Goal: Information Seeking & Learning: Learn about a topic

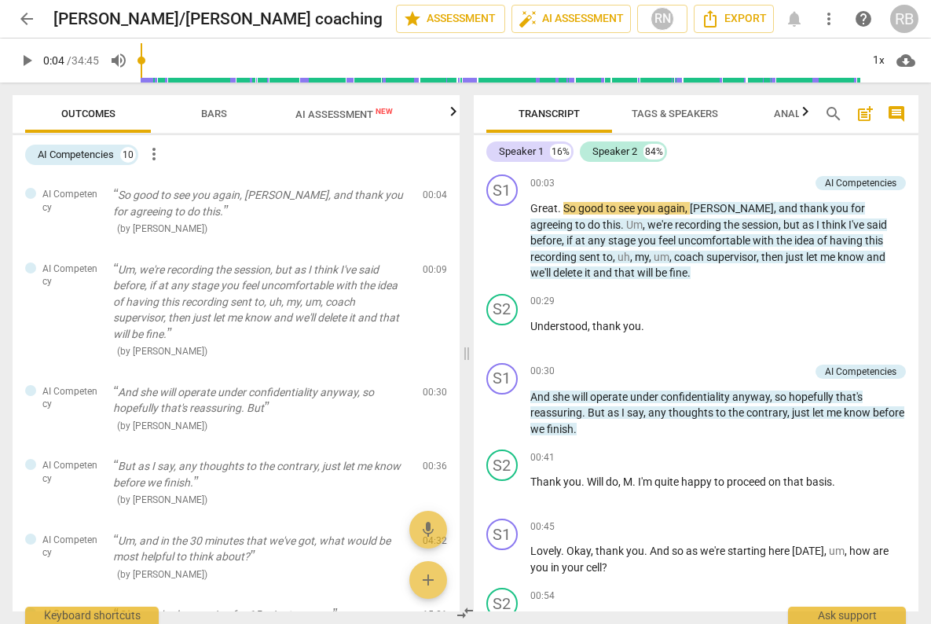
click at [24, 63] on span "play_arrow" at bounding box center [26, 60] width 19 height 19
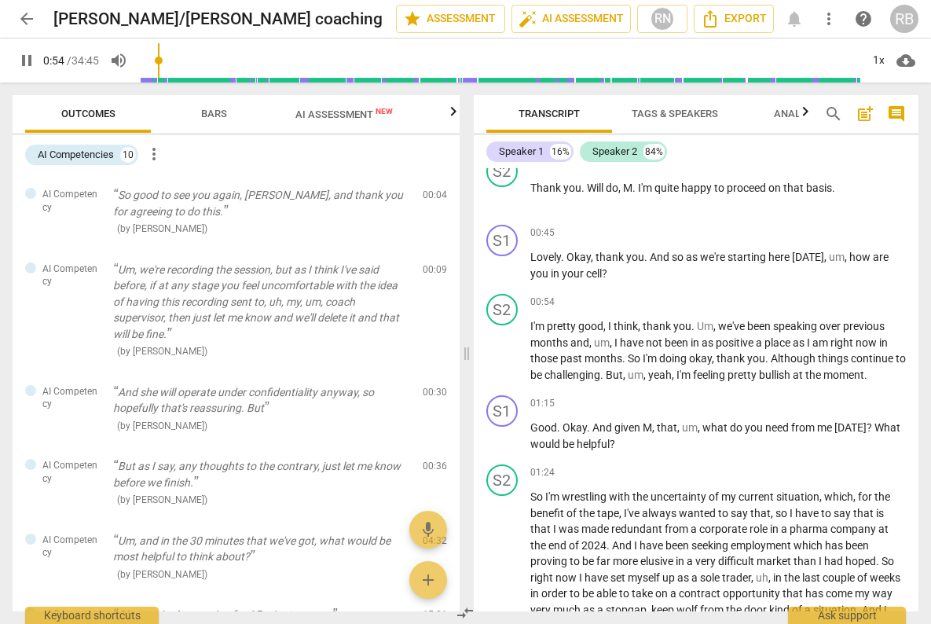
scroll to position [302, 0]
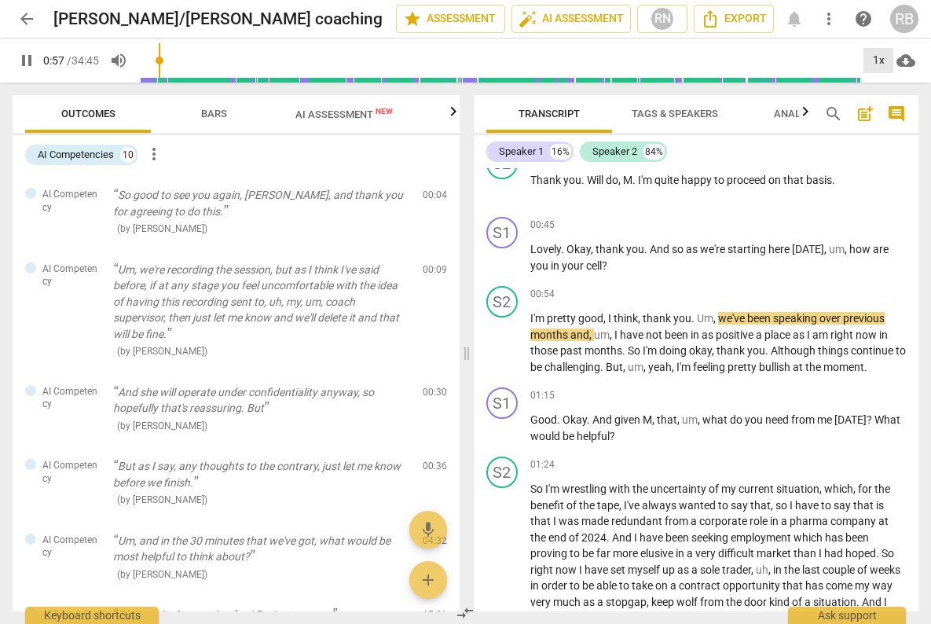
click at [880, 64] on div "1x" at bounding box center [878, 60] width 30 height 25
click at [879, 177] on li "2x" at bounding box center [889, 181] width 53 height 30
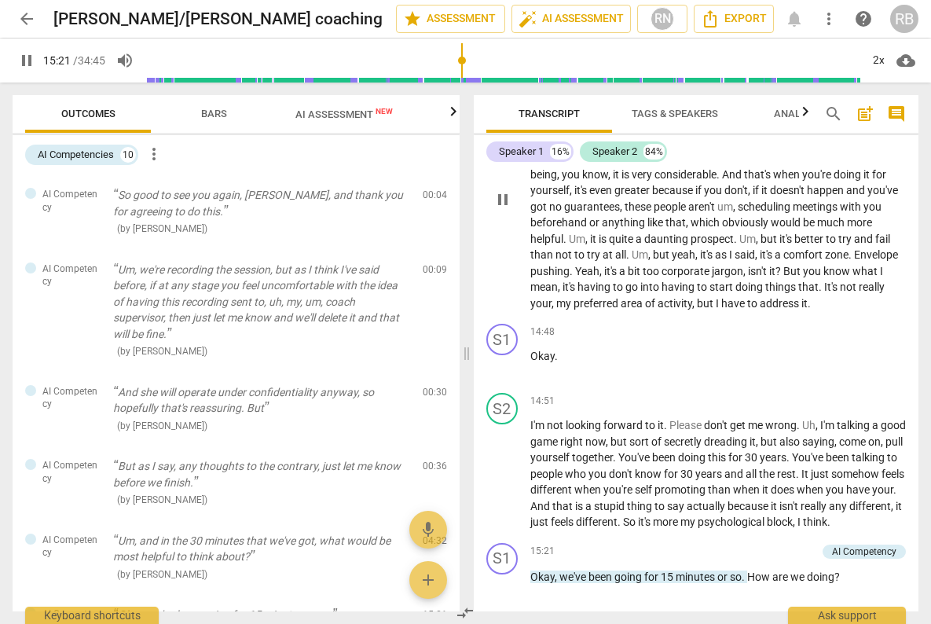
scroll to position [4163, 0]
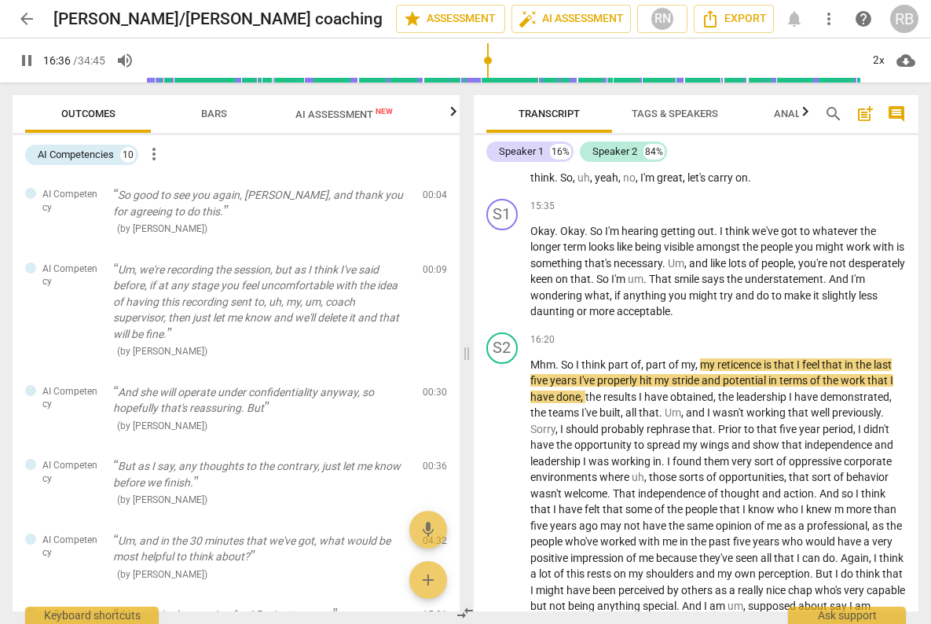
drag, startPoint x: 31, startPoint y: 61, endPoint x: 29, endPoint y: 71, distance: 10.5
click at [32, 62] on span "pause" at bounding box center [26, 60] width 19 height 19
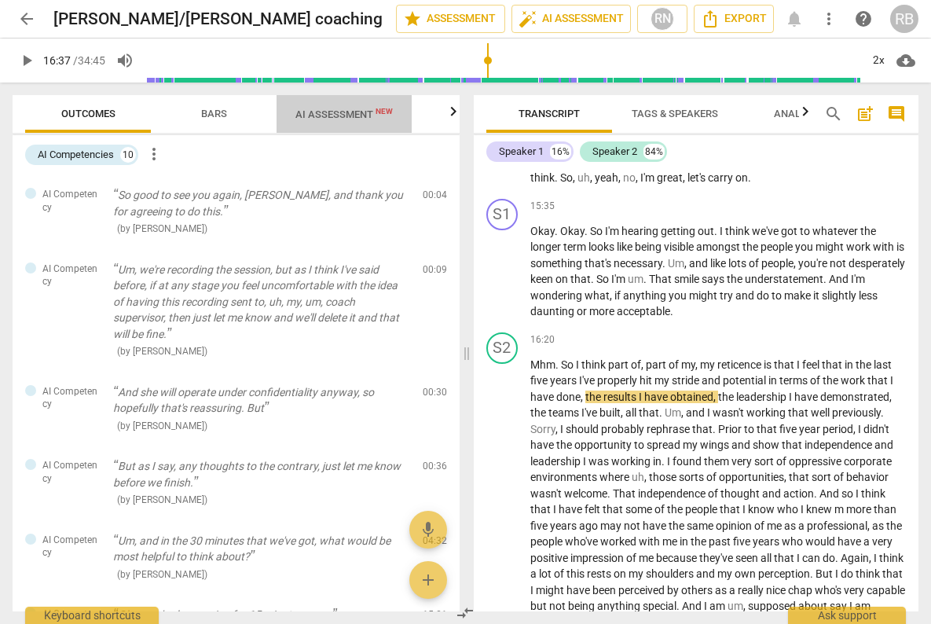
drag, startPoint x: 338, startPoint y: 116, endPoint x: 338, endPoint y: 132, distance: 15.7
click at [339, 116] on span "AI Assessment New" at bounding box center [343, 114] width 97 height 12
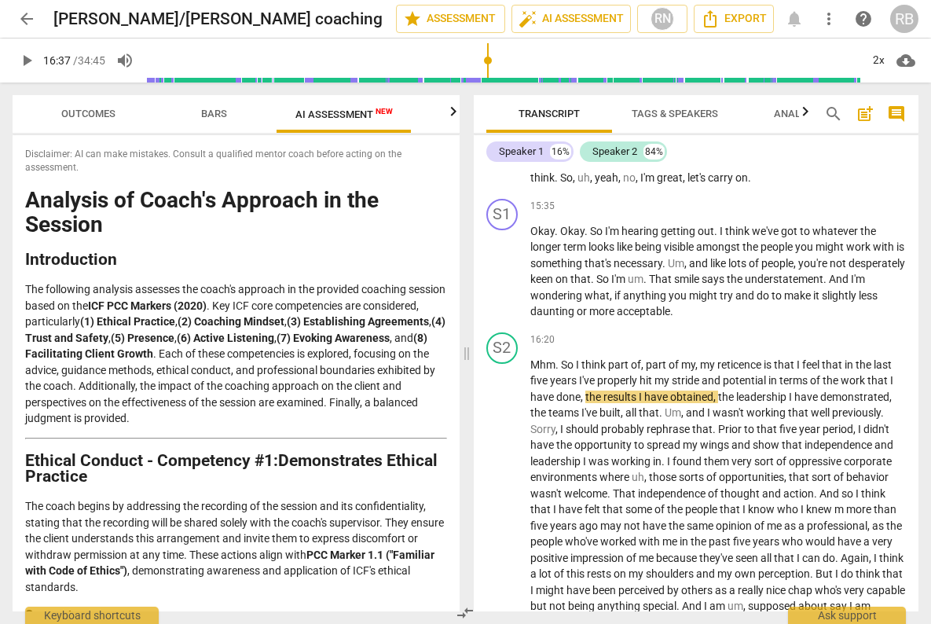
scroll to position [3323, 0]
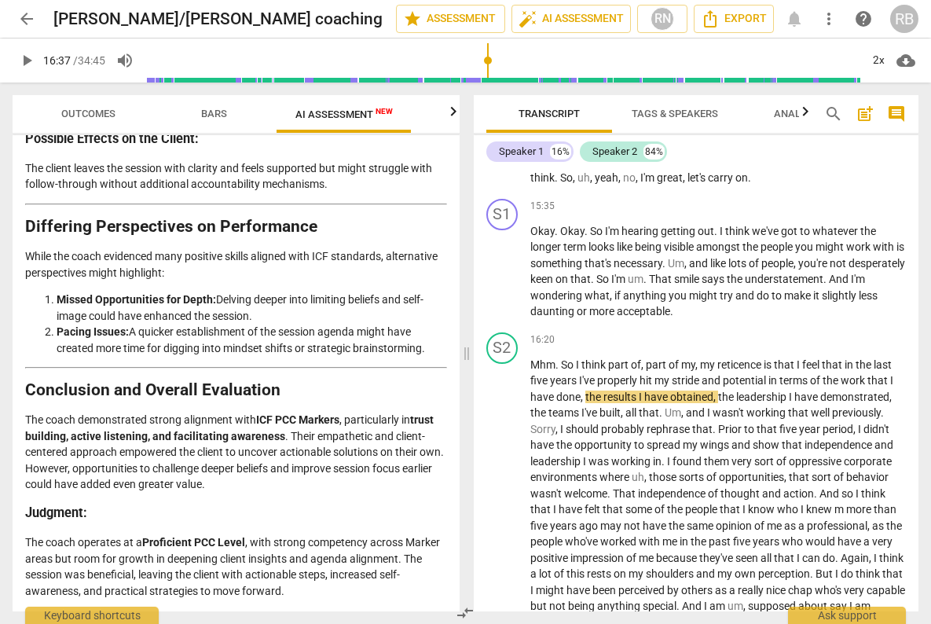
click at [146, 61] on div "play_arrow 16:37 / 34:45 volume_up 2x cloud_download" at bounding box center [465, 60] width 905 height 44
click at [151, 61] on input "range" at bounding box center [499, 60] width 721 height 50
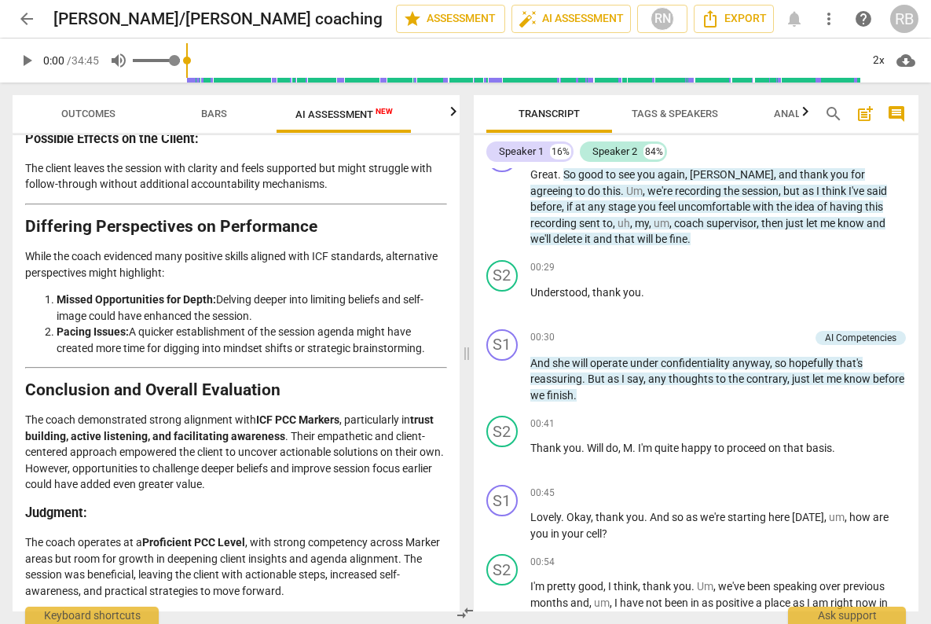
drag, startPoint x: 147, startPoint y: 61, endPoint x: 108, endPoint y: 49, distance: 41.2
click at [128, 60] on div "play_arrow 0:00 / 34:45 volume_up 2x cloud_download" at bounding box center [465, 60] width 905 height 44
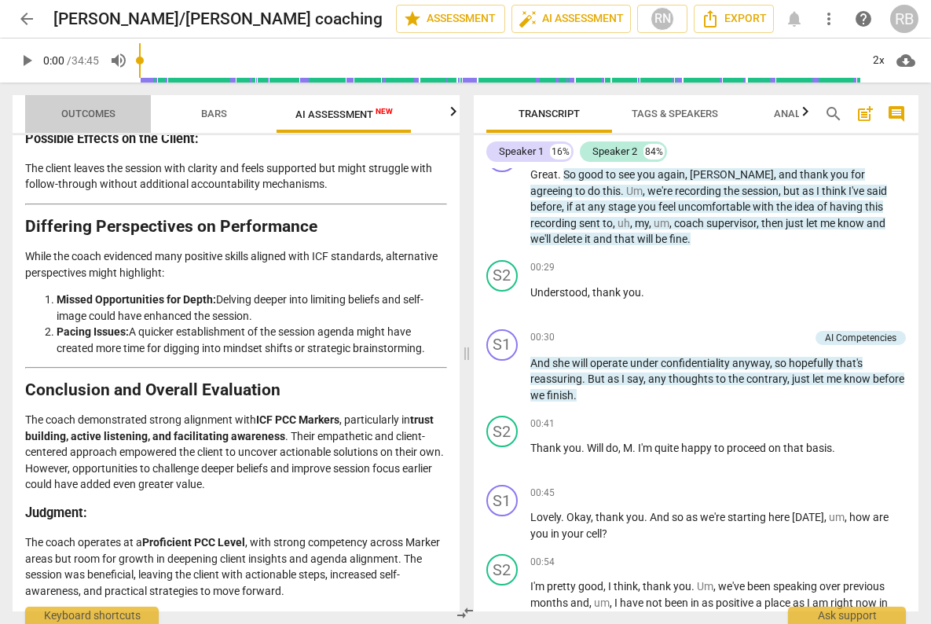
click at [101, 108] on span "Outcomes" at bounding box center [88, 114] width 54 height 12
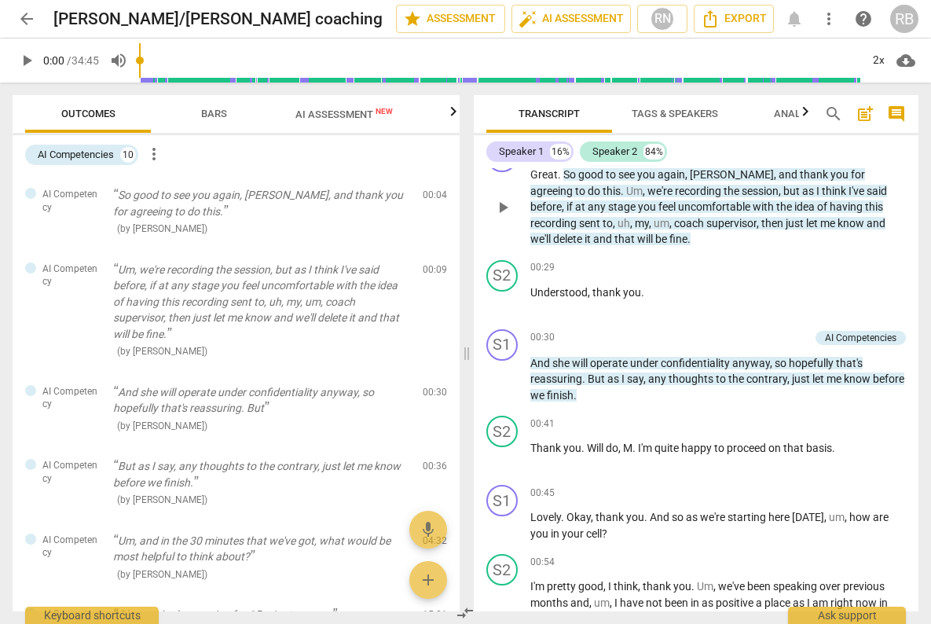
scroll to position [0, 0]
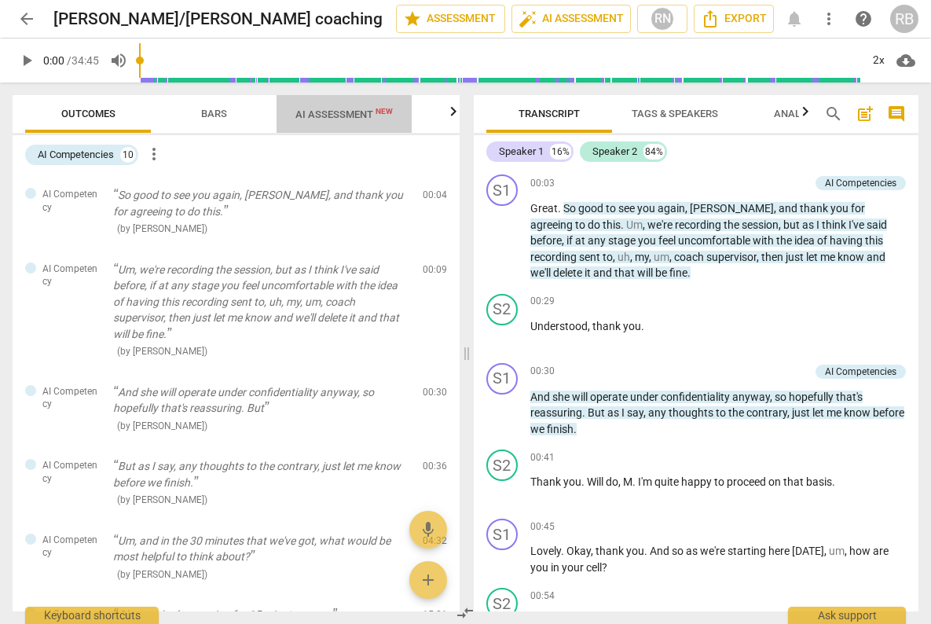
click at [319, 111] on span "AI Assessment New" at bounding box center [343, 114] width 97 height 12
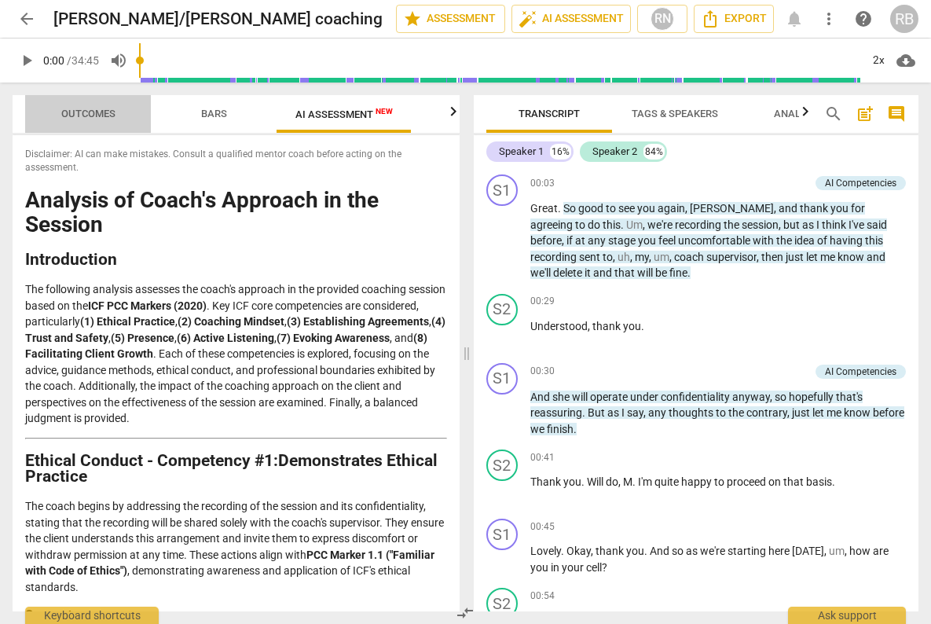
click at [93, 109] on span "Outcomes" at bounding box center [88, 114] width 54 height 12
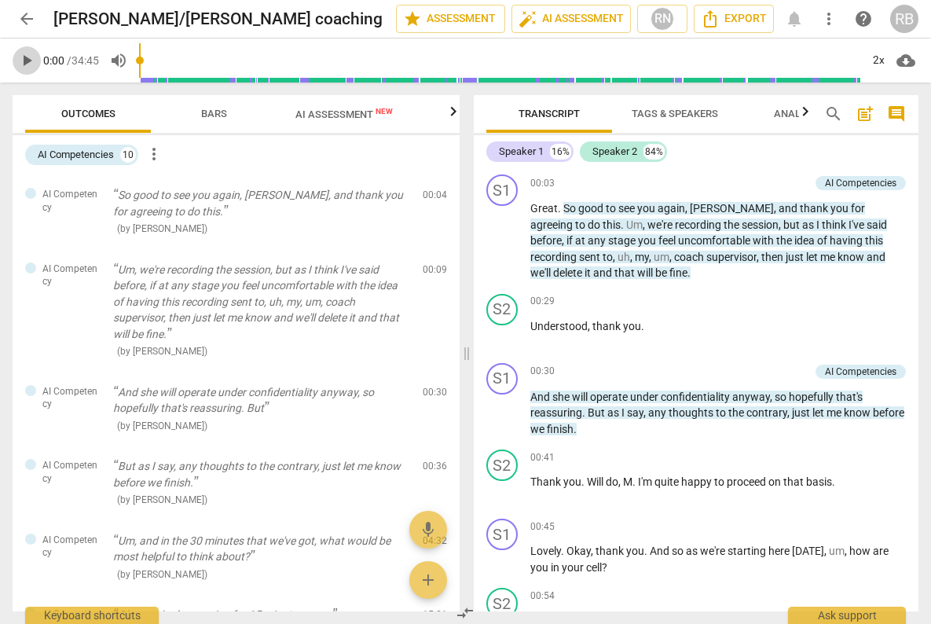
drag, startPoint x: 27, startPoint y: 57, endPoint x: 64, endPoint y: 82, distance: 45.3
click at [27, 57] on span "play_arrow" at bounding box center [26, 60] width 19 height 19
click at [875, 57] on div "2x" at bounding box center [878, 60] width 30 height 25
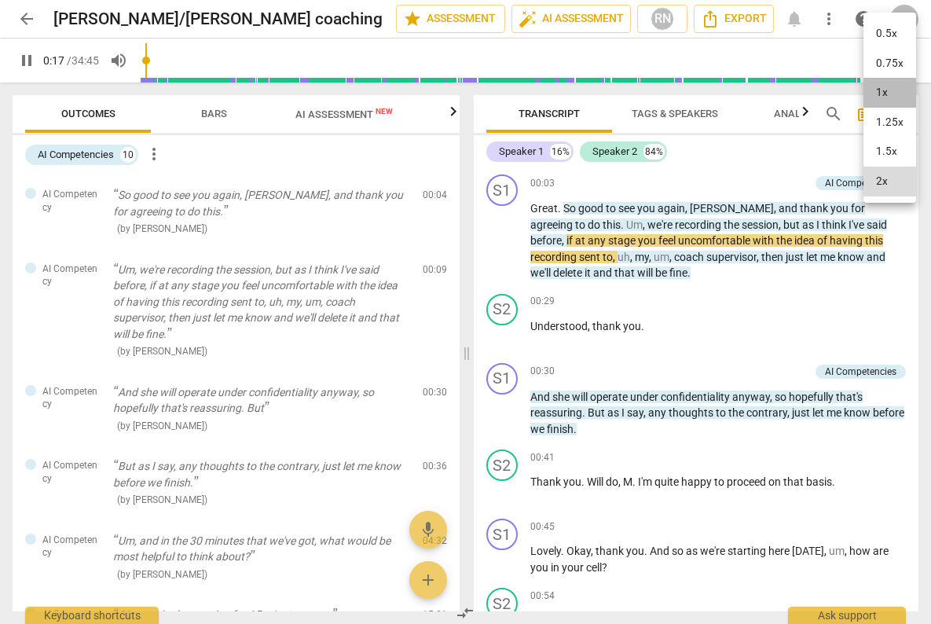
click at [882, 90] on li "1x" at bounding box center [889, 93] width 53 height 30
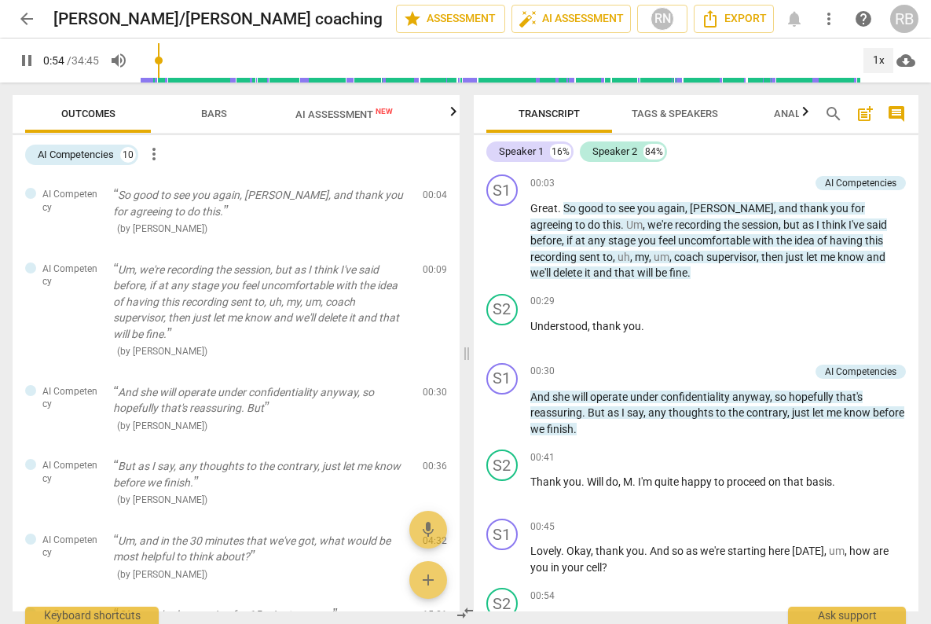
scroll to position [445, 0]
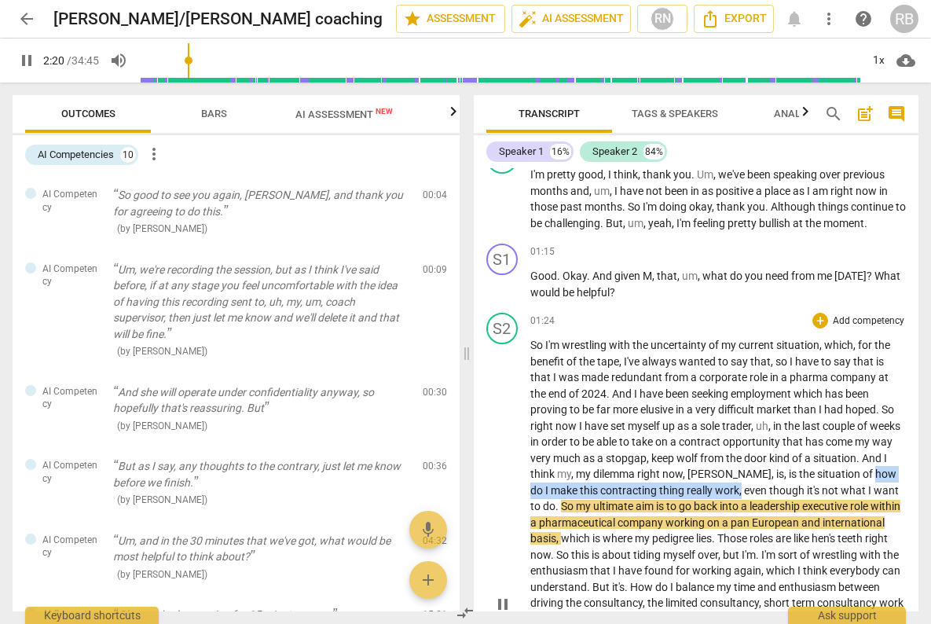
drag, startPoint x: 529, startPoint y: 489, endPoint x: 766, endPoint y: 491, distance: 237.2
click at [766, 491] on p "So I'm wrestling with the uncertainty of my current situation , which , for the…" at bounding box center [718, 603] width 376 height 532
click at [802, 465] on icon "button" at bounding box center [802, 467] width 9 height 11
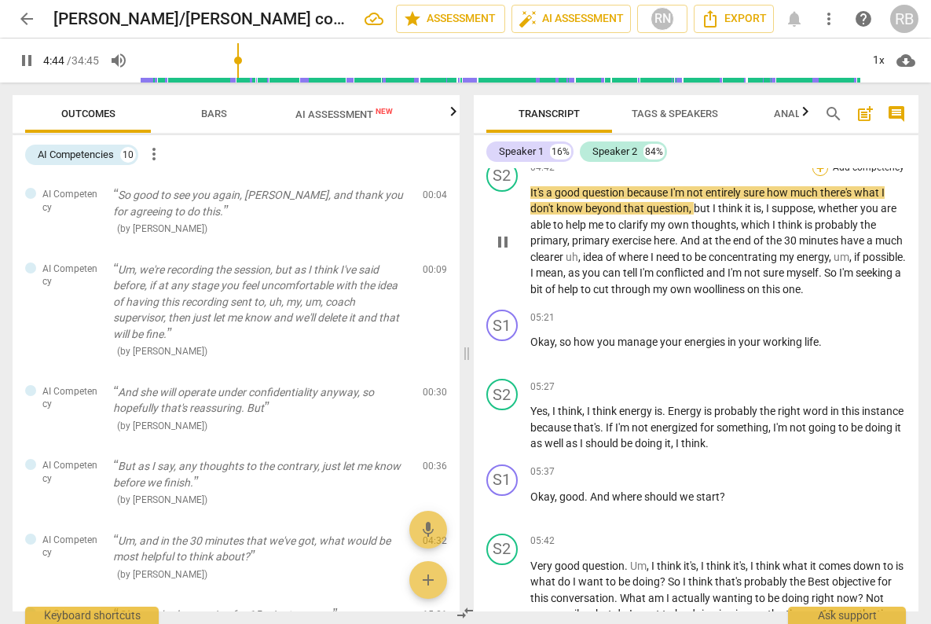
scroll to position [1242, 0]
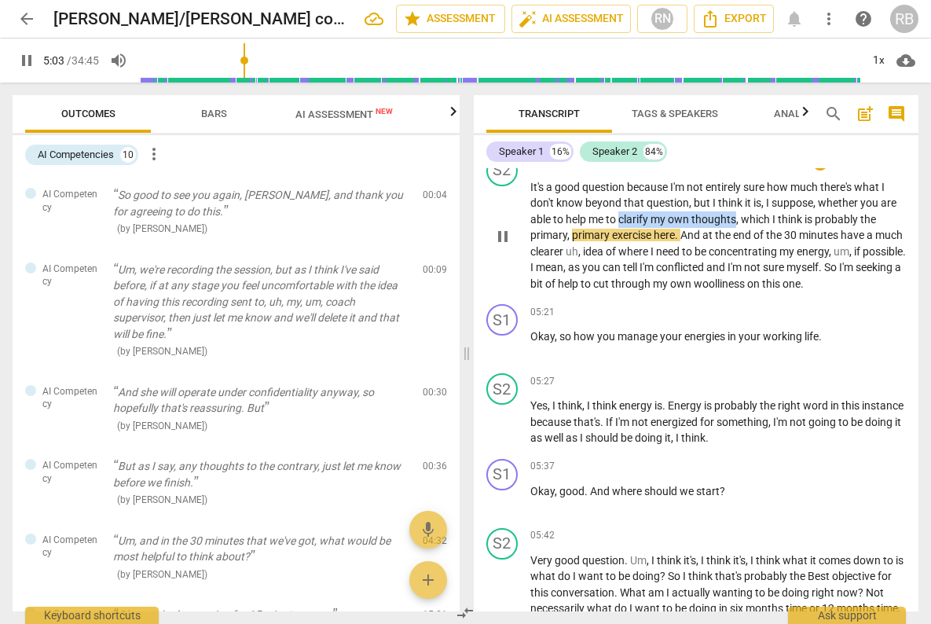
drag, startPoint x: 737, startPoint y: 255, endPoint x: 620, endPoint y: 252, distance: 117.8
click at [620, 252] on p "It's a good question because I'm not entirely sure how much there's what I don'…" at bounding box center [718, 235] width 376 height 113
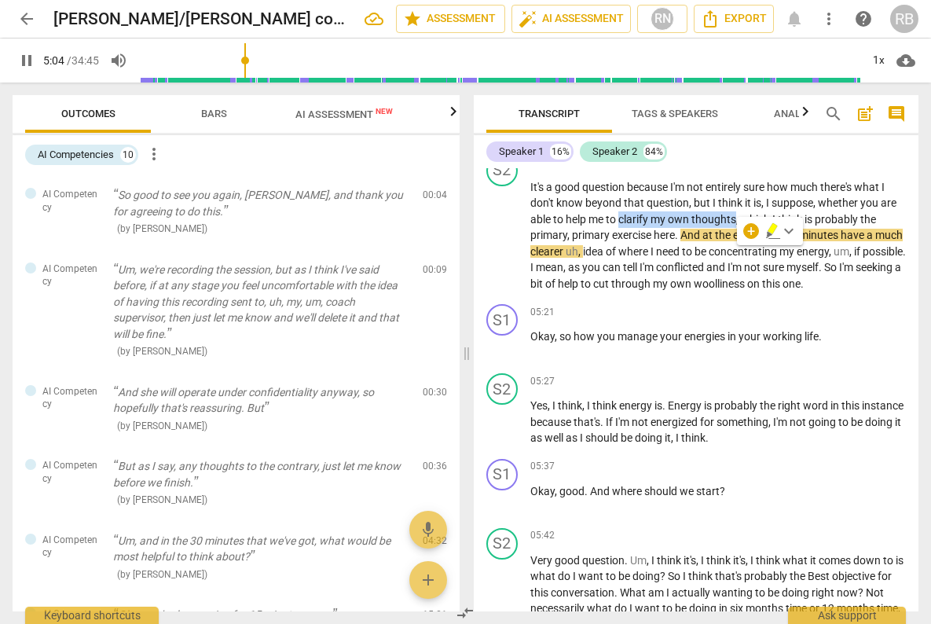
click at [770, 232] on icon "button" at bounding box center [771, 228] width 9 height 11
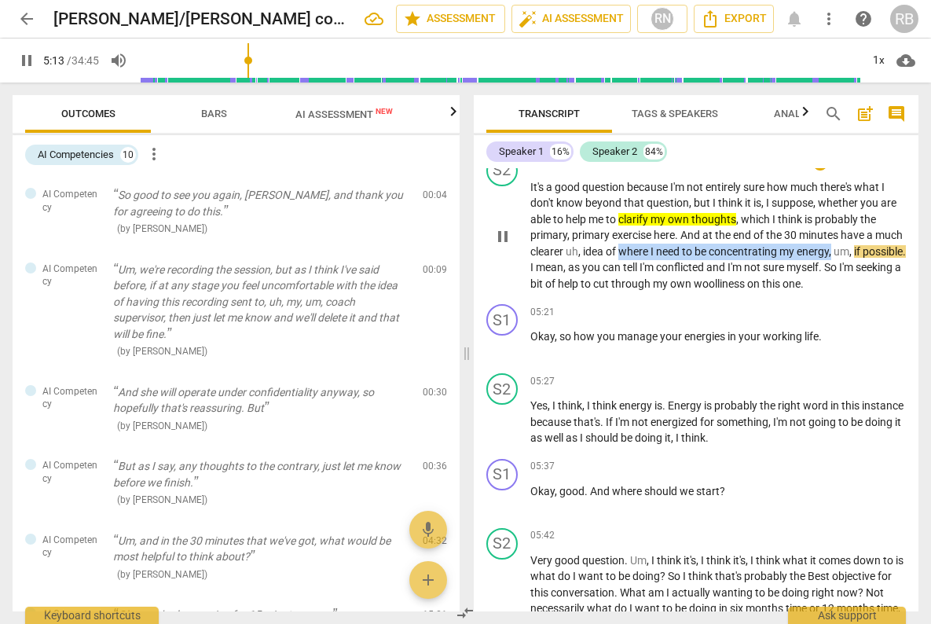
drag, startPoint x: 864, startPoint y: 284, endPoint x: 649, endPoint y: 291, distance: 215.3
click at [649, 291] on p "It's a good question because I'm not entirely sure how much there's what I don'…" at bounding box center [718, 235] width 376 height 113
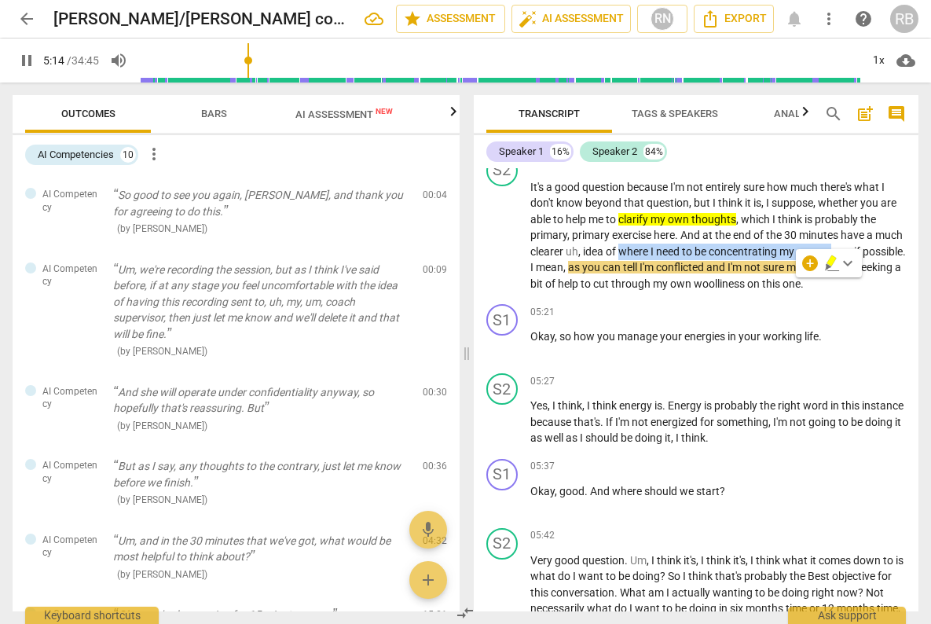
click at [830, 261] on icon "button" at bounding box center [830, 260] width 9 height 11
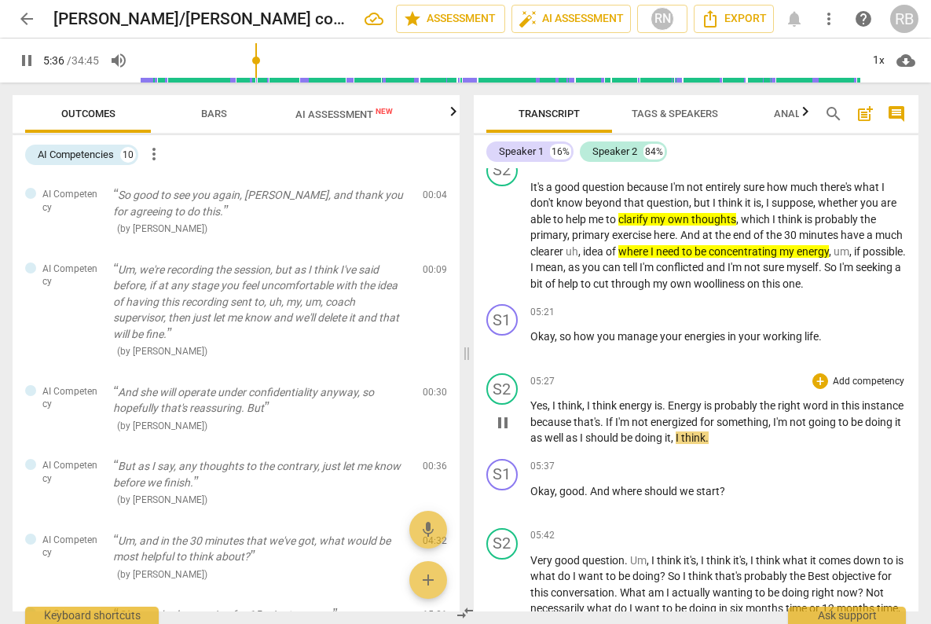
click at [499, 432] on span "pause" at bounding box center [502, 422] width 19 height 19
click at [503, 432] on span "play_arrow" at bounding box center [502, 422] width 19 height 19
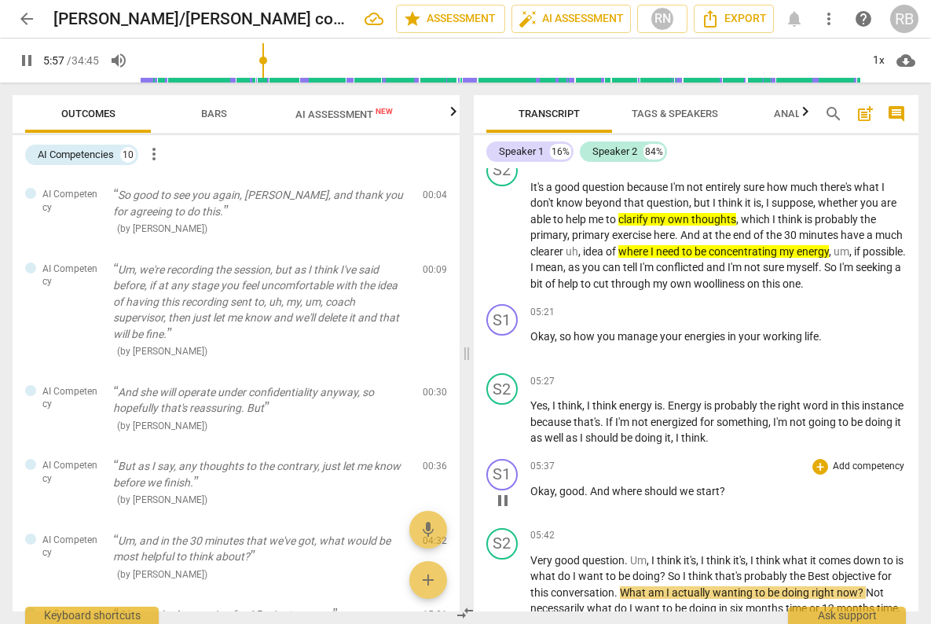
scroll to position [1692, 0]
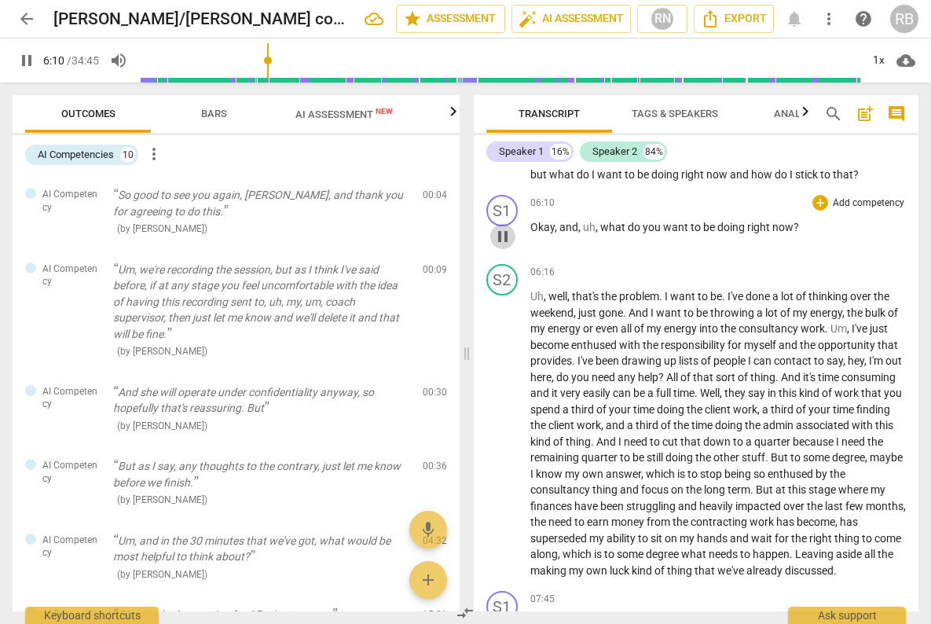
click at [502, 246] on span "pause" at bounding box center [502, 236] width 19 height 19
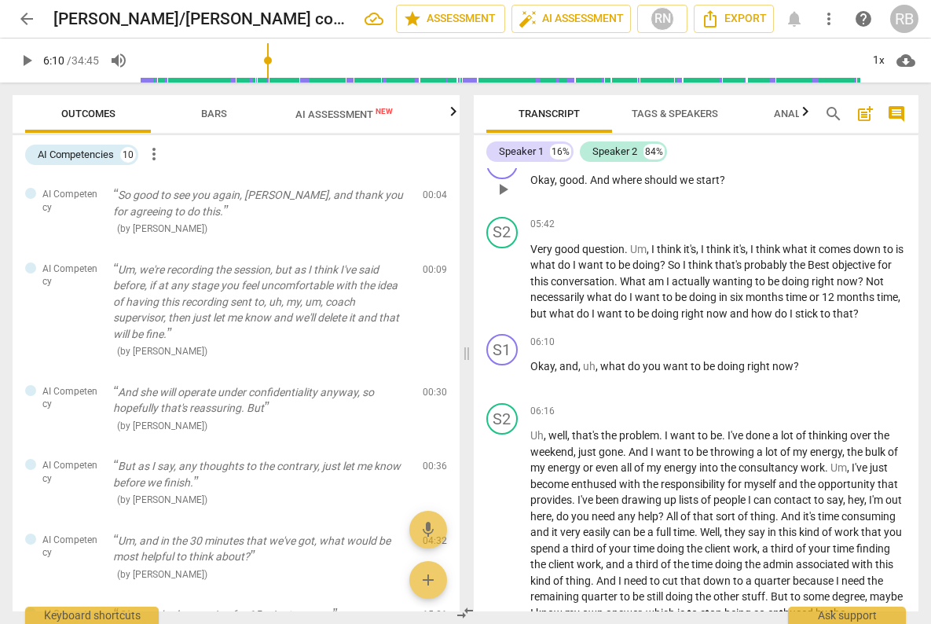
scroll to position [1559, 0]
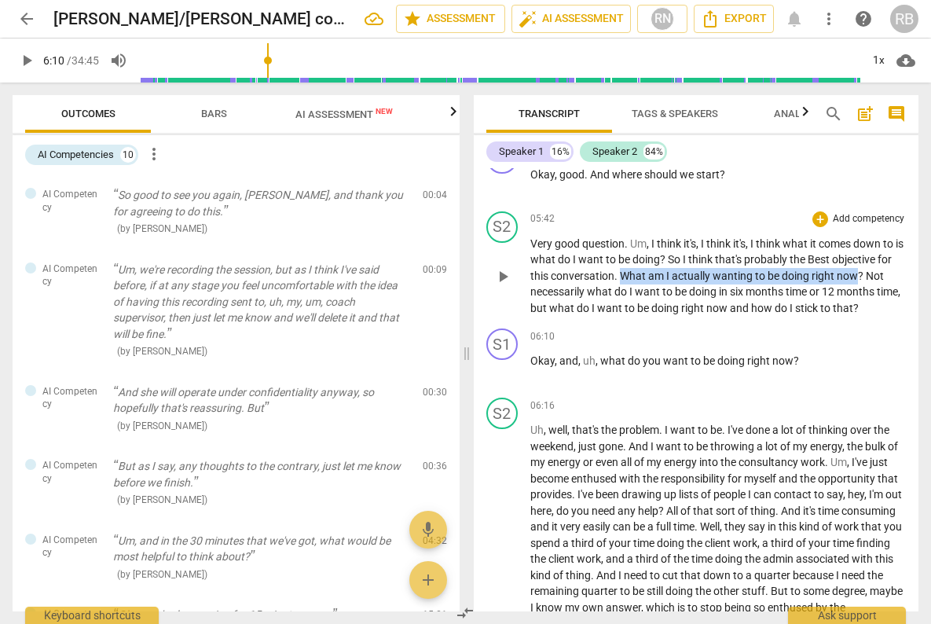
drag, startPoint x: 636, startPoint y: 309, endPoint x: 876, endPoint y: 302, distance: 239.6
click at [876, 302] on p "Very good question . Um , I think it's , I think it's , I think what it comes d…" at bounding box center [718, 276] width 376 height 81
click at [822, 287] on icon "button" at bounding box center [822, 285] width 9 height 11
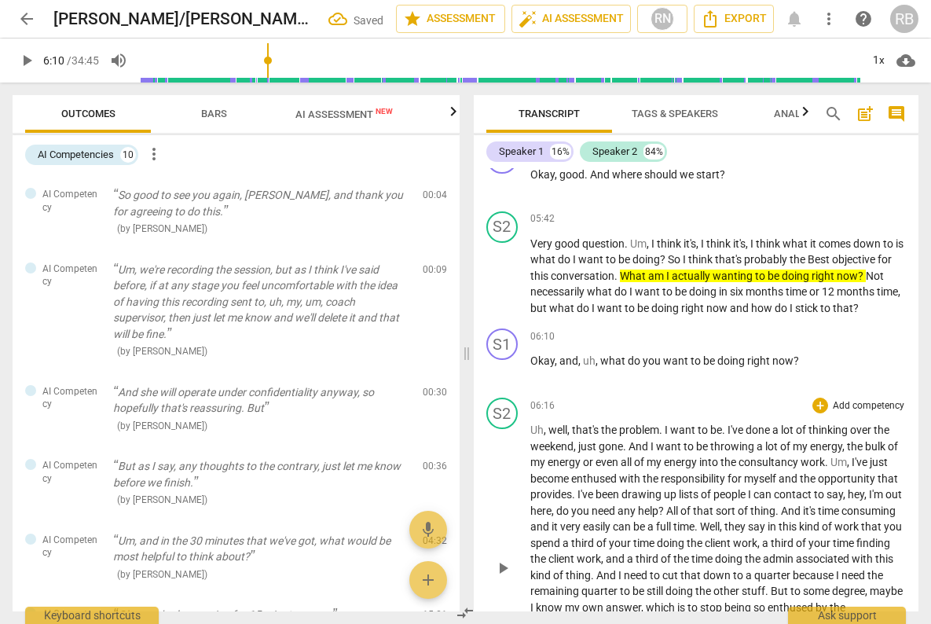
drag, startPoint x: 504, startPoint y: 404, endPoint x: 610, endPoint y: 426, distance: 108.4
click at [505, 379] on span "play_arrow" at bounding box center [502, 369] width 19 height 19
click at [503, 379] on span "pause" at bounding box center [502, 369] width 19 height 19
click at [509, 379] on span "play_arrow" at bounding box center [502, 369] width 19 height 19
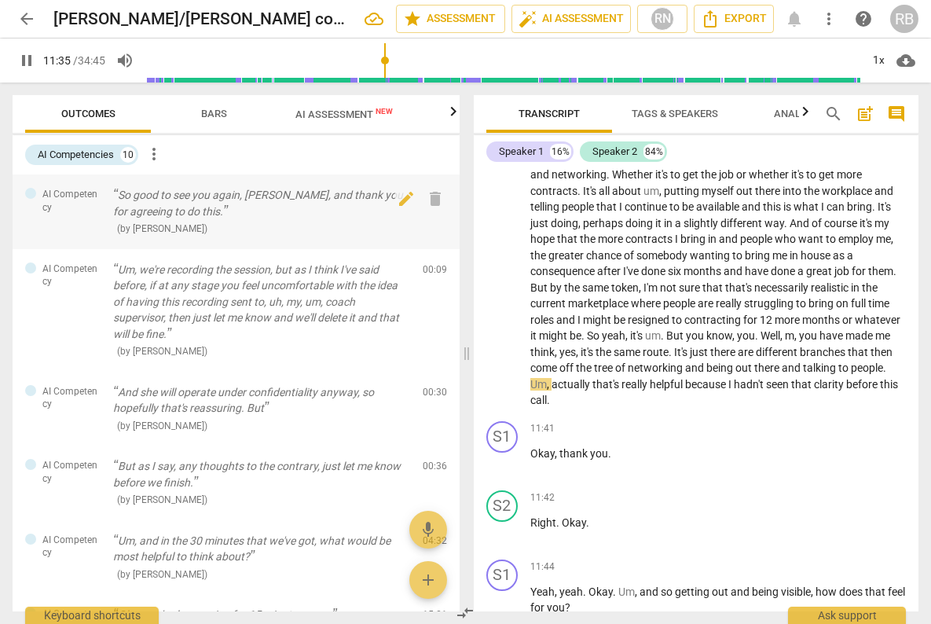
scroll to position [2739, 0]
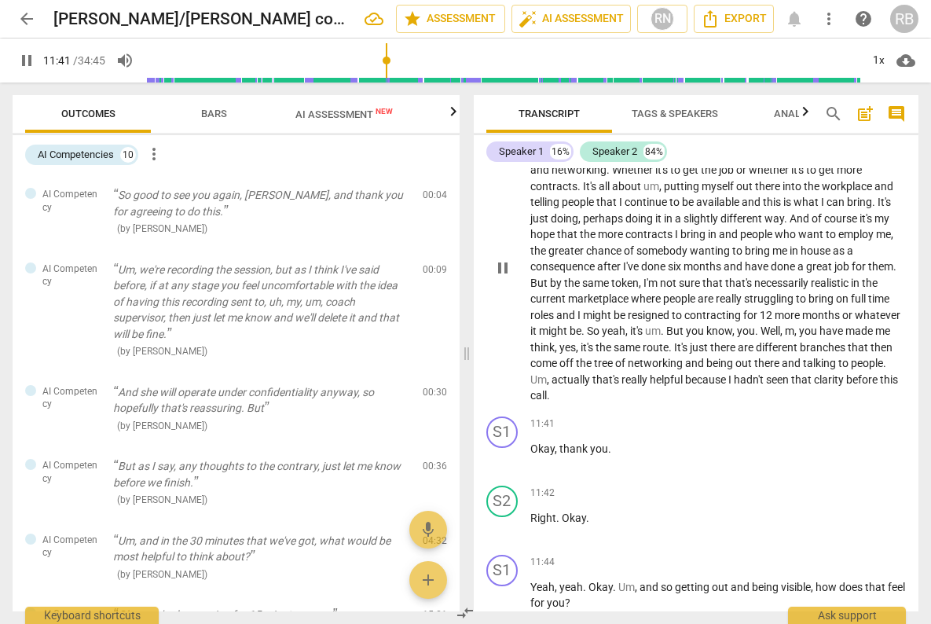
drag, startPoint x: 503, startPoint y: 331, endPoint x: 550, endPoint y: 335, distance: 47.3
click at [503, 277] on span "pause" at bounding box center [502, 267] width 19 height 19
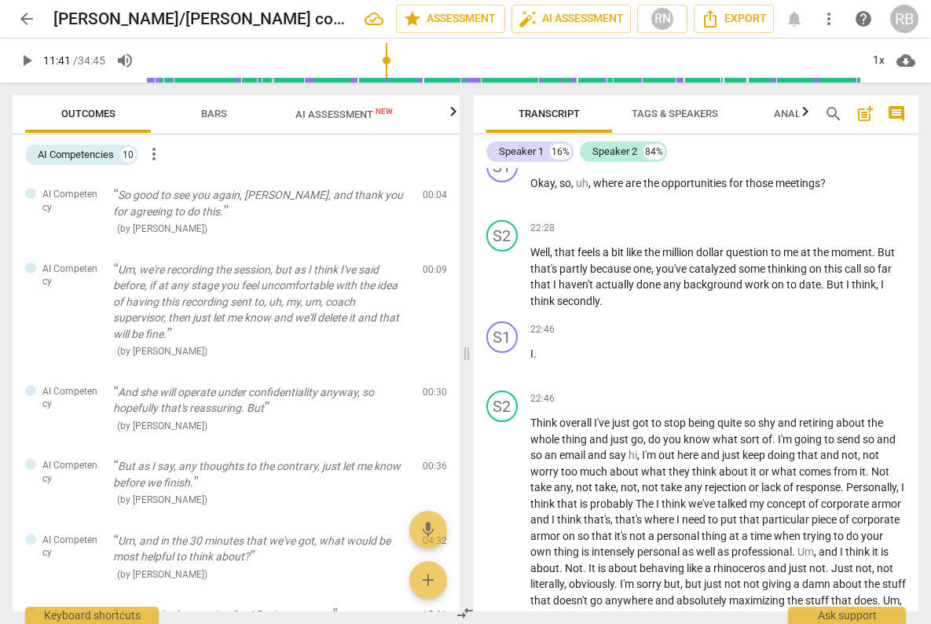
scroll to position [5892, 0]
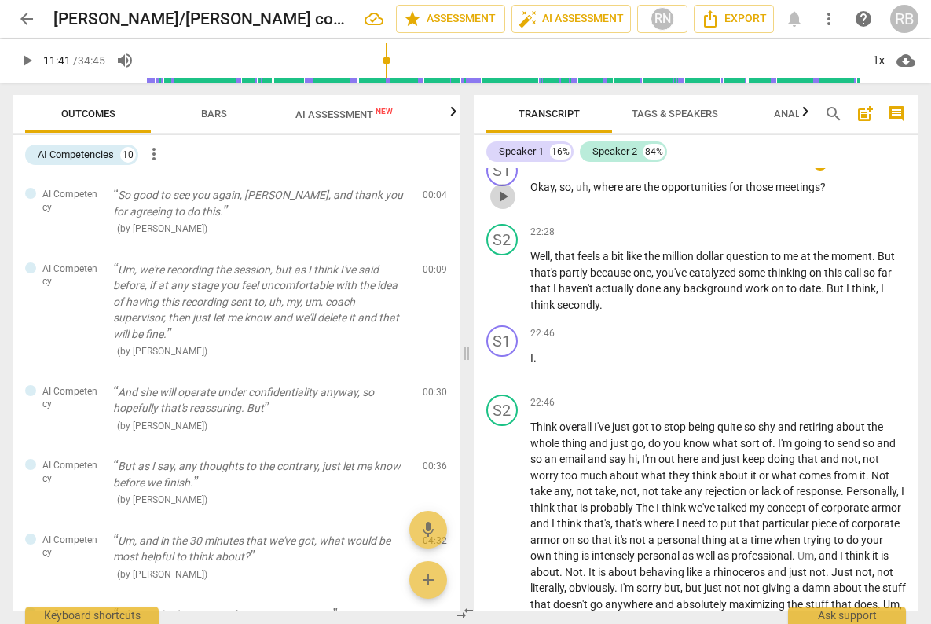
click at [505, 206] on span "play_arrow" at bounding box center [502, 196] width 19 height 19
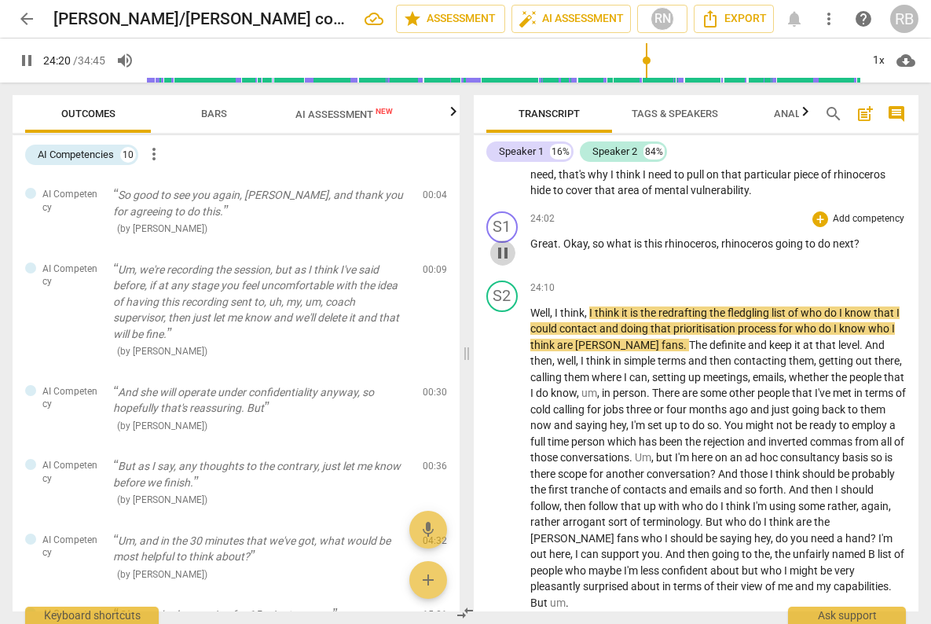
click at [501, 262] on span "pause" at bounding box center [502, 252] width 19 height 19
type input "1460"
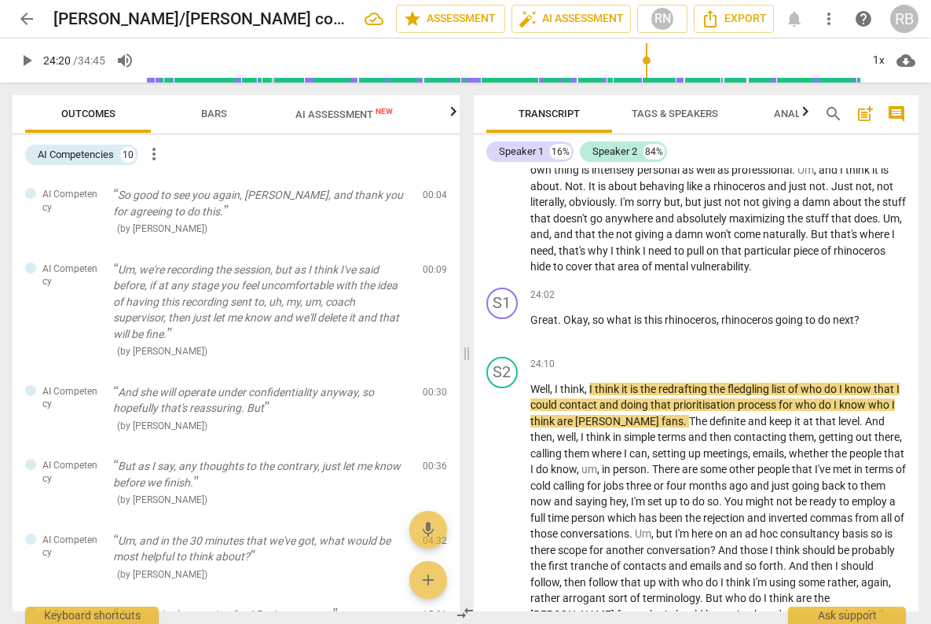
scroll to position [6272, 0]
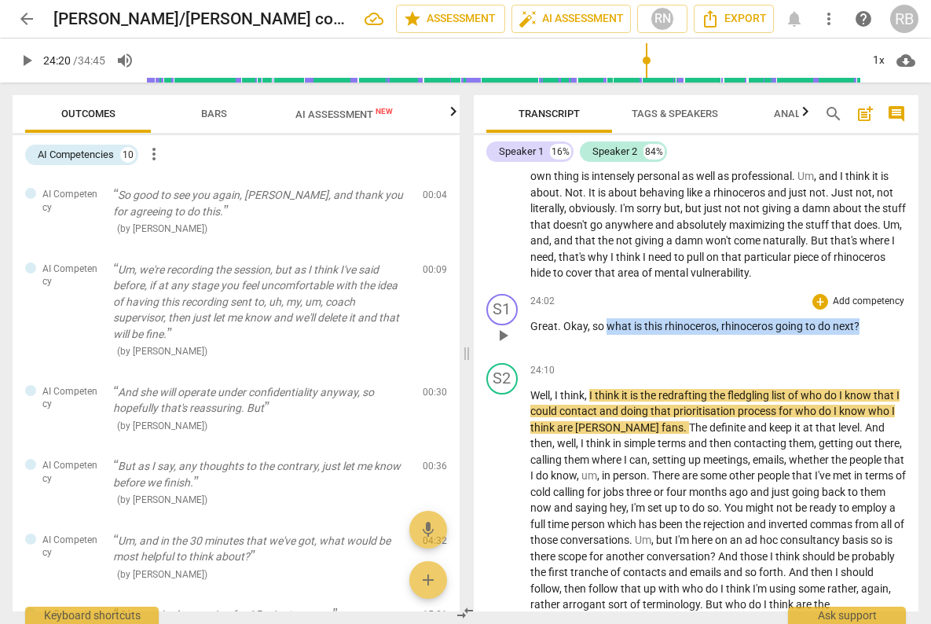
drag, startPoint x: 863, startPoint y: 406, endPoint x: 605, endPoint y: 402, distance: 258.4
click at [605, 335] on p "Great . Okay , so what is this rhinoceros , rhinoceros going to do next ?" at bounding box center [718, 326] width 376 height 16
click at [818, 309] on div "+" at bounding box center [820, 302] width 16 height 16
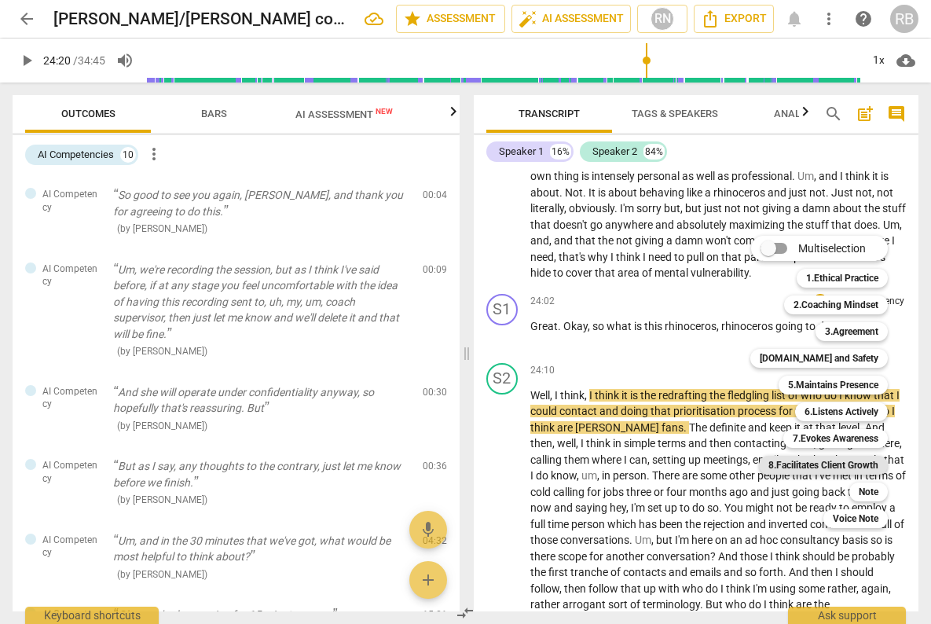
click at [848, 458] on b "8.Facilitates Client Growth" at bounding box center [823, 464] width 110 height 19
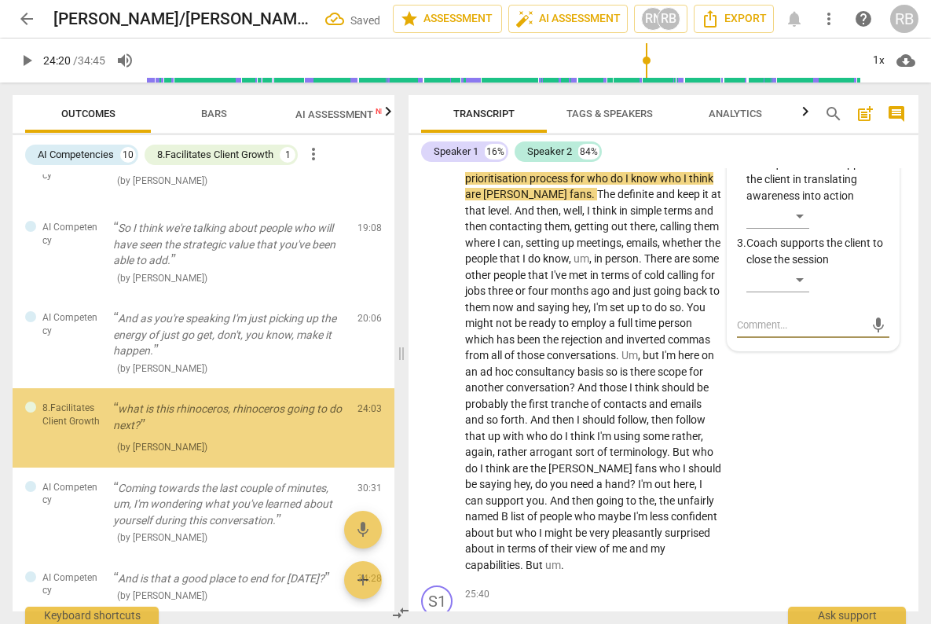
scroll to position [502, 0]
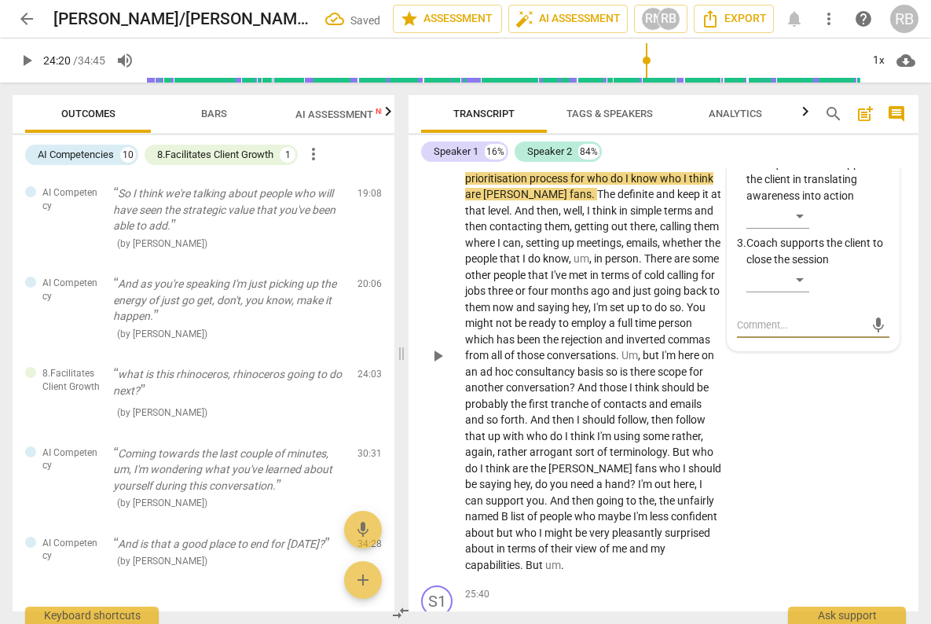
click at [748, 470] on div "S2 play_arrow pause 24:10 + Add competency keyboard_arrow_right Well , I think …" at bounding box center [663, 343] width 510 height 474
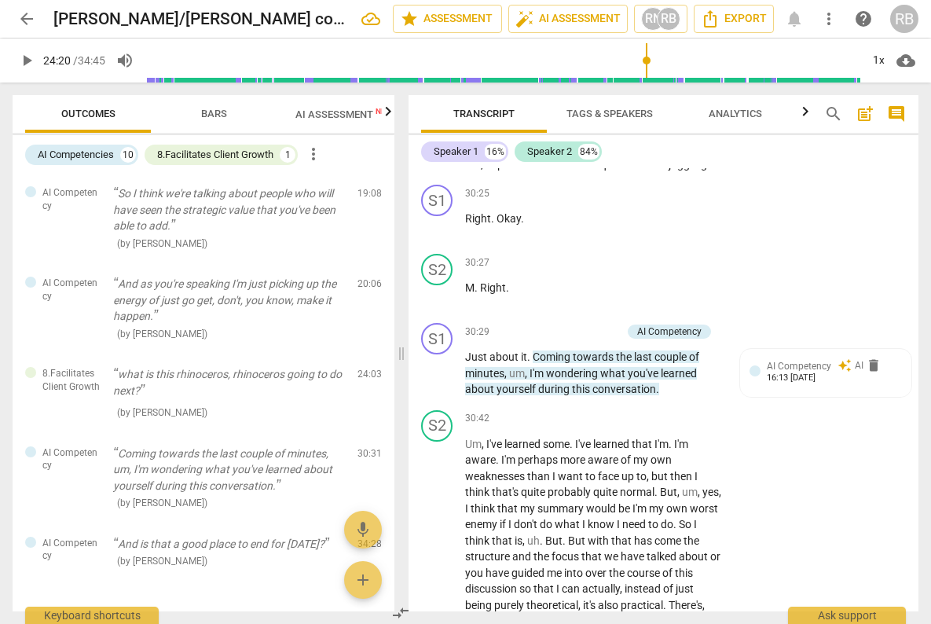
scroll to position [10802, 0]
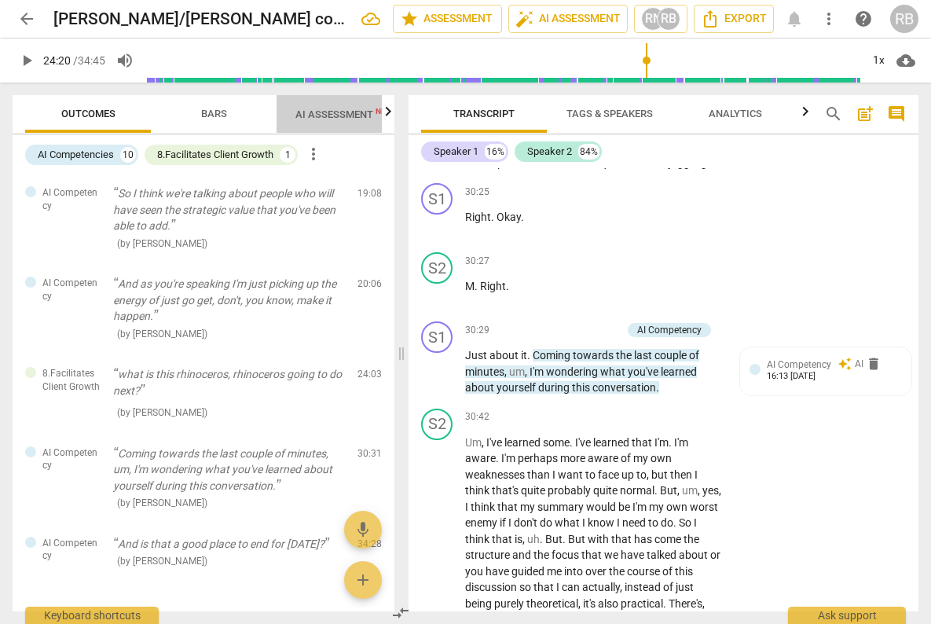
click at [328, 114] on span "AI Assessment New" at bounding box center [343, 114] width 97 height 12
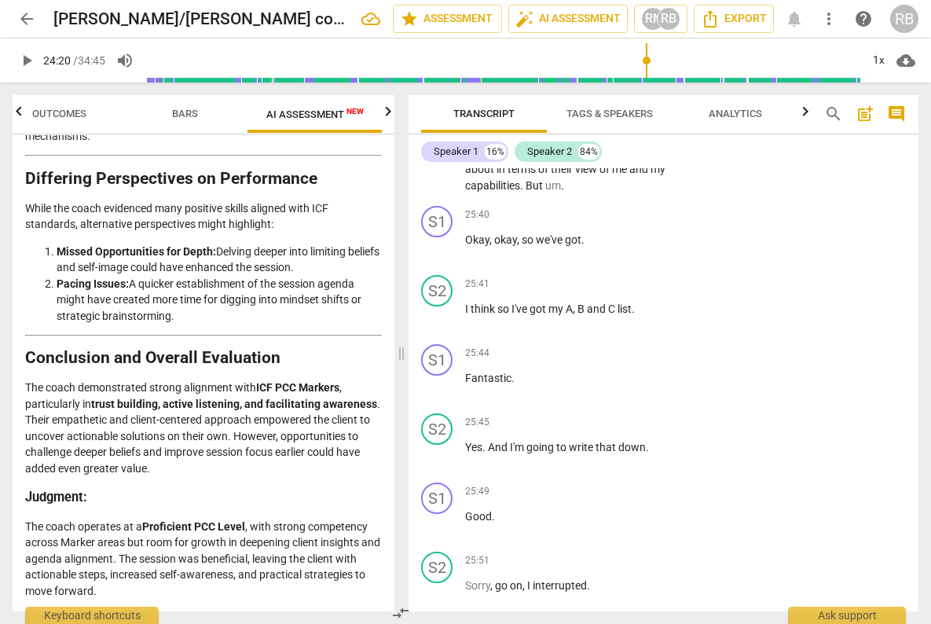
scroll to position [8912, 0]
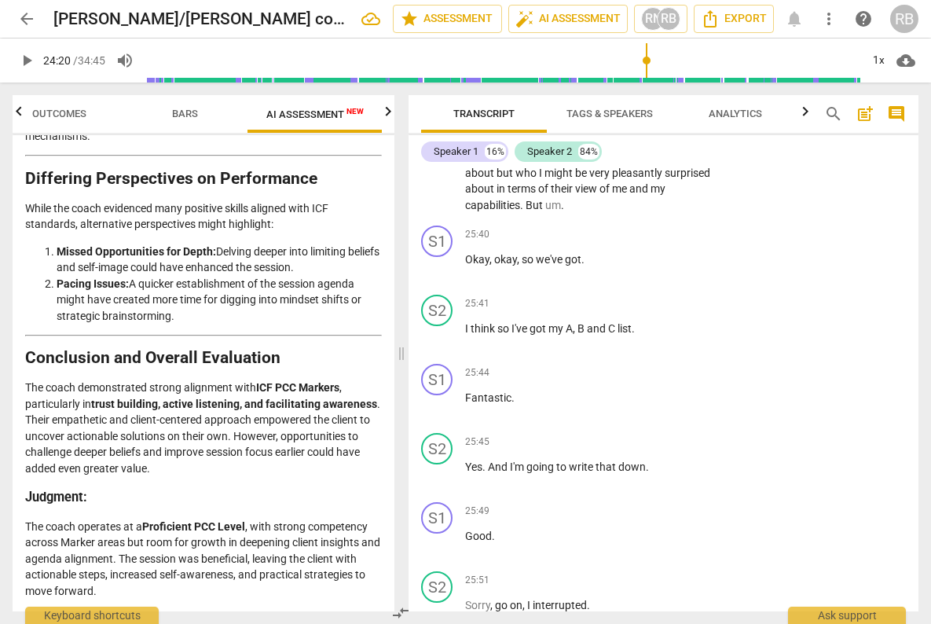
click at [832, 113] on span "search" at bounding box center [833, 113] width 19 height 19
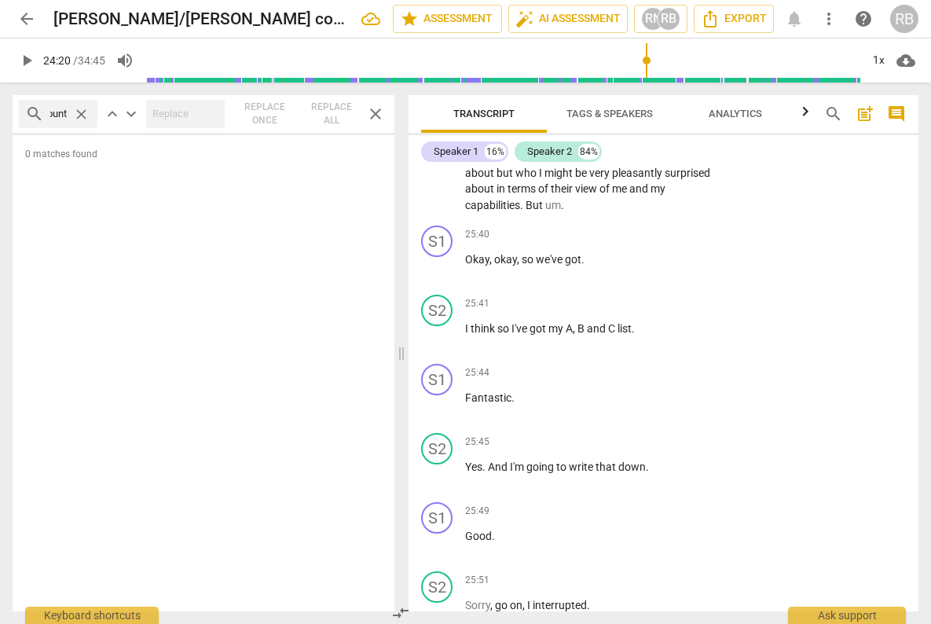
scroll to position [0, 25]
type input "accounta"
drag, startPoint x: 836, startPoint y: 113, endPoint x: 828, endPoint y: 122, distance: 11.7
click at [835, 113] on span "search" at bounding box center [833, 113] width 19 height 19
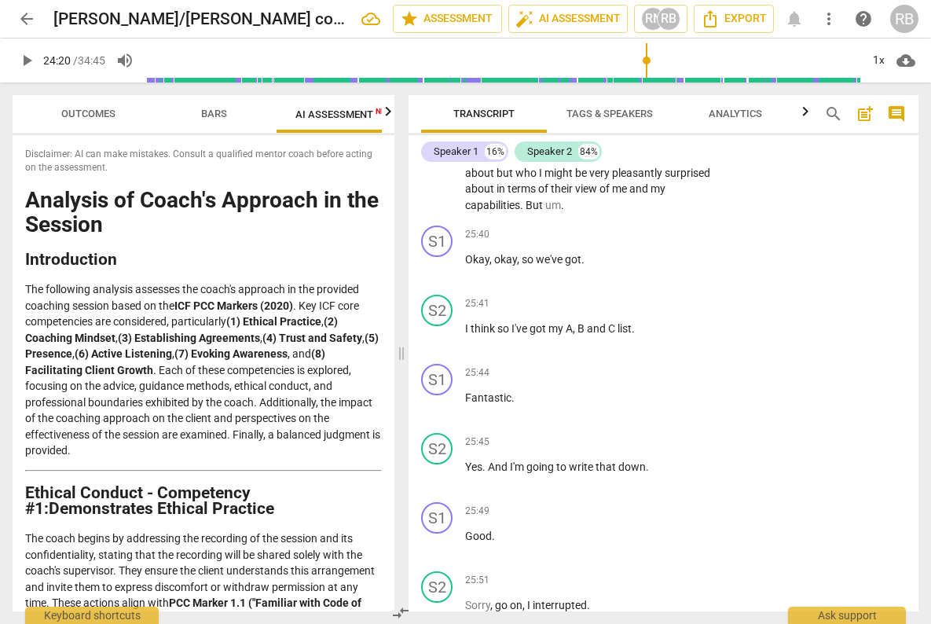
scroll to position [0, 29]
click at [835, 111] on span "search" at bounding box center [833, 113] width 19 height 19
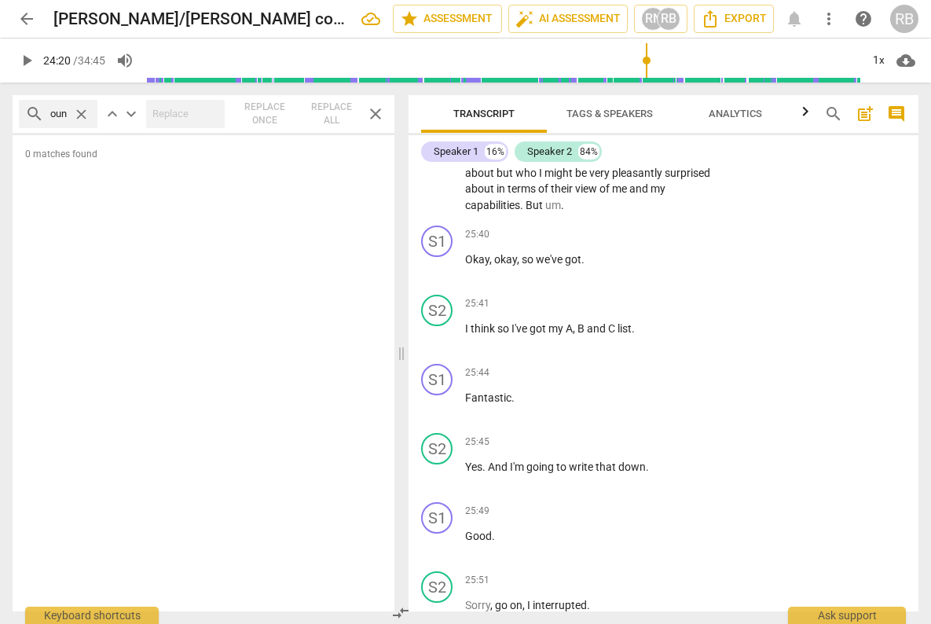
scroll to position [0, 20]
type input "account"
click at [86, 115] on span "close" at bounding box center [81, 114] width 16 height 16
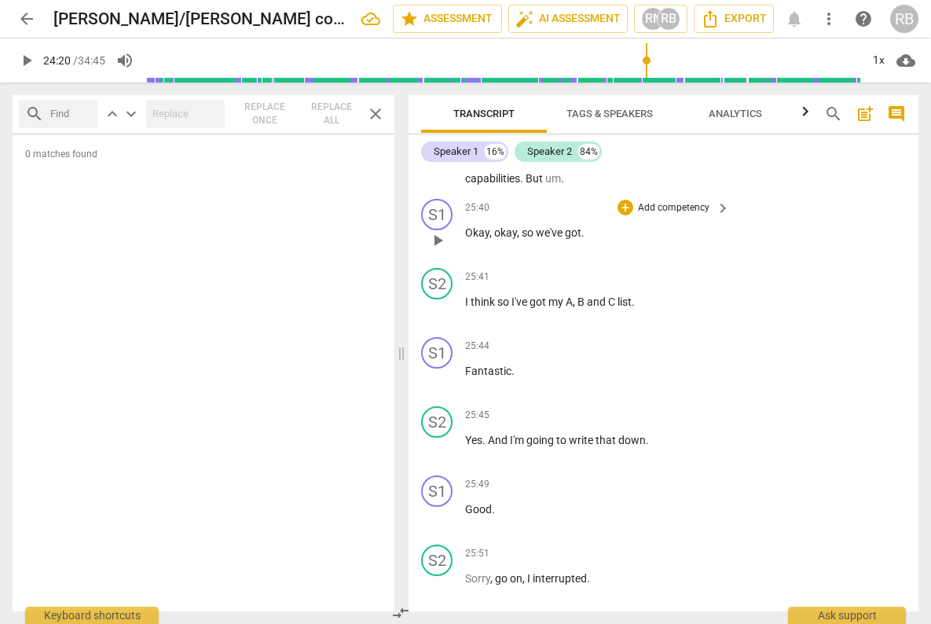
scroll to position [8934, 0]
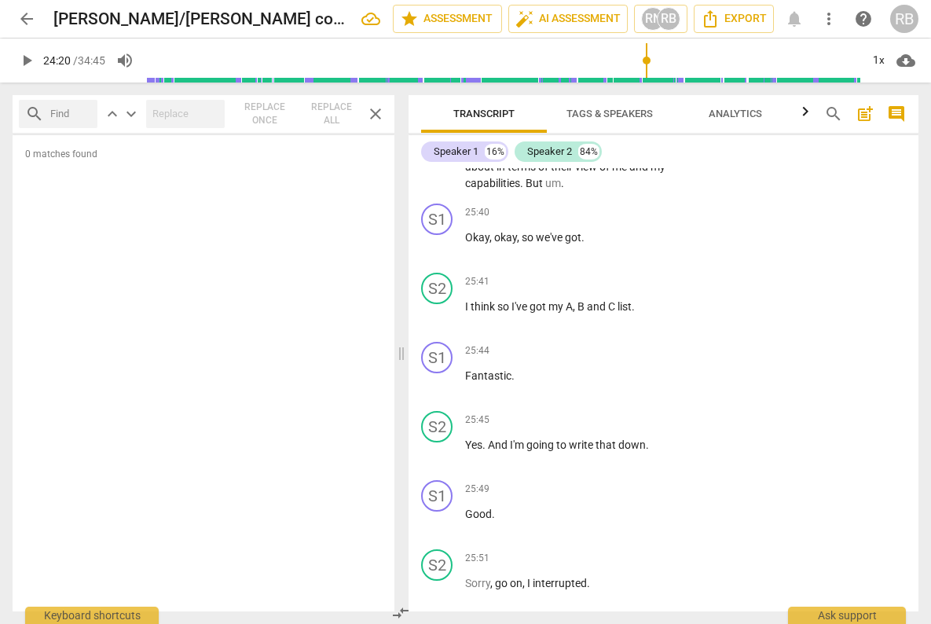
click at [515, 157] on span "but" at bounding box center [505, 150] width 19 height 13
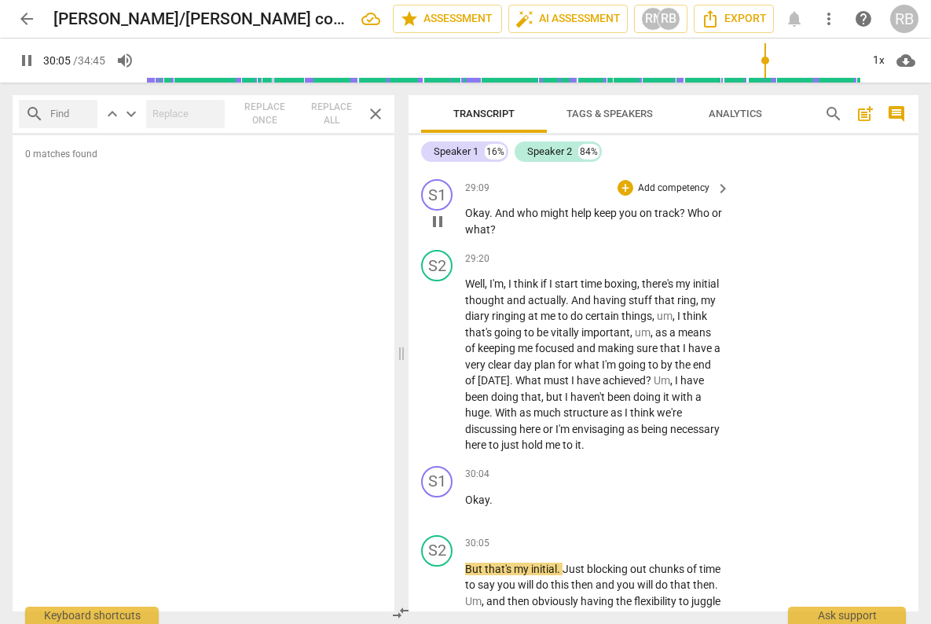
scroll to position [10790, 0]
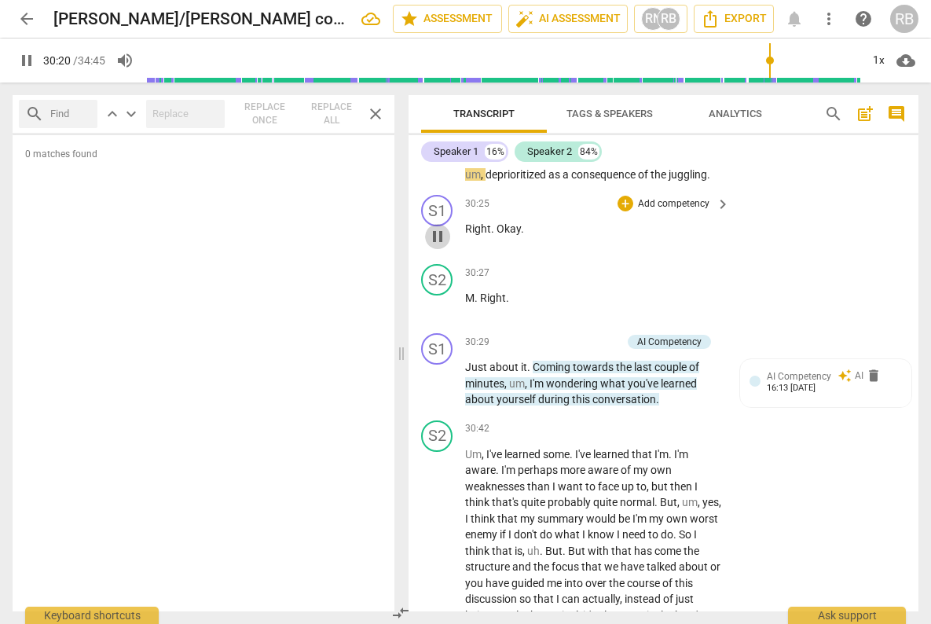
click at [438, 246] on span "pause" at bounding box center [437, 236] width 19 height 19
type input "1821"
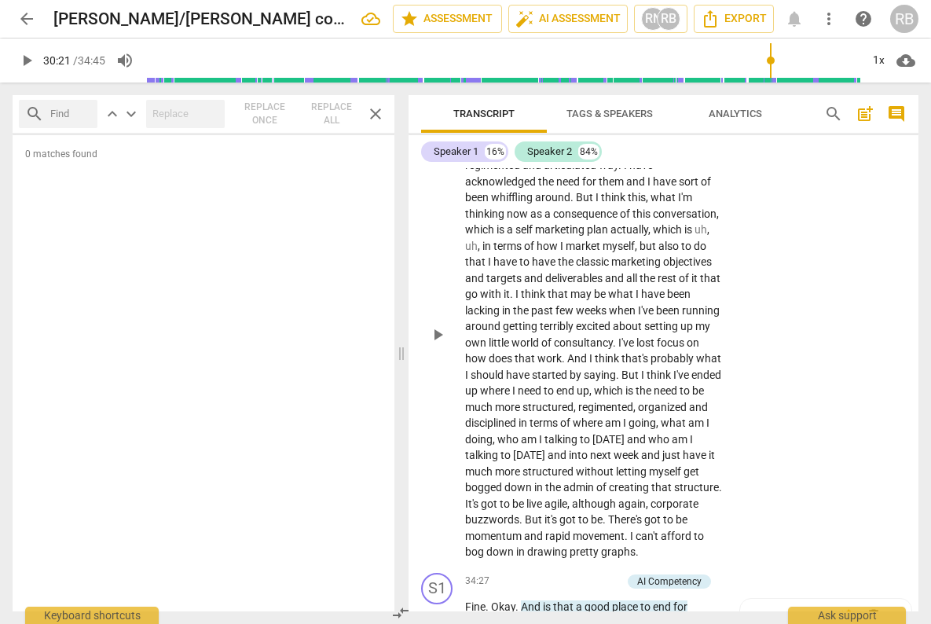
scroll to position [11678, 0]
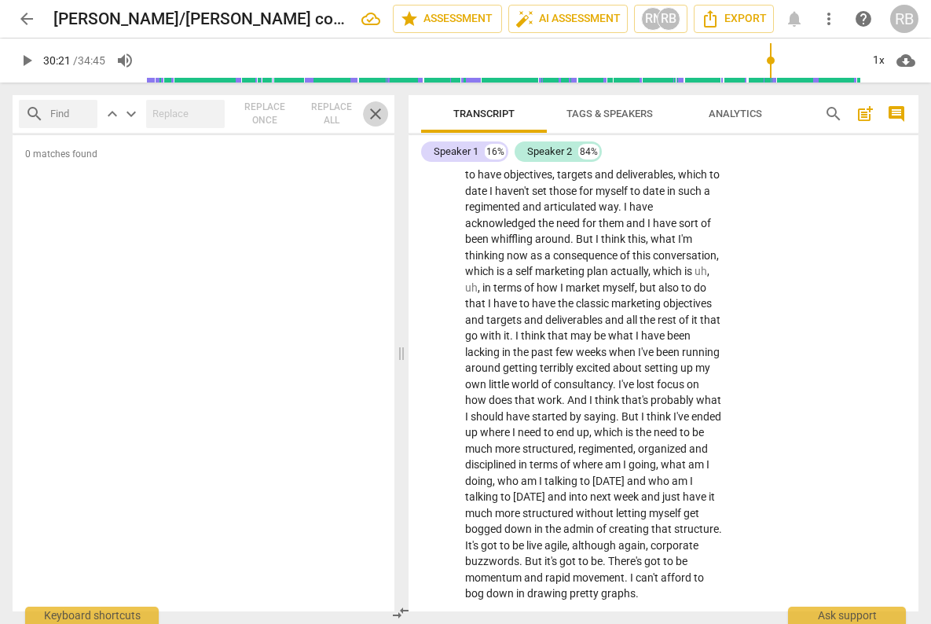
click at [373, 115] on span "close" at bounding box center [375, 113] width 19 height 19
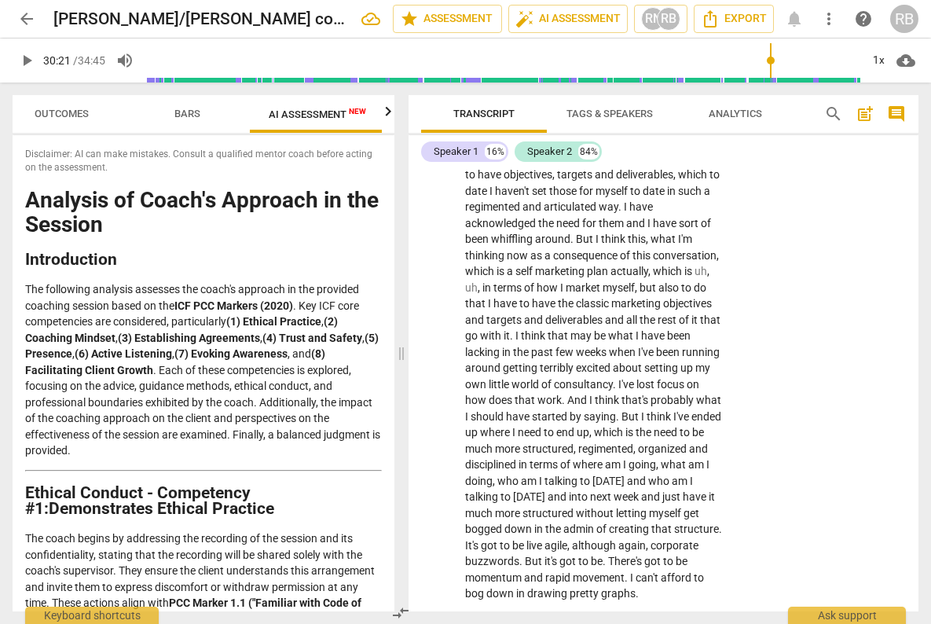
scroll to position [0, 29]
drag, startPoint x: 308, startPoint y: 118, endPoint x: 768, endPoint y: 261, distance: 481.9
click at [309, 118] on span "AI Assessment New" at bounding box center [314, 114] width 97 height 12
click at [866, 110] on span "post_add" at bounding box center [864, 113] width 19 height 19
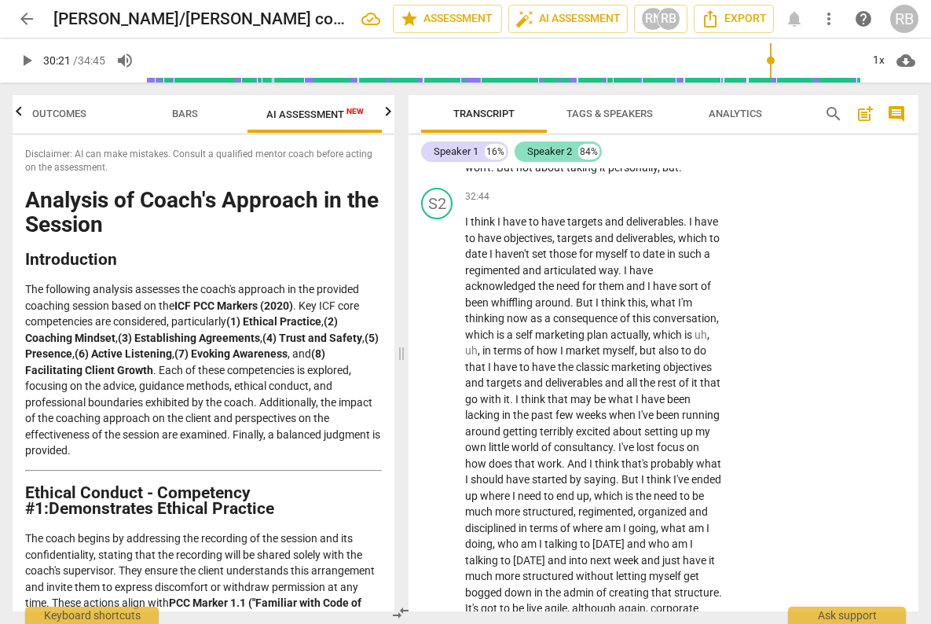
scroll to position [35, 0]
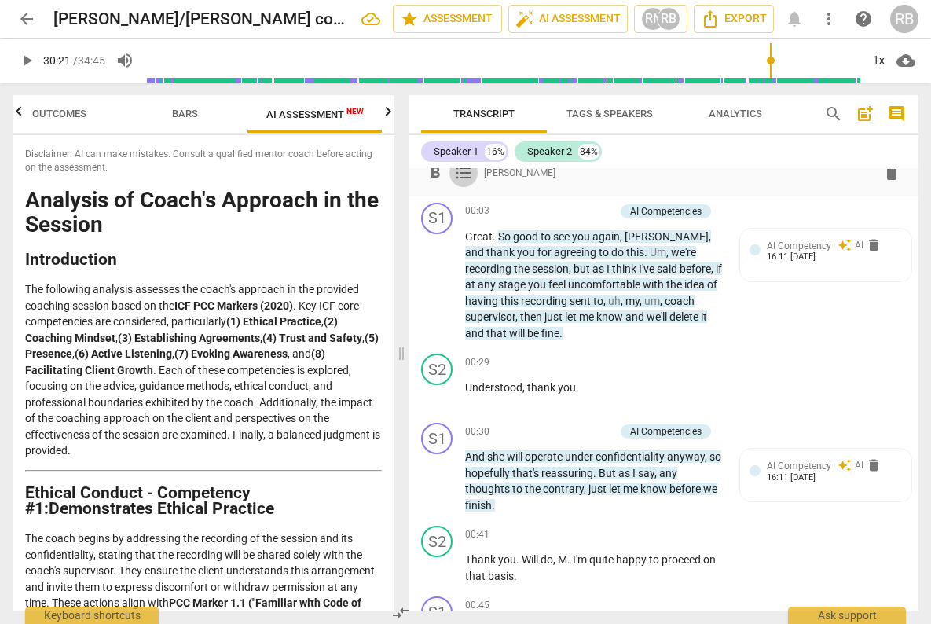
click at [459, 172] on span "format_list_bulleted" at bounding box center [463, 172] width 19 height 19
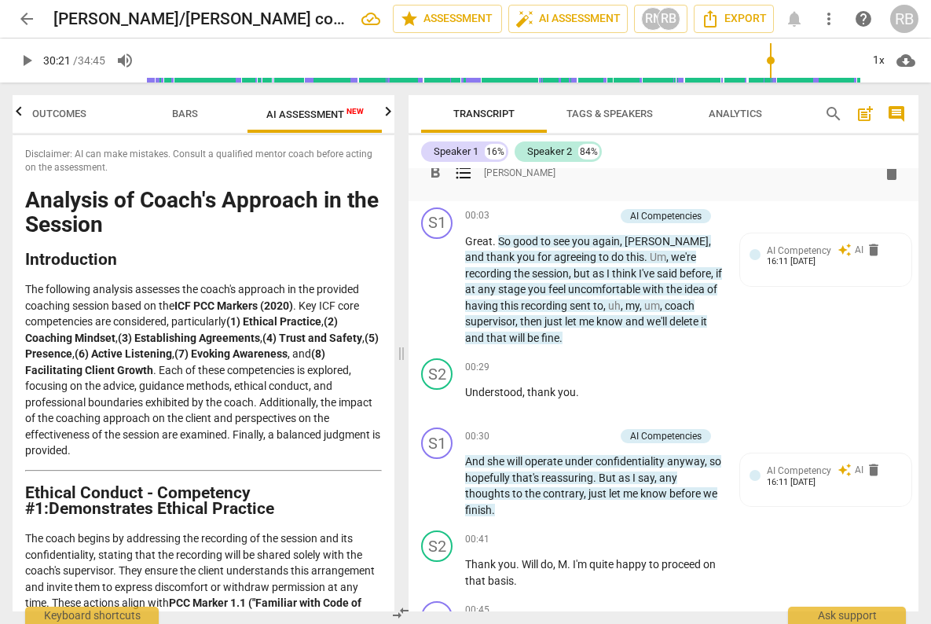
scroll to position [0, 0]
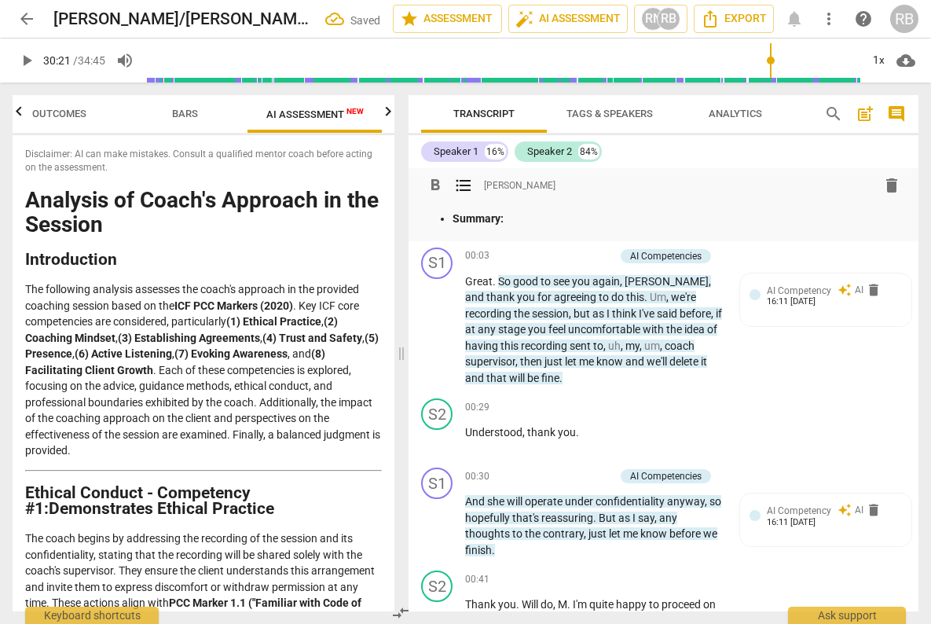
paste div
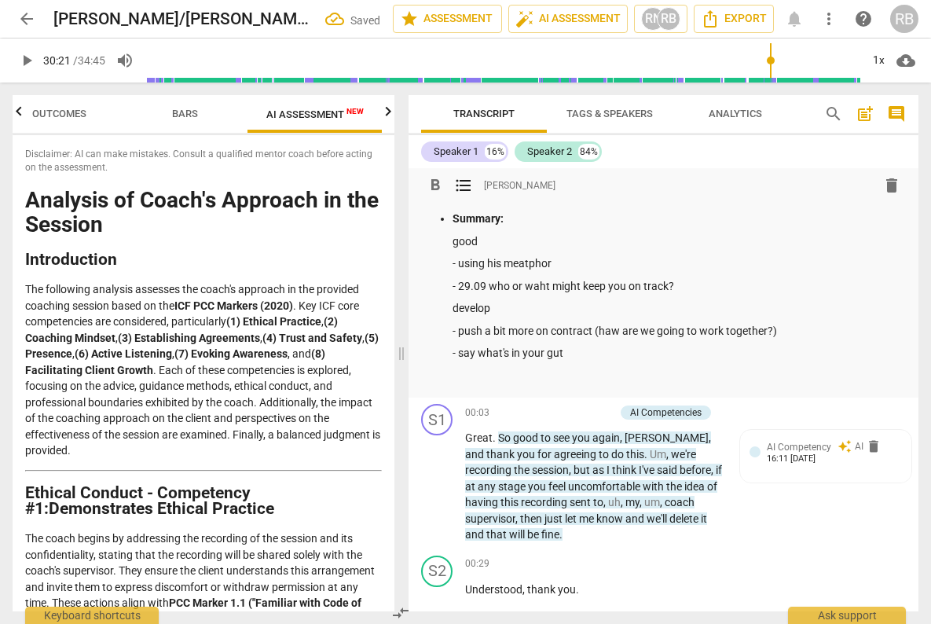
drag, startPoint x: 486, startPoint y: 240, endPoint x: 425, endPoint y: 216, distance: 65.9
click at [425, 217] on ul "Summary: good - using his meatphor - 29.09 who or waht might keep you on track?…" at bounding box center [663, 296] width 485 height 173
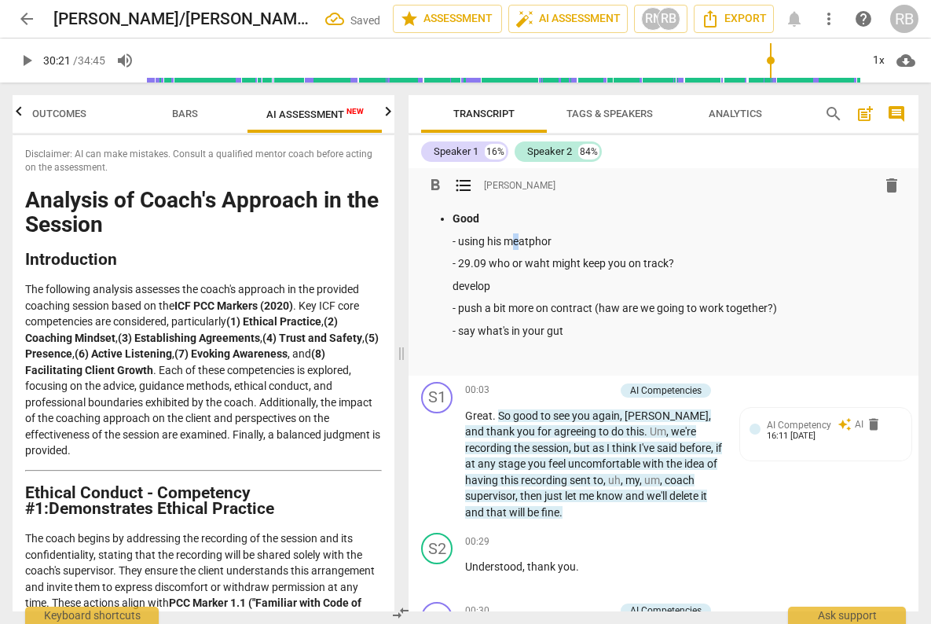
click at [521, 236] on p "- using his meatphor" at bounding box center [678, 241] width 453 height 16
click at [522, 242] on p "- using his meatphor" at bounding box center [678, 241] width 453 height 16
click at [560, 222] on p "Good" at bounding box center [678, 218] width 453 height 16
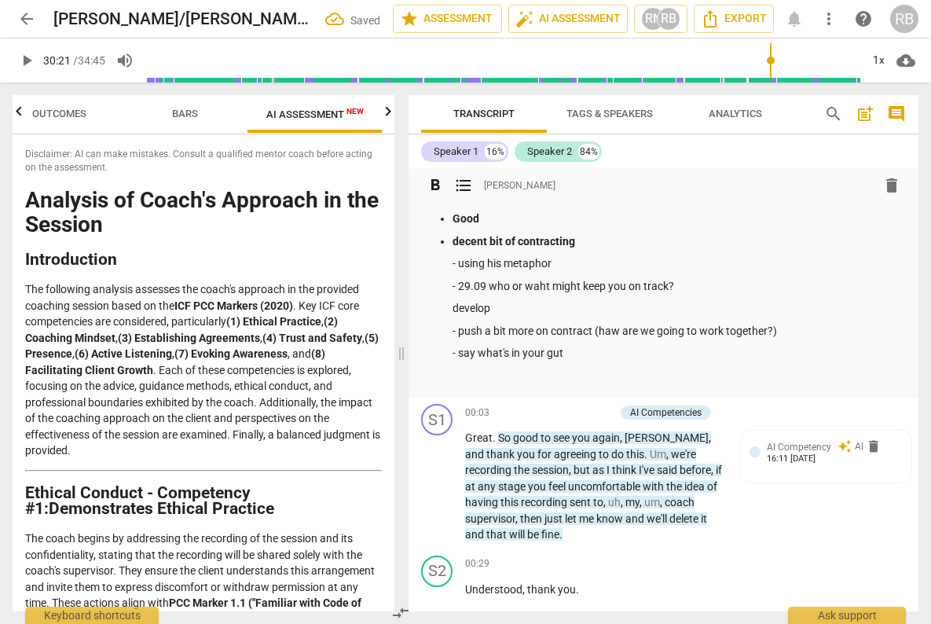
drag, startPoint x: 455, startPoint y: 221, endPoint x: 470, endPoint y: 234, distance: 20.0
click at [461, 222] on strong "Good" at bounding box center [465, 218] width 27 height 13
click at [615, 241] on p "decent bit of contracting" at bounding box center [678, 241] width 453 height 16
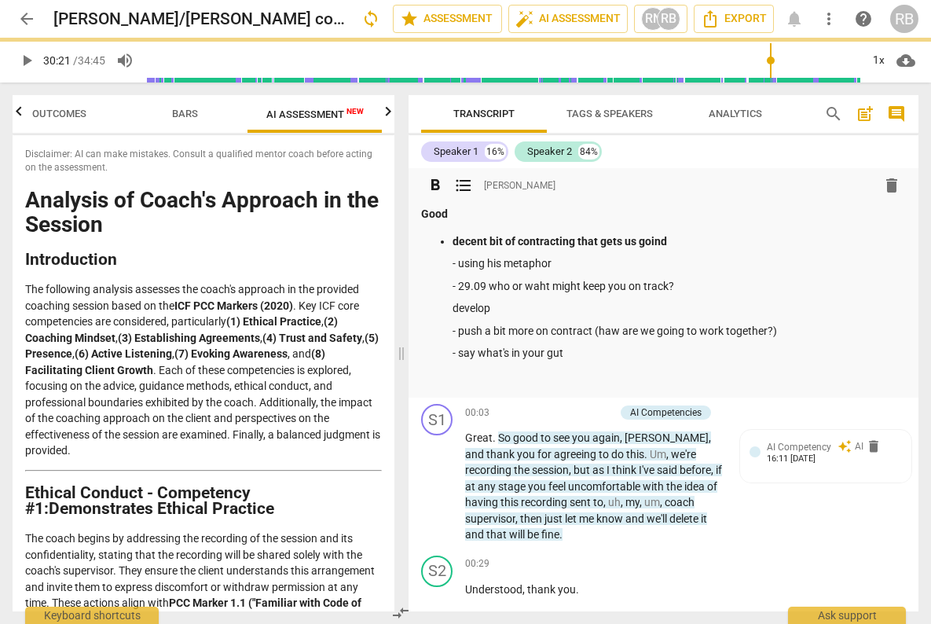
drag, startPoint x: 458, startPoint y: 266, endPoint x: 482, endPoint y: 290, distance: 33.9
click at [459, 265] on p "- using his metaphor" at bounding box center [678, 263] width 453 height 16
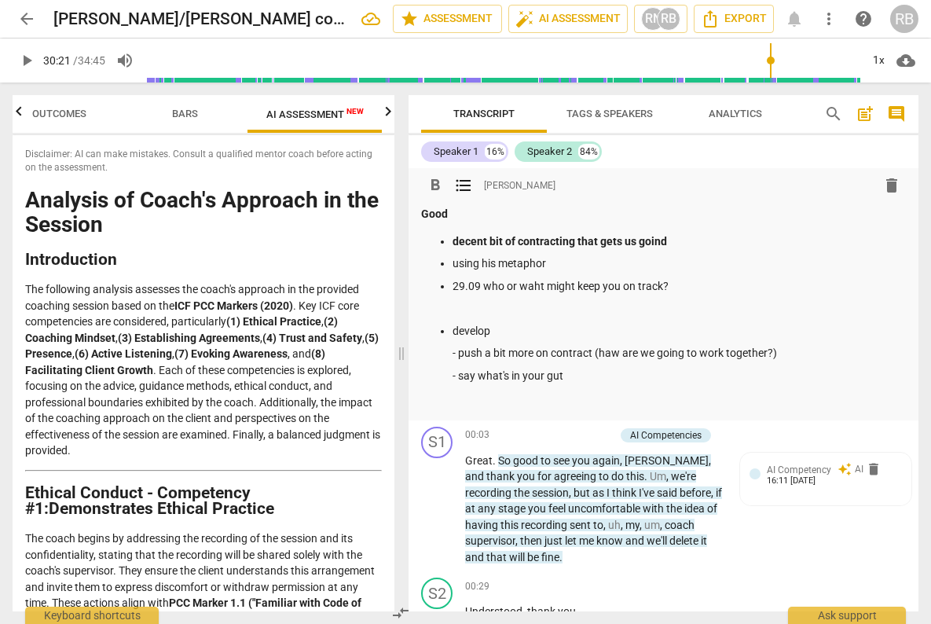
click at [457, 354] on p "- push a bit more on contract (haw are we going to work together?)" at bounding box center [678, 353] width 453 height 16
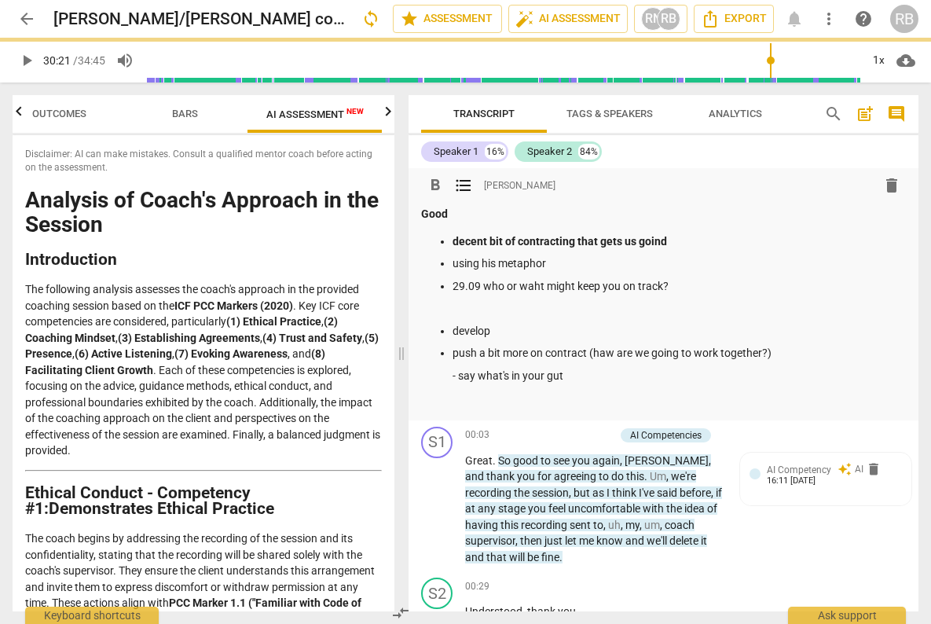
drag, startPoint x: 605, startPoint y: 349, endPoint x: 612, endPoint y: 386, distance: 37.4
click at [607, 352] on p "push a bit more on contract (haw are we going to work together?)" at bounding box center [678, 353] width 453 height 16
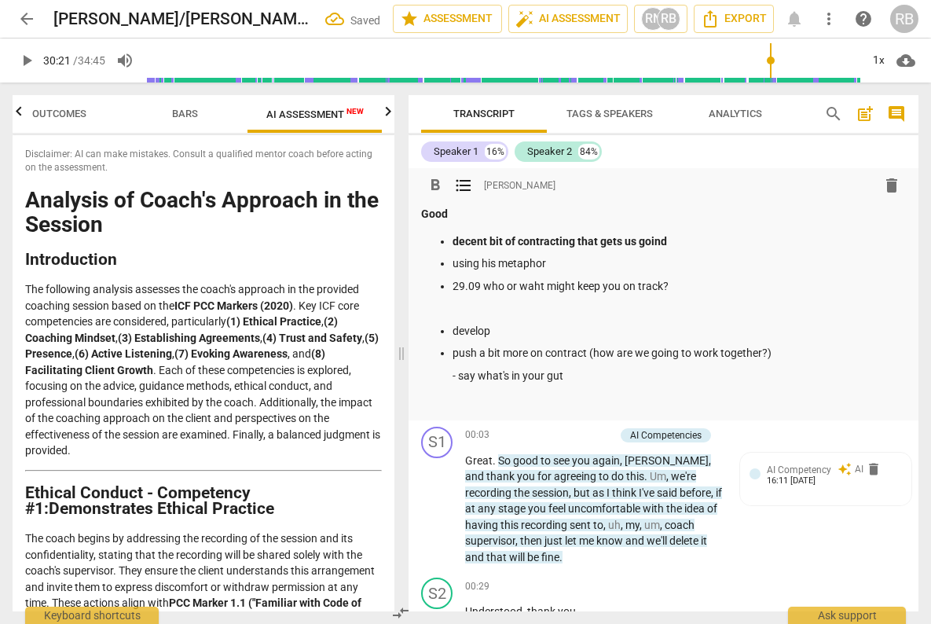
click at [783, 354] on p "push a bit more on contract (how are we going to work together?)" at bounding box center [678, 353] width 453 height 16
drag, startPoint x: 460, startPoint y: 370, endPoint x: 466, endPoint y: 417, distance: 47.5
click at [460, 370] on p "- say what's in your gut" at bounding box center [678, 376] width 453 height 16
click at [570, 368] on p "say what's in your gut" at bounding box center [678, 376] width 453 height 16
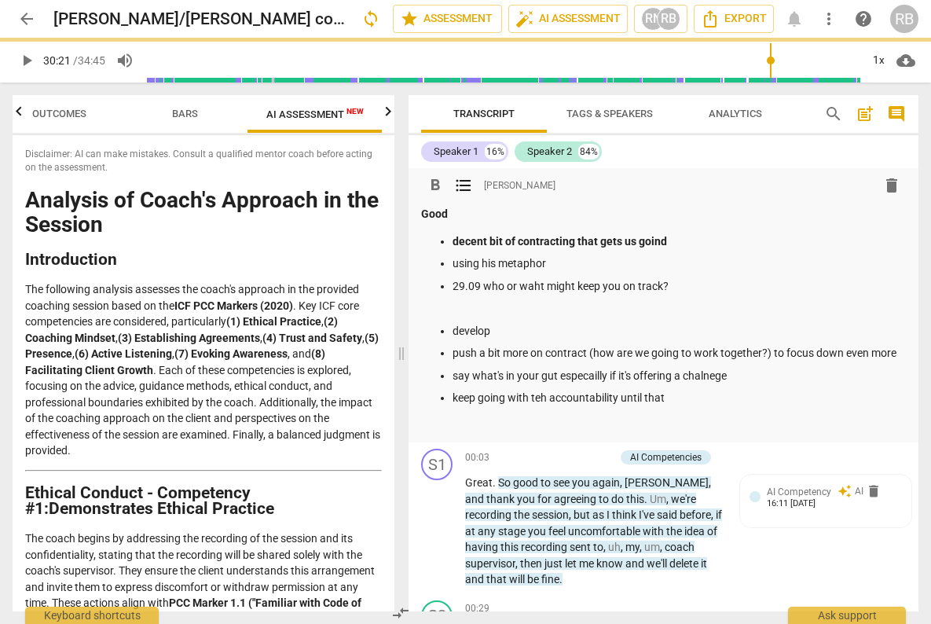
click at [707, 377] on p "say what's in your gut especailly if it's offering a chalnege" at bounding box center [678, 376] width 453 height 16
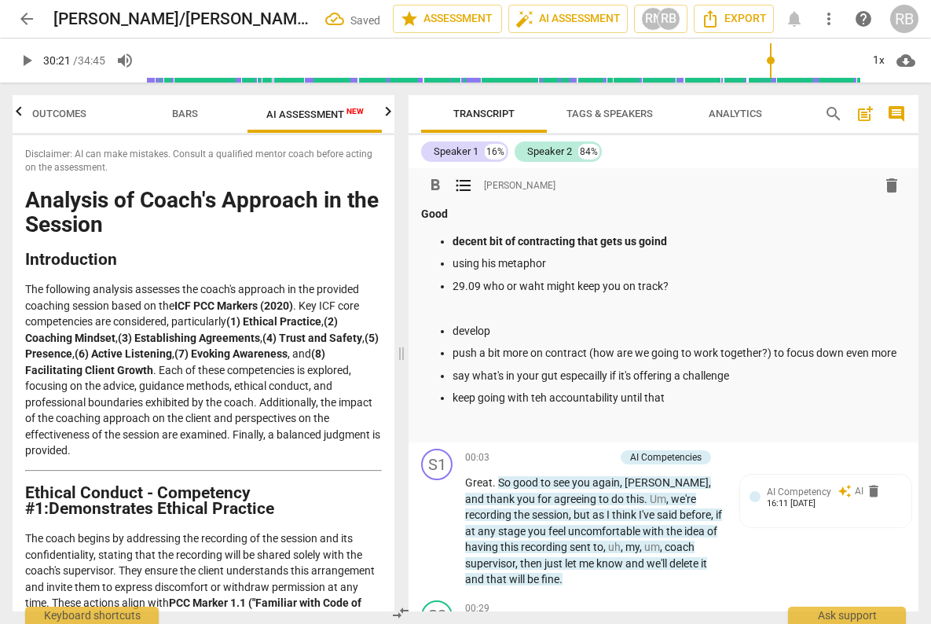
click at [598, 372] on p "say what's in your gut especailly if it's offering a challenge" at bounding box center [678, 376] width 453 height 16
drag, startPoint x: 543, startPoint y: 397, endPoint x: 562, endPoint y: 421, distance: 30.2
click at [544, 397] on p "keep going with teh accountability until that" at bounding box center [678, 398] width 453 height 16
click at [456, 327] on p "develop" at bounding box center [678, 331] width 453 height 16
drag, startPoint x: 507, startPoint y: 331, endPoint x: 426, endPoint y: 328, distance: 81.7
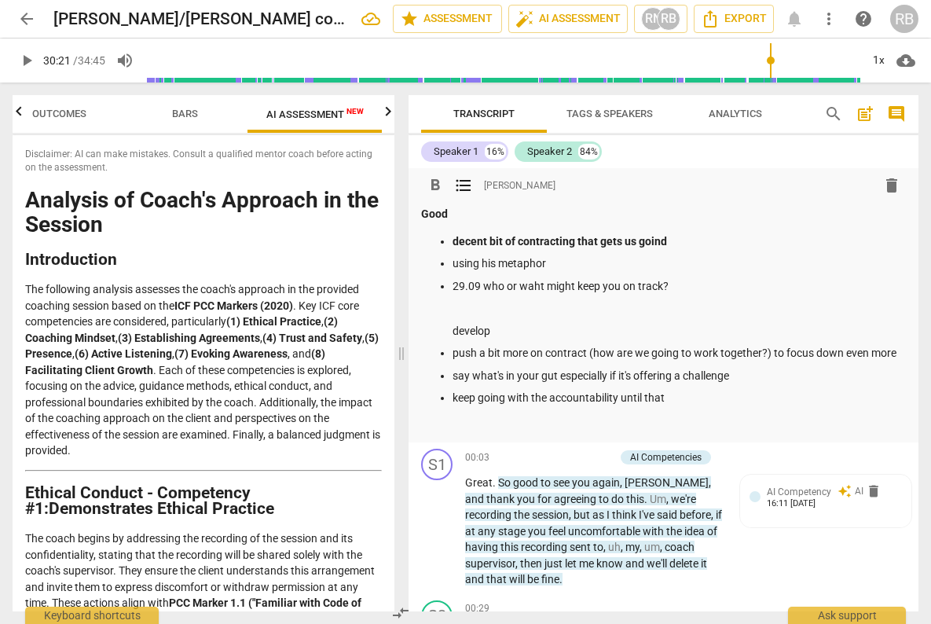
click at [426, 328] on ul "decent bit of contracting that gets us goind using his metaphor 29.09 who or wa…" at bounding box center [663, 331] width 485 height 196
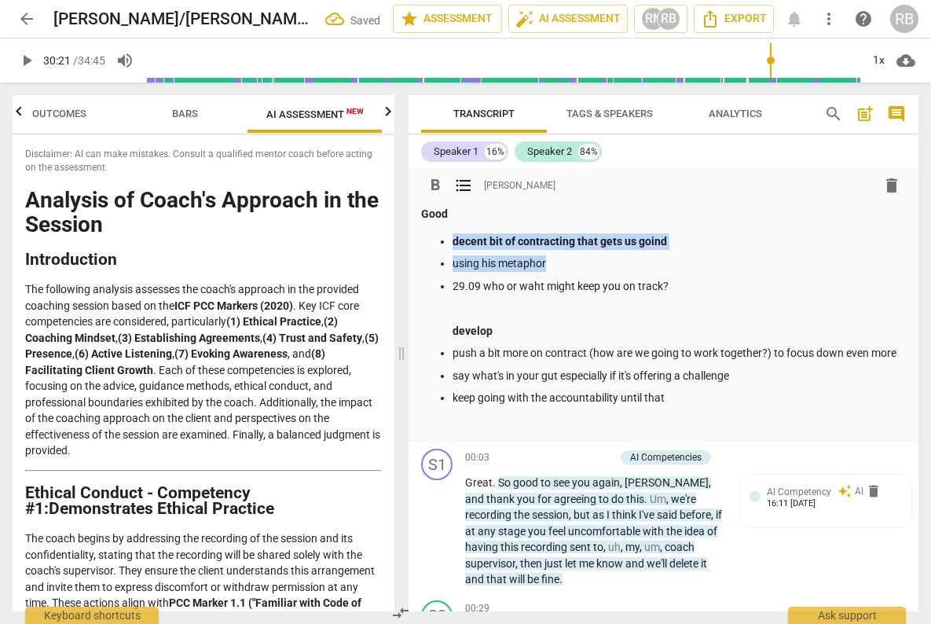
drag, startPoint x: 639, startPoint y: 257, endPoint x: 426, endPoint y: 232, distance: 215.0
click at [426, 233] on ul "decent bit of contracting that gets us goind using his metaphor 29.09 who or wa…" at bounding box center [663, 331] width 485 height 196
click at [488, 236] on p "decent bit of contracting that gets us goind" at bounding box center [678, 241] width 453 height 16
drag, startPoint x: 486, startPoint y: 242, endPoint x: 455, endPoint y: 245, distance: 31.6
click at [455, 245] on p "decent bit of contracting that gets us goind" at bounding box center [678, 241] width 453 height 16
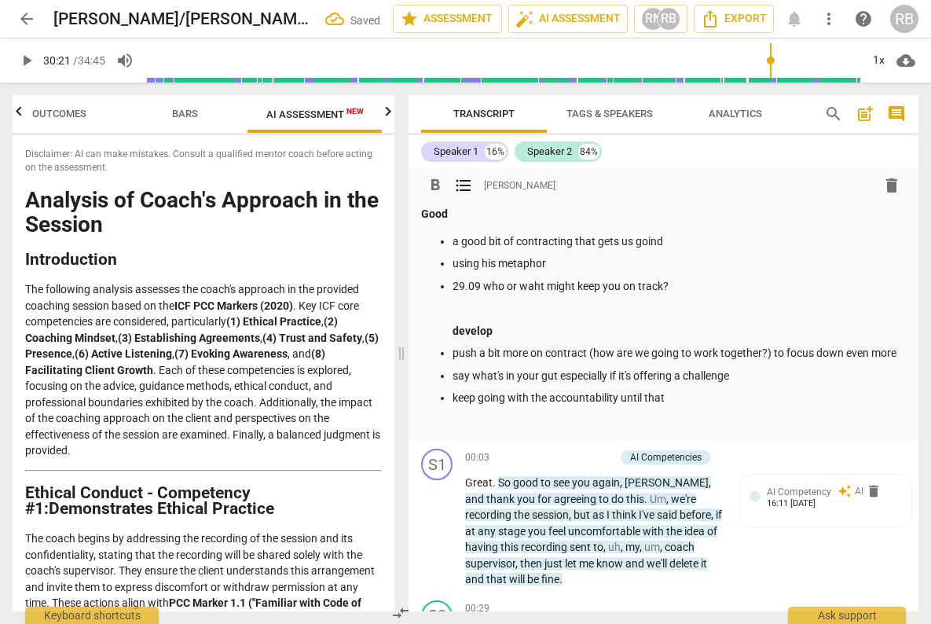
click at [679, 241] on p "a good bit of contracting that gets us goind" at bounding box center [678, 241] width 453 height 16
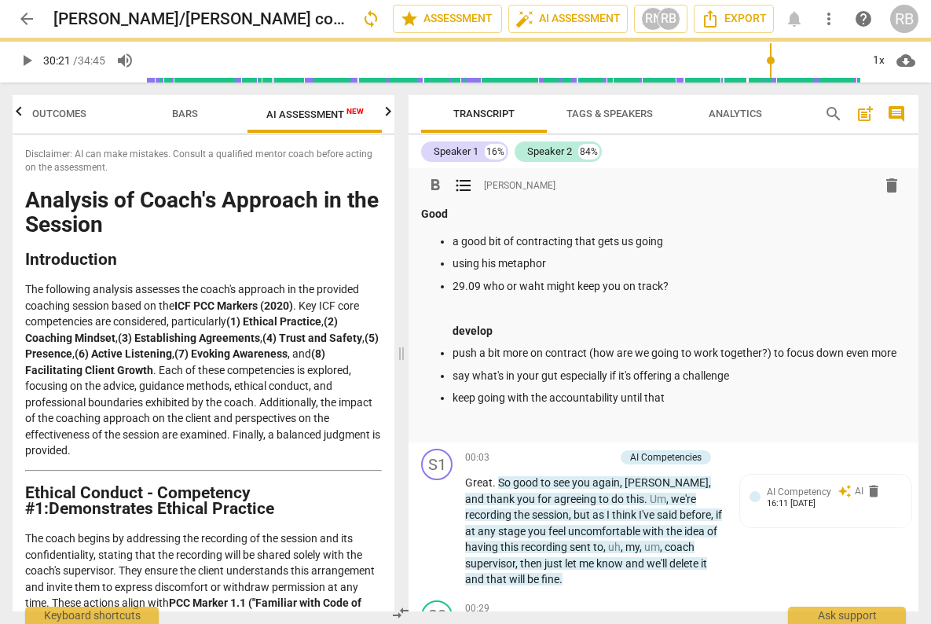
click at [679, 395] on p "keep going with the accountability until that" at bounding box center [678, 398] width 453 height 16
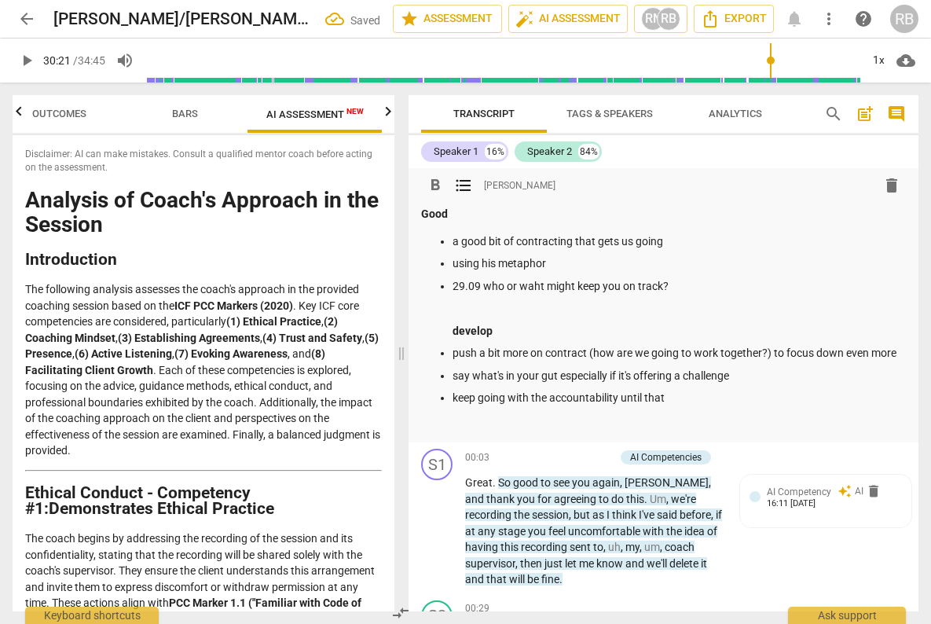
drag, startPoint x: 679, startPoint y: 396, endPoint x: 624, endPoint y: 397, distance: 55.0
click at [624, 397] on p "keep going with the accountability until that" at bounding box center [678, 398] width 453 height 16
click at [532, 287] on p "29.09 who or waht might keep you on track?" at bounding box center [678, 286] width 453 height 16
click at [422, 216] on strong "Good" at bounding box center [434, 213] width 27 height 13
click at [422, 218] on strong "Good" at bounding box center [434, 213] width 27 height 13
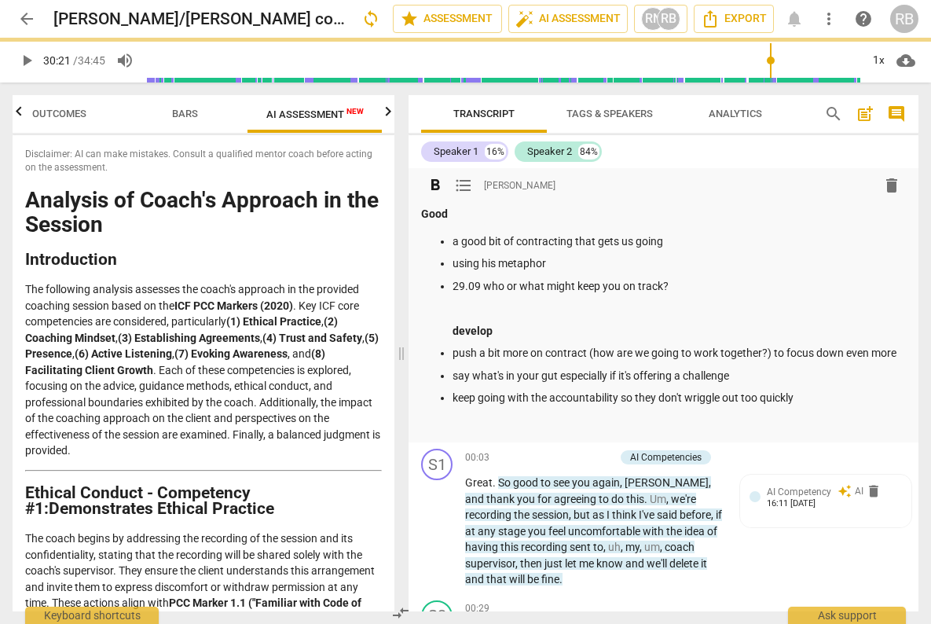
click at [459, 323] on p "develop" at bounding box center [678, 331] width 453 height 16
click at [616, 308] on p at bounding box center [678, 308] width 453 height 16
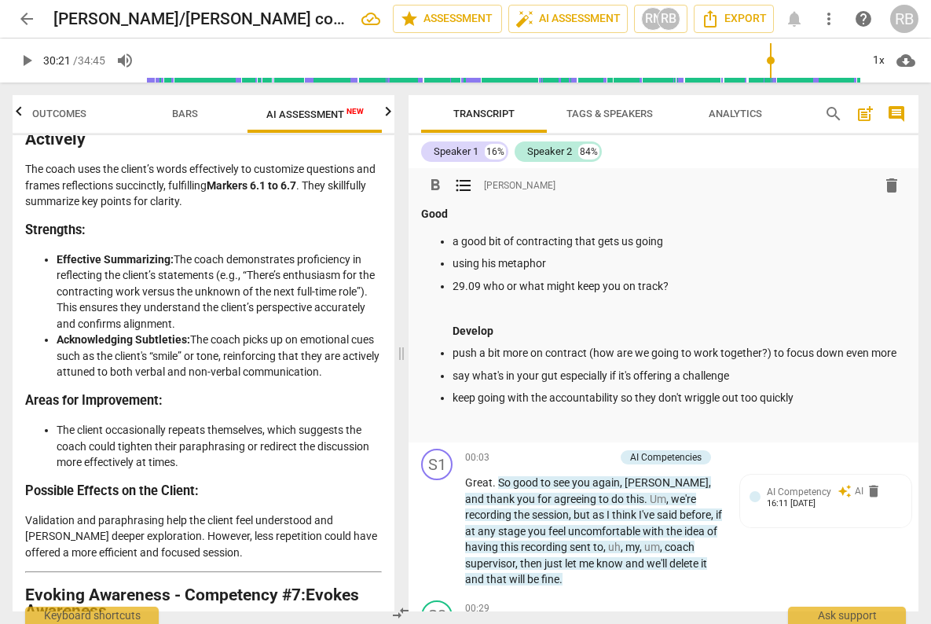
scroll to position [2334, 0]
click at [693, 272] on ul "a good bit of contracting that gets us going using his metaphor 29.09 who or wh…" at bounding box center [663, 331] width 485 height 196
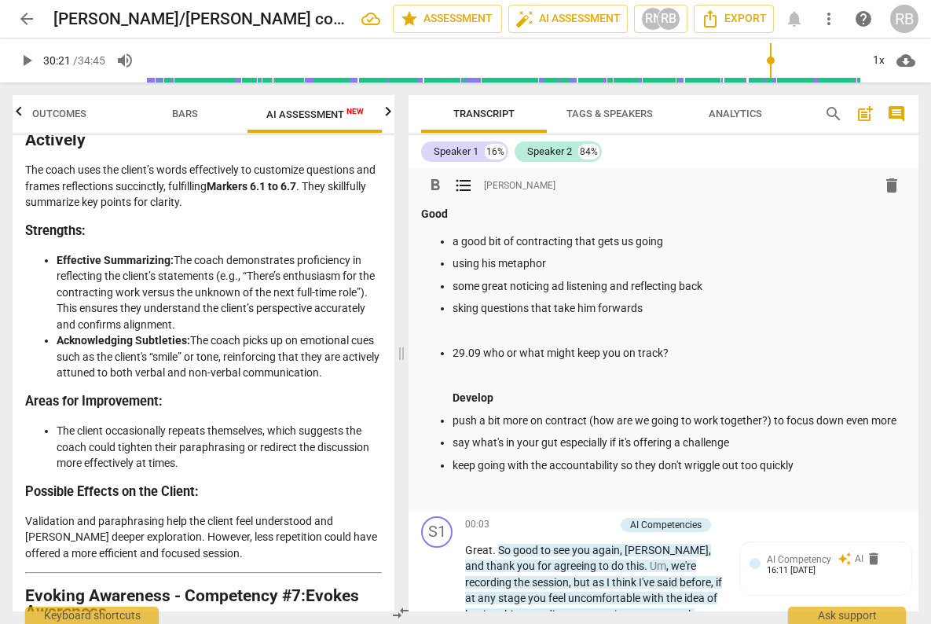
click at [477, 313] on p "sking questions that take him forwards" at bounding box center [678, 308] width 453 height 16
click at [454, 312] on p "sking short questions that take him forwards" at bounding box center [678, 308] width 453 height 16
click at [521, 333] on p at bounding box center [678, 331] width 453 height 16
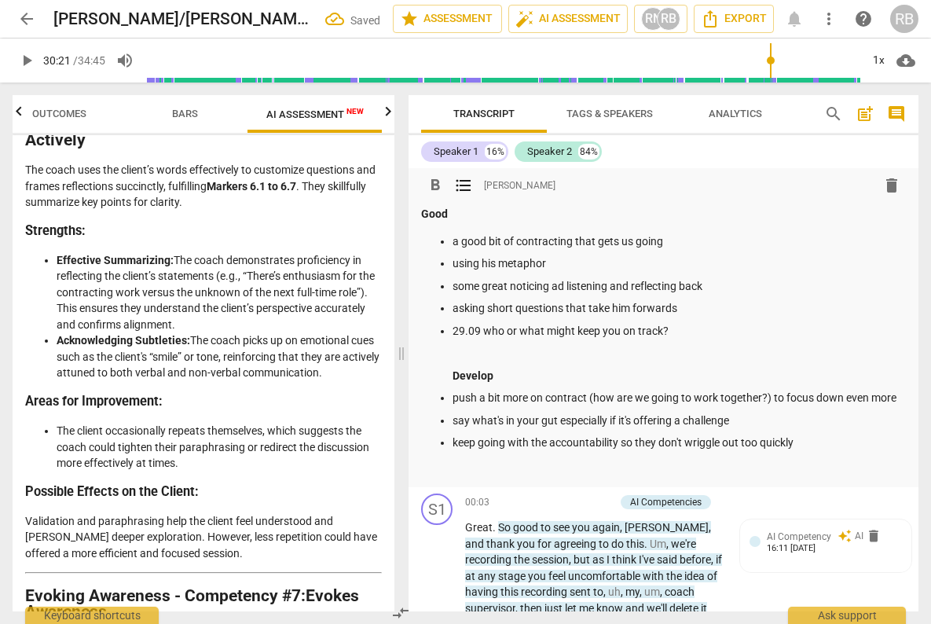
drag, startPoint x: 485, startPoint y: 335, endPoint x: 501, endPoint y: 354, distance: 25.6
click at [485, 335] on p "29.09 who or what might keep you on track?" at bounding box center [678, 331] width 453 height 16
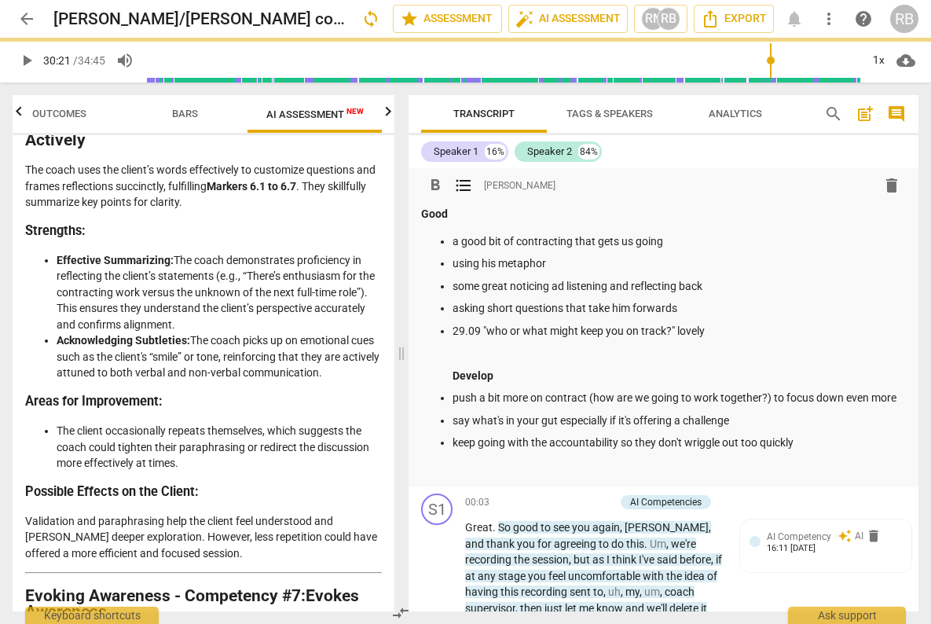
drag, startPoint x: 454, startPoint y: 334, endPoint x: 468, endPoint y: 361, distance: 30.9
click at [454, 334] on p "29.09 "who or what might keep you on track?" lovely" at bounding box center [678, 331] width 453 height 16
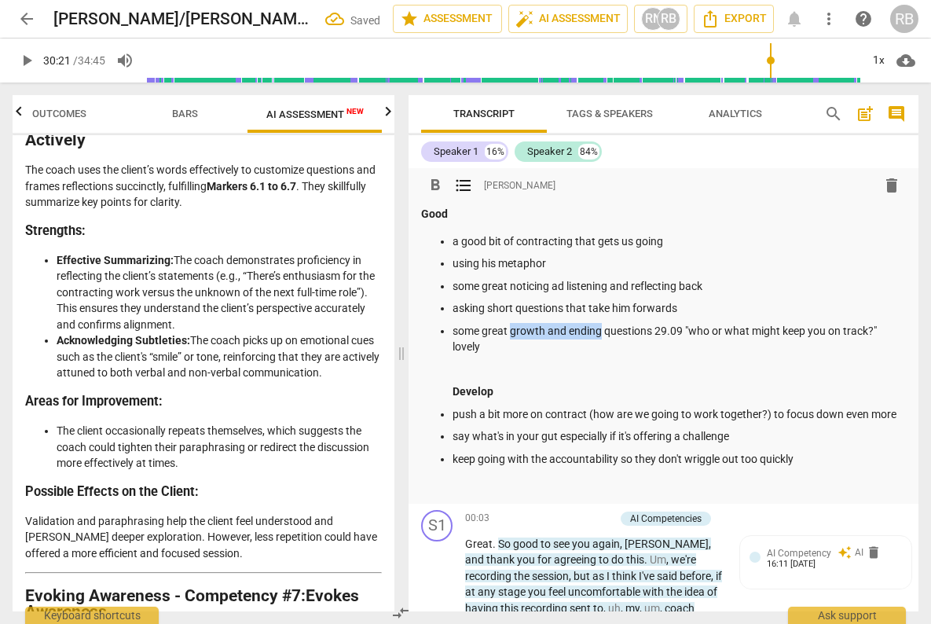
drag, startPoint x: 598, startPoint y: 331, endPoint x: 510, endPoint y: 335, distance: 88.1
click at [510, 335] on p "some great growth and ending questions 29.09 "who or what might keep you on tra…" at bounding box center [678, 339] width 453 height 32
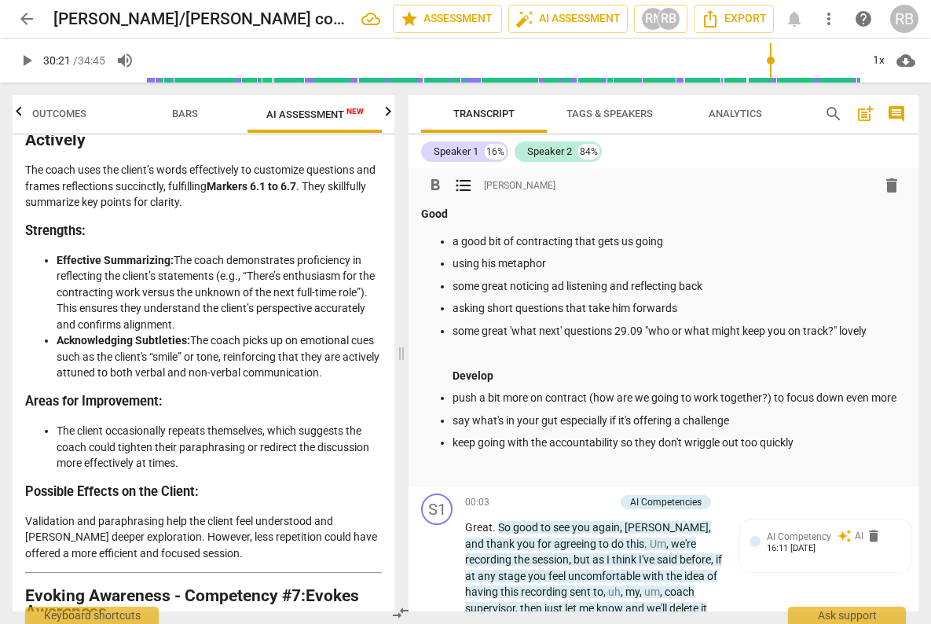
drag, startPoint x: 613, startPoint y: 328, endPoint x: 628, endPoint y: 351, distance: 27.7
click at [613, 329] on p "some great 'what next' questions 29.09 "who or what might keep you on track?" l…" at bounding box center [678, 331] width 453 height 16
drag, startPoint x: 894, startPoint y: 330, endPoint x: 857, endPoint y: 330, distance: 37.7
click at [857, 330] on p "some great 'what next' questions eg. 29.09 "who or what might keep you on track…" at bounding box center [678, 330] width 453 height 16
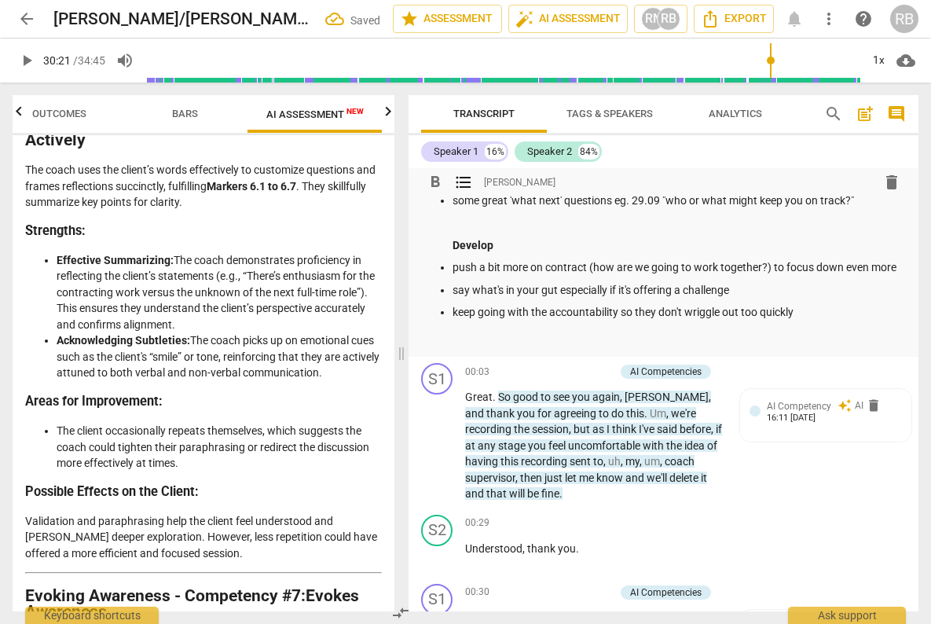
scroll to position [0, 0]
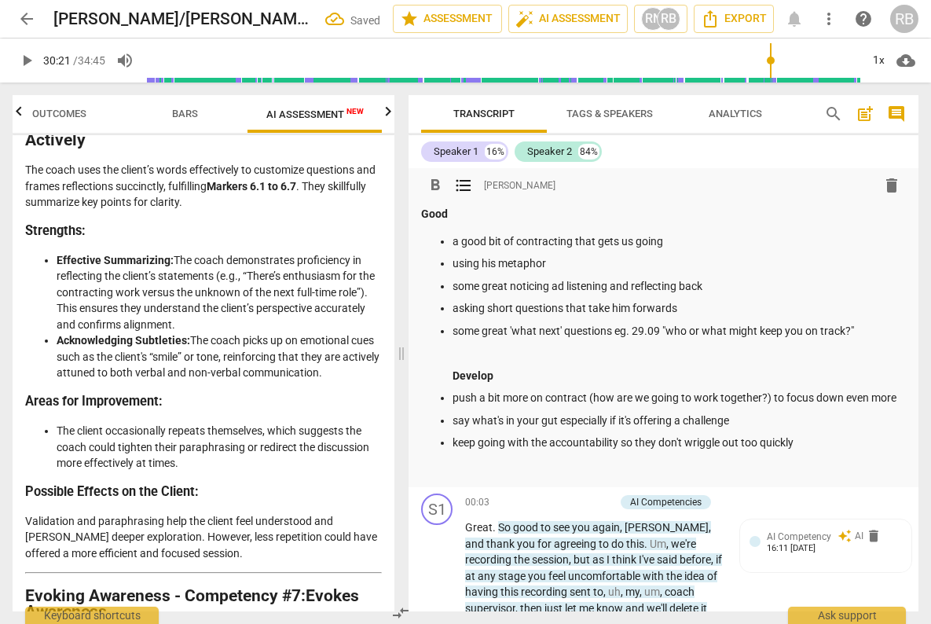
click at [448, 218] on strong "Good" at bounding box center [434, 213] width 27 height 13
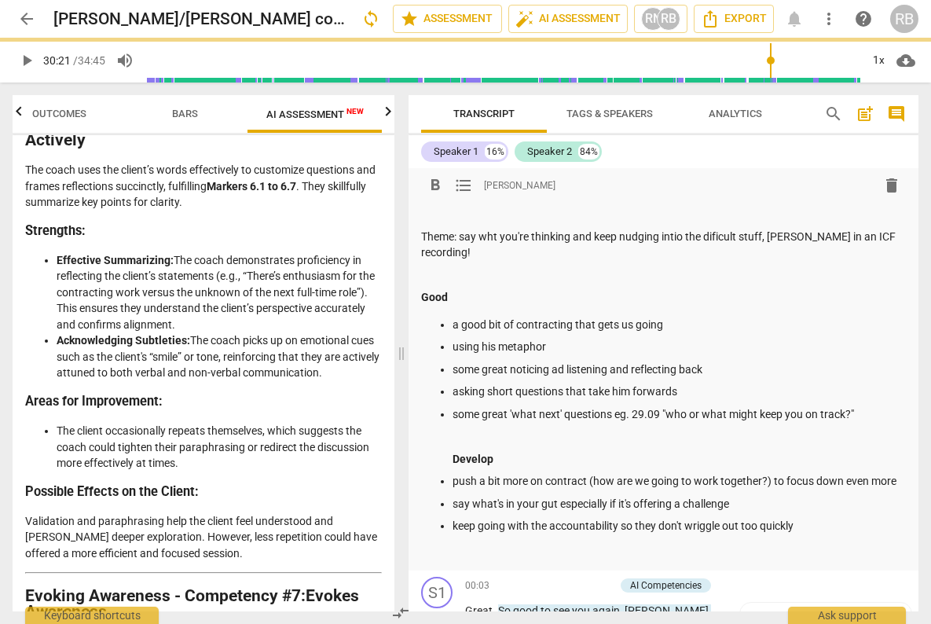
click at [722, 239] on p "Theme: say wht you're thinking and keep nudging intio the dificult stuff, [PERS…" at bounding box center [663, 245] width 485 height 32
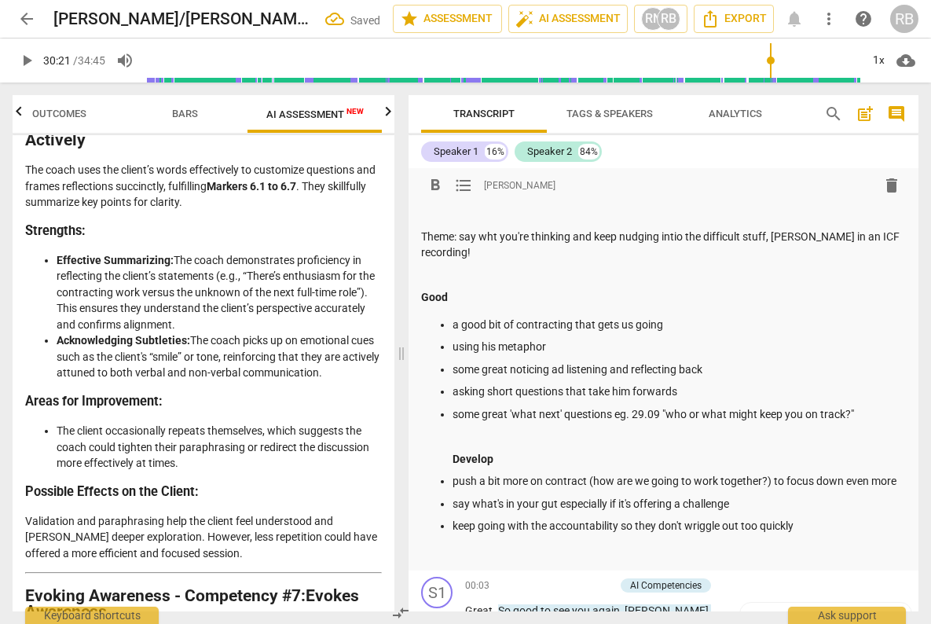
drag, startPoint x: 680, startPoint y: 234, endPoint x: 675, endPoint y: 269, distance: 35.8
click at [680, 234] on p "Theme: say wht you're thinking and keep nudging intio the difficult stuff, [PER…" at bounding box center [663, 245] width 485 height 32
drag, startPoint x: 496, startPoint y: 236, endPoint x: 504, endPoint y: 280, distance: 45.6
click at [496, 236] on p "Theme: say wht you're thinking and keep nudging into the difficult stuff, [PERS…" at bounding box center [663, 245] width 485 height 32
click at [461, 241] on p "Theme: say what you're thinking and keep nudging into the difficult stuff, [PER…" at bounding box center [663, 245] width 485 height 32
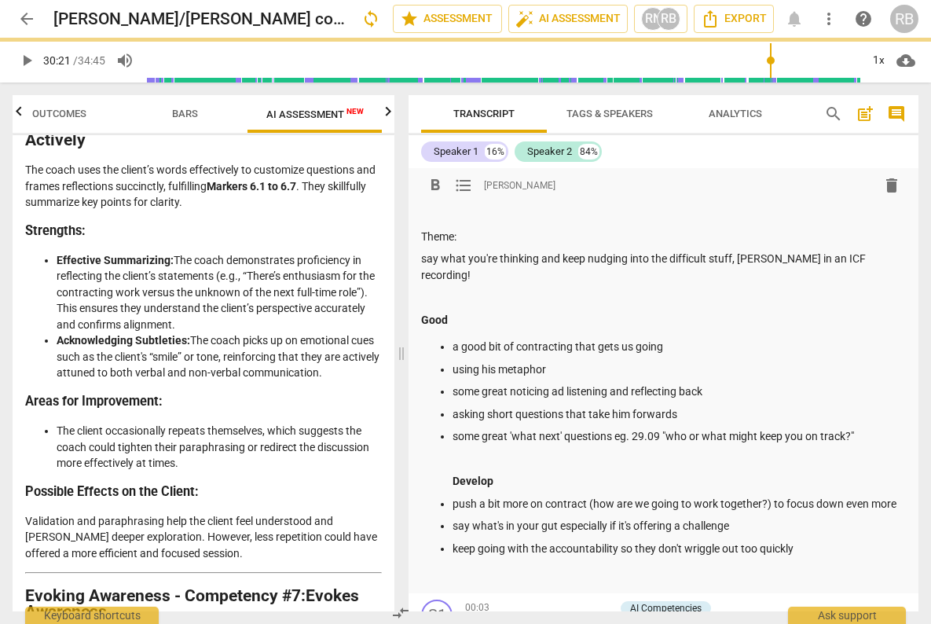
drag, startPoint x: 470, startPoint y: 236, endPoint x: 389, endPoint y: 232, distance: 81.0
click at [389, 232] on div "Outcomes Bars AI Assessment New Scores Disclaimer: AI can make mistakes. Consul…" at bounding box center [465, 352] width 931 height 541
drag, startPoint x: 423, startPoint y: 305, endPoint x: 460, endPoint y: 327, distance: 44.0
click at [423, 313] on strong "Good" at bounding box center [434, 319] width 27 height 13
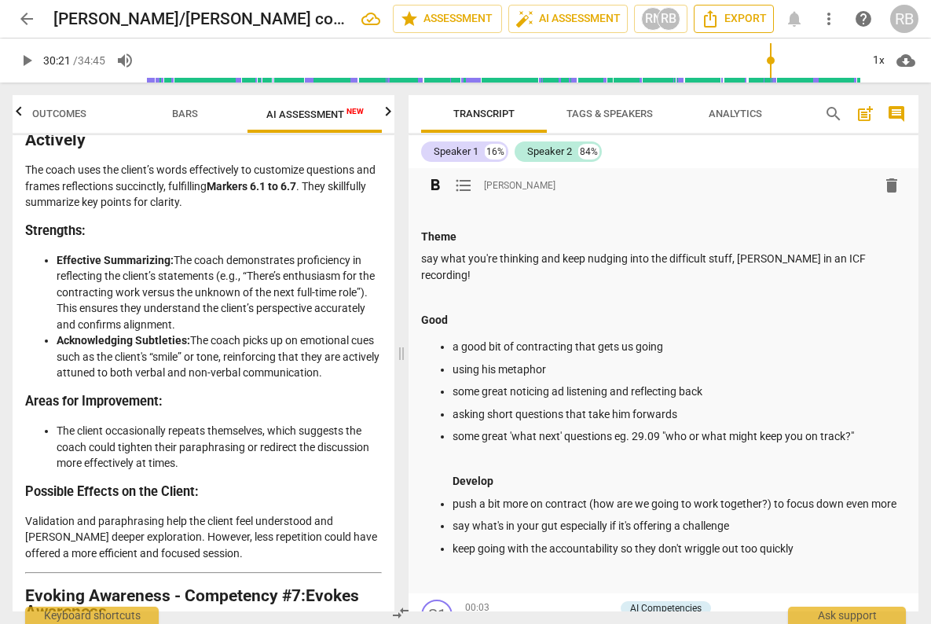
click at [744, 22] on span "Export" at bounding box center [734, 18] width 66 height 19
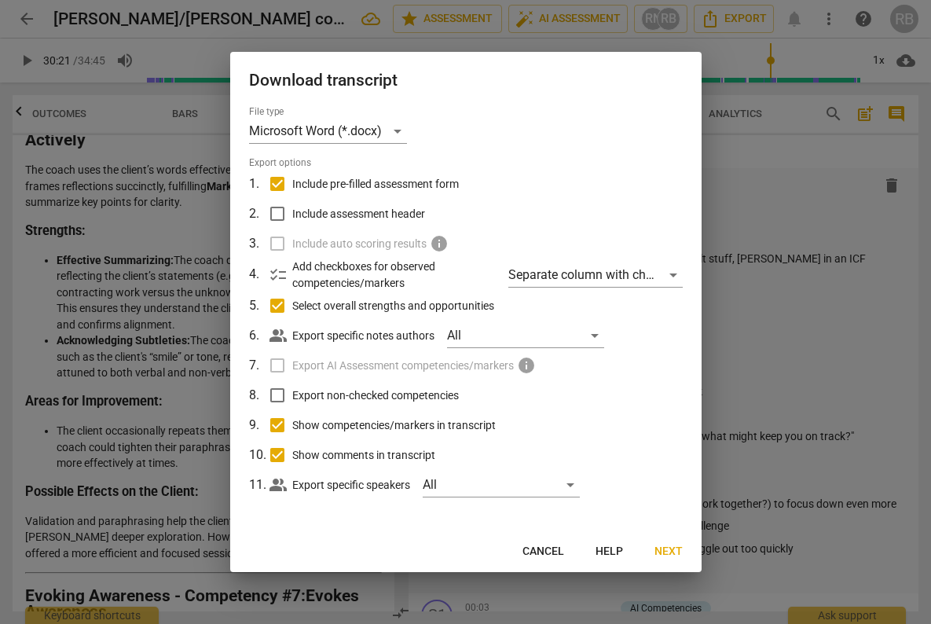
click at [670, 549] on span "Next" at bounding box center [668, 551] width 28 height 16
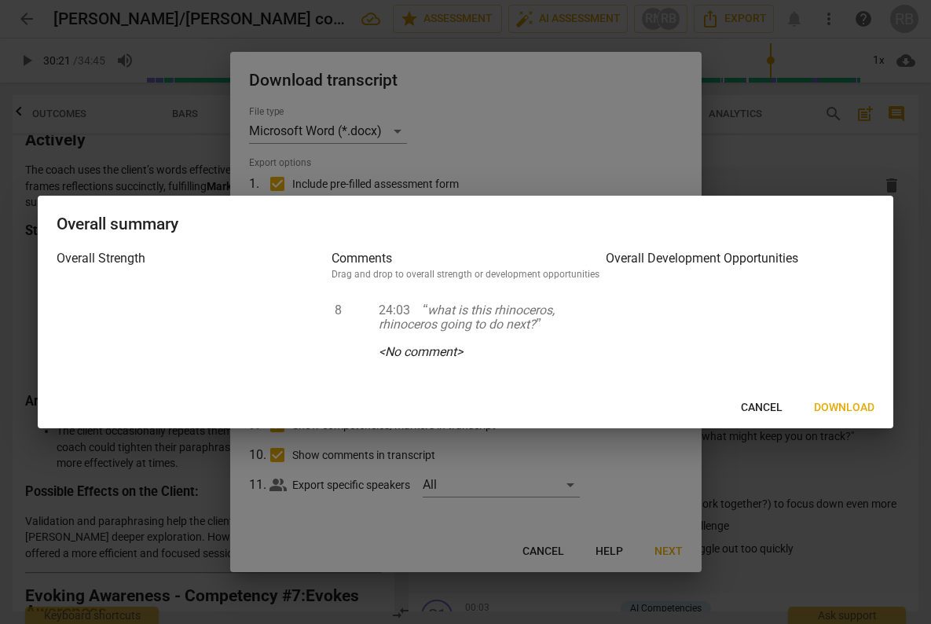
click at [850, 404] on span "Download" at bounding box center [844, 408] width 60 height 16
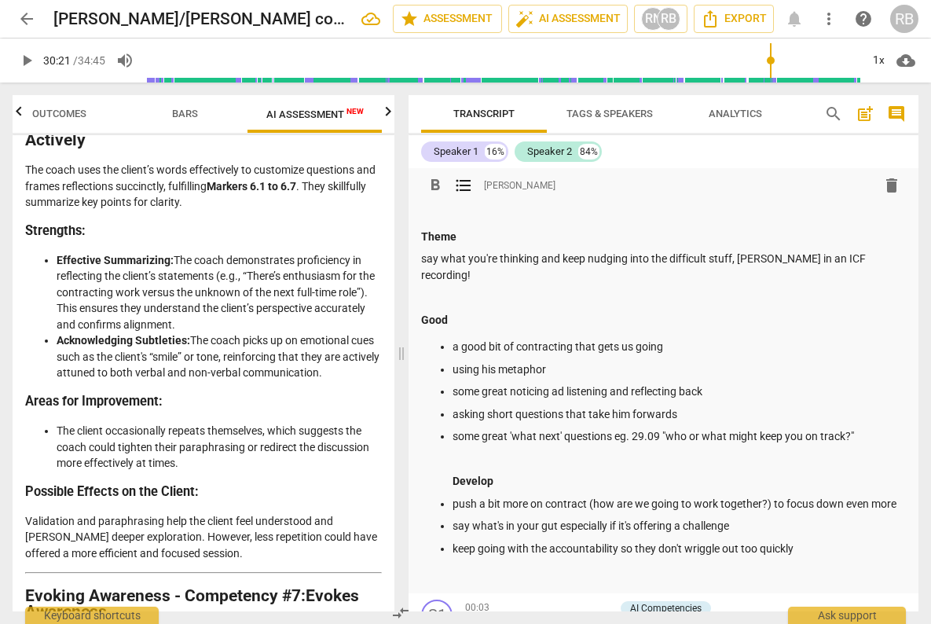
click at [715, 428] on p "some great 'what next' questions eg. 29.09 "who or what might keep you on track…" at bounding box center [678, 436] width 453 height 16
click at [740, 16] on span "Export" at bounding box center [734, 18] width 66 height 19
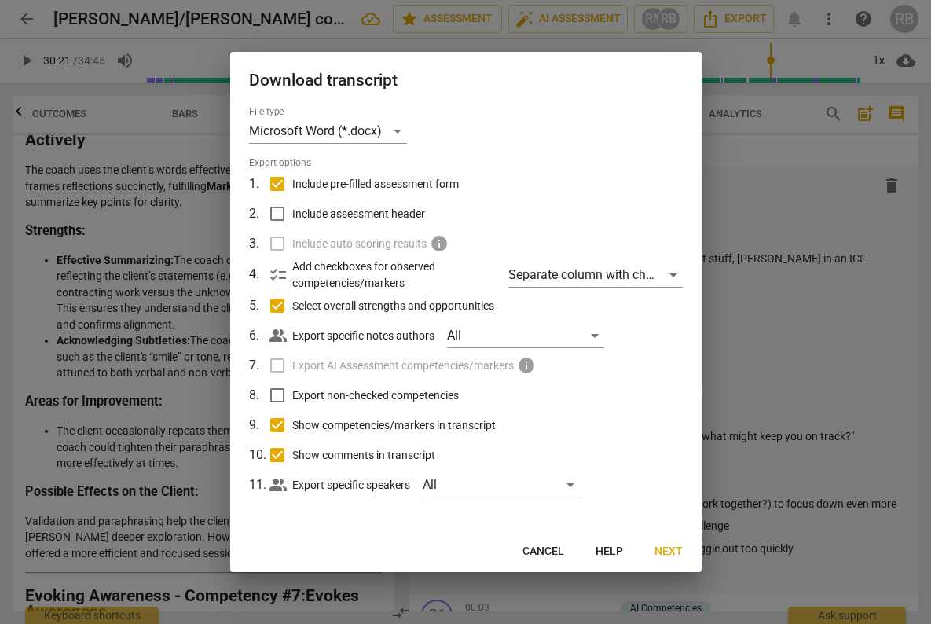
click at [671, 551] on span "Next" at bounding box center [668, 551] width 28 height 16
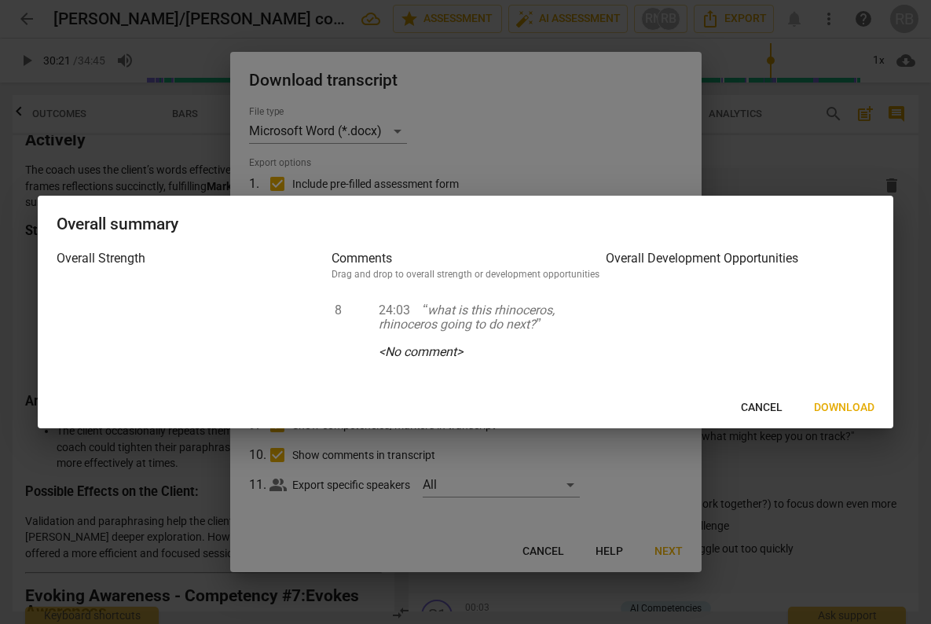
click at [761, 401] on span "Cancel" at bounding box center [762, 408] width 42 height 16
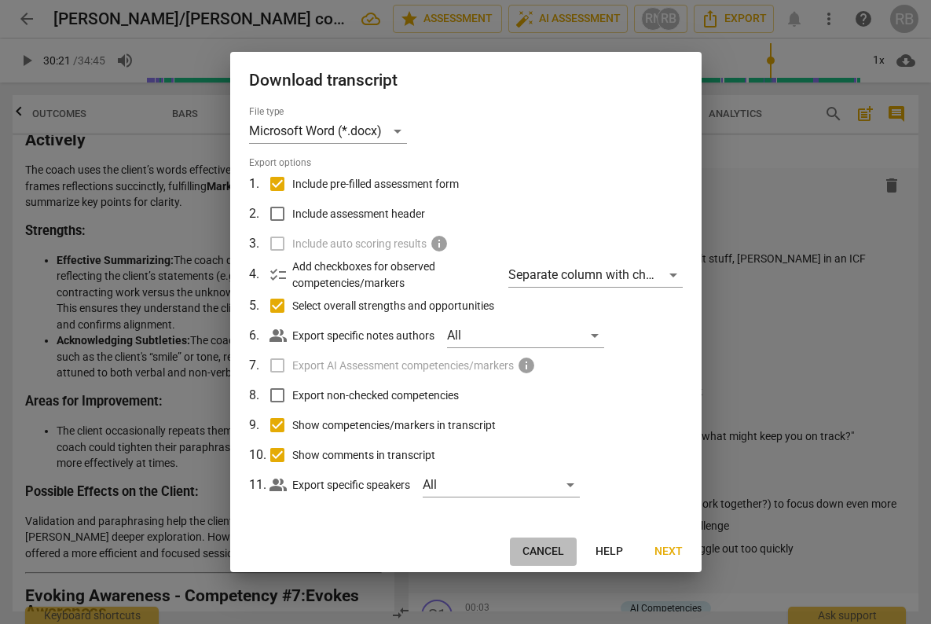
click at [555, 547] on span "Cancel" at bounding box center [543, 551] width 42 height 16
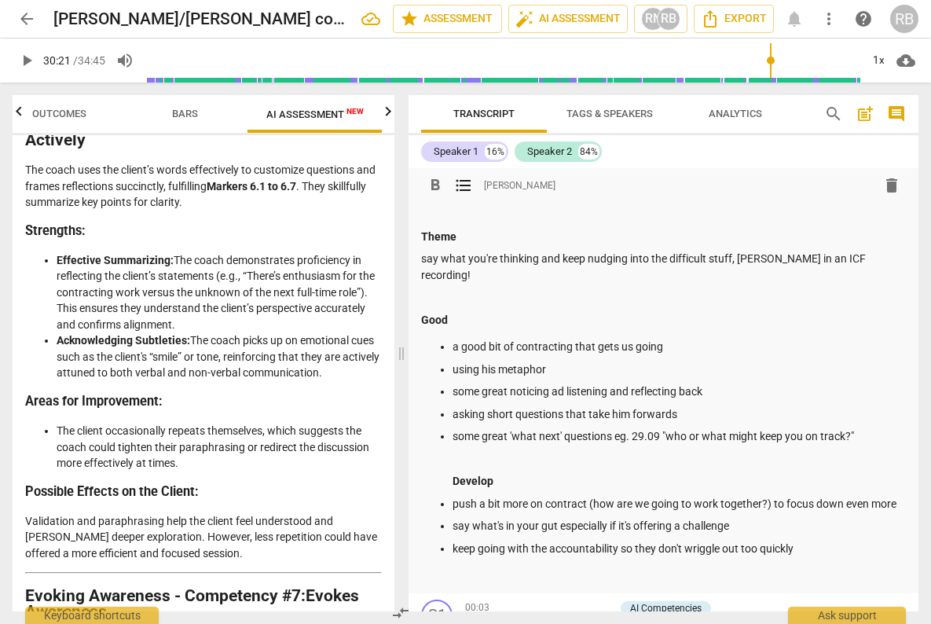
click at [682, 518] on p "say what's in your gut especially if it's offering a challenge" at bounding box center [678, 526] width 453 height 16
click at [233, 464] on li "The client occasionally repeats themselves, which suggests the coach could tigh…" at bounding box center [219, 447] width 325 height 49
click at [521, 365] on ul "a good bit of contracting that gets us going using his metaphor some great noti…" at bounding box center [663, 458] width 485 height 240
click at [752, 21] on span "Export" at bounding box center [734, 18] width 66 height 19
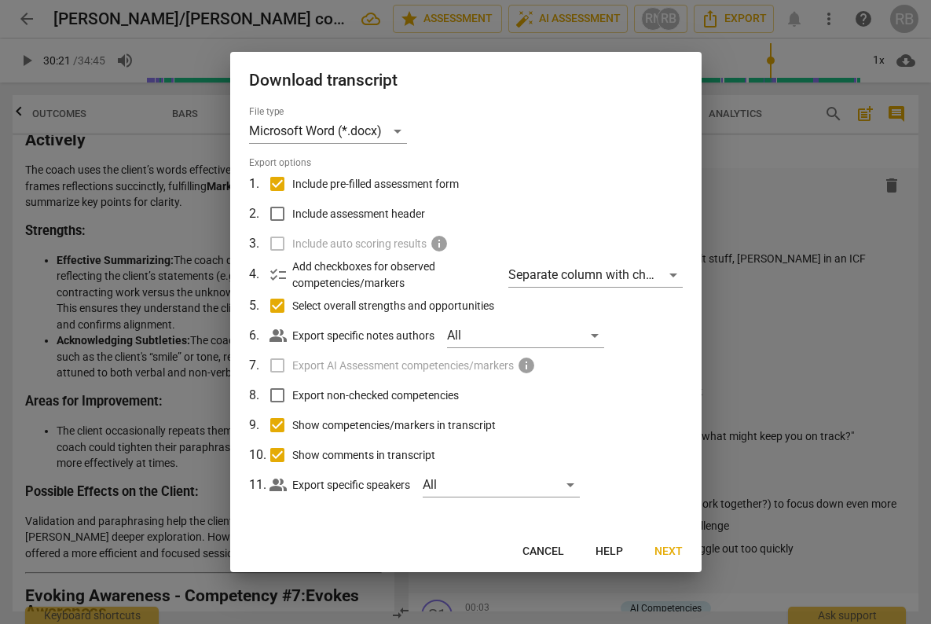
click at [672, 549] on span "Next" at bounding box center [668, 551] width 28 height 16
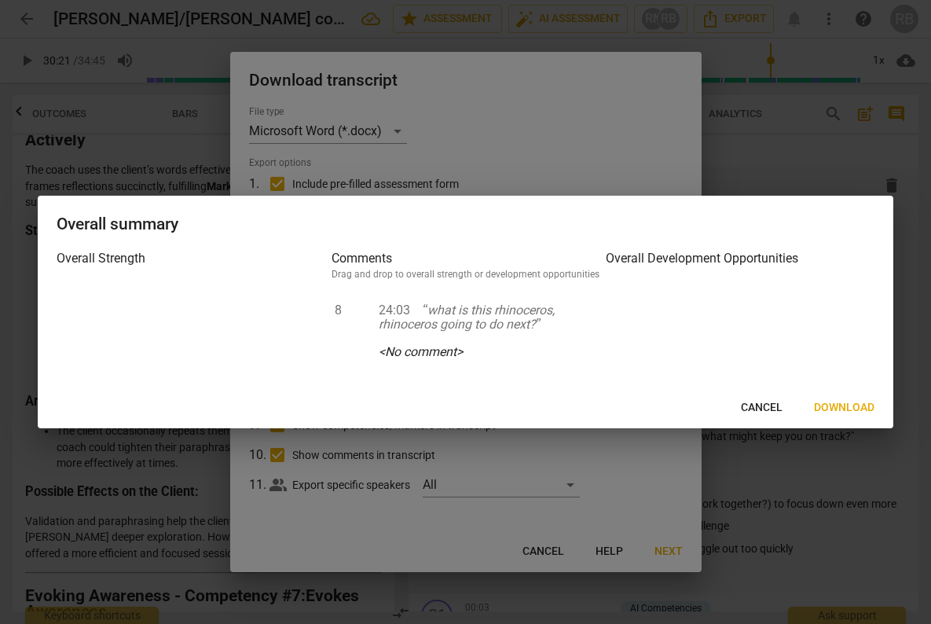
click at [854, 403] on span "Download" at bounding box center [844, 408] width 60 height 16
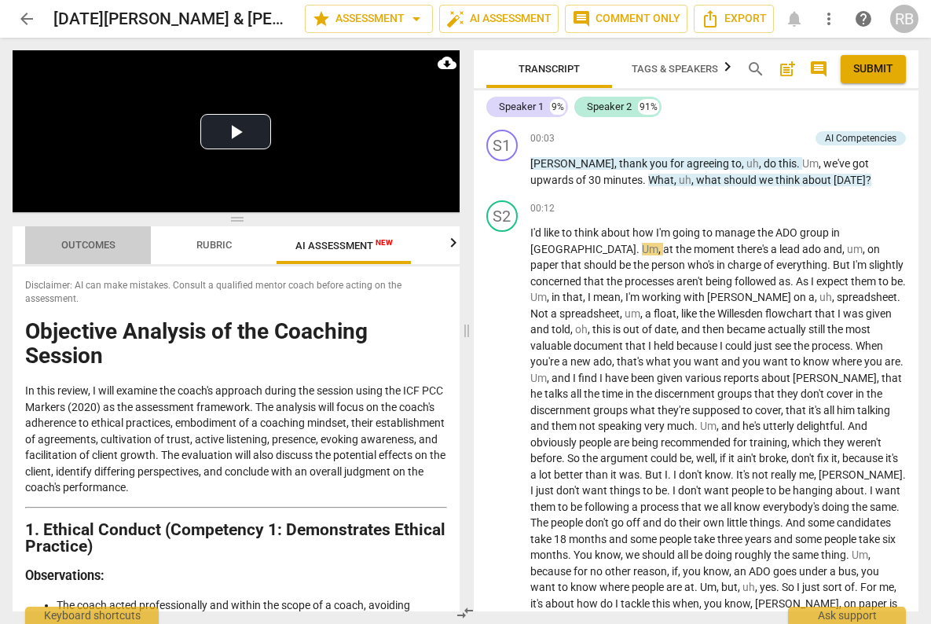
click at [91, 247] on span "Outcomes" at bounding box center [88, 245] width 54 height 12
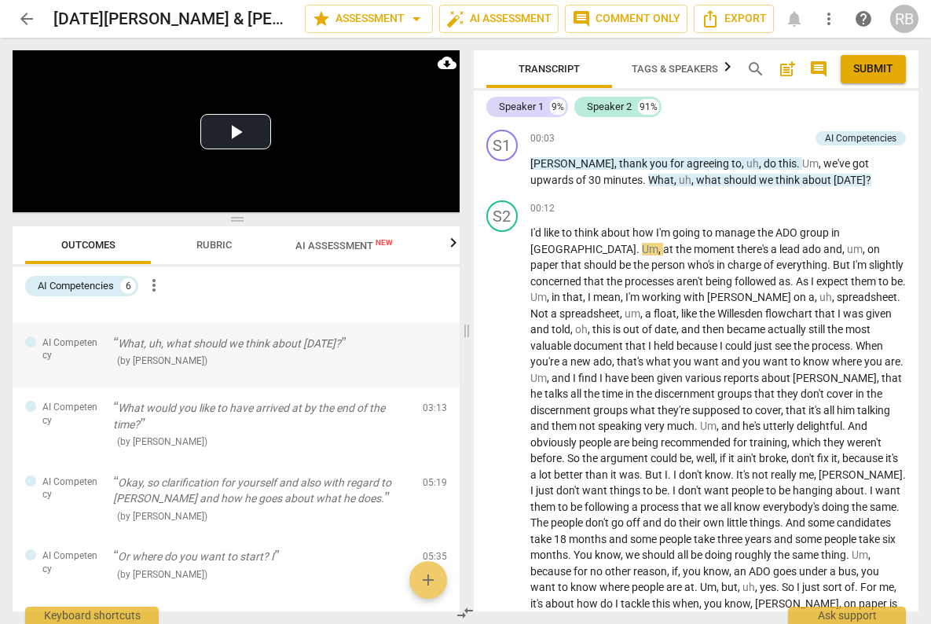
scroll to position [155, 0]
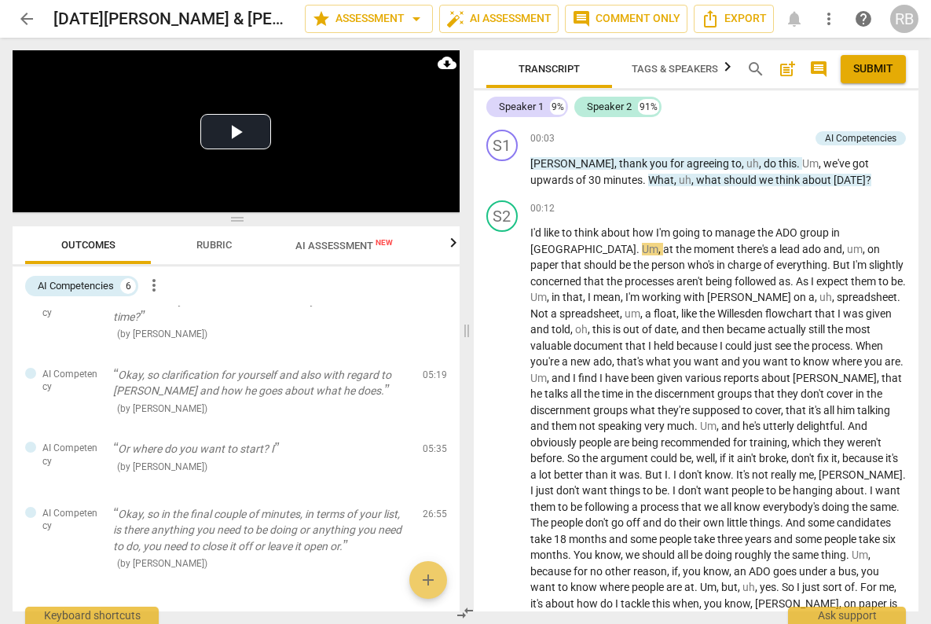
click at [336, 247] on span "AI Assessment New" at bounding box center [343, 246] width 97 height 12
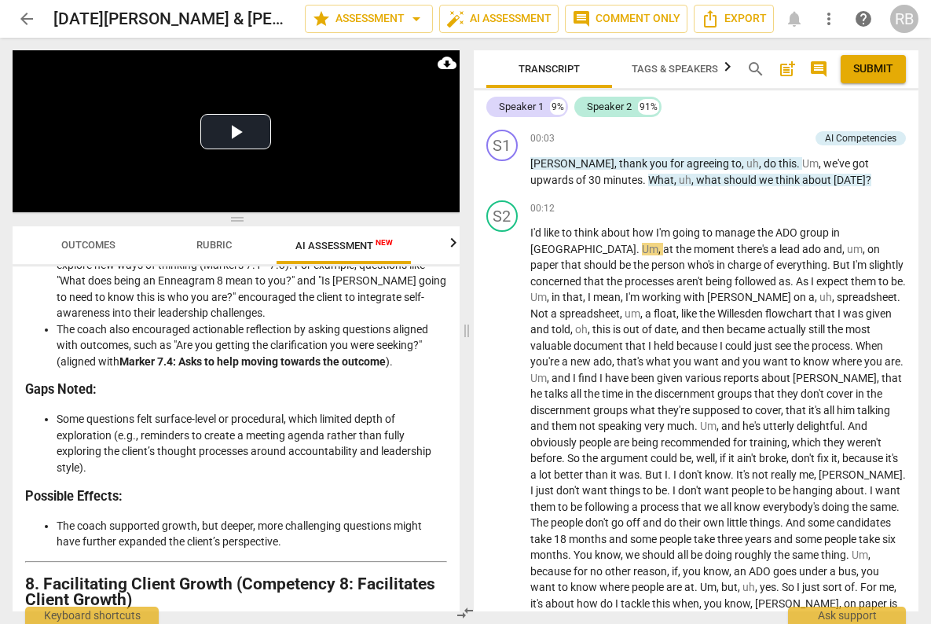
scroll to position [2593, 0]
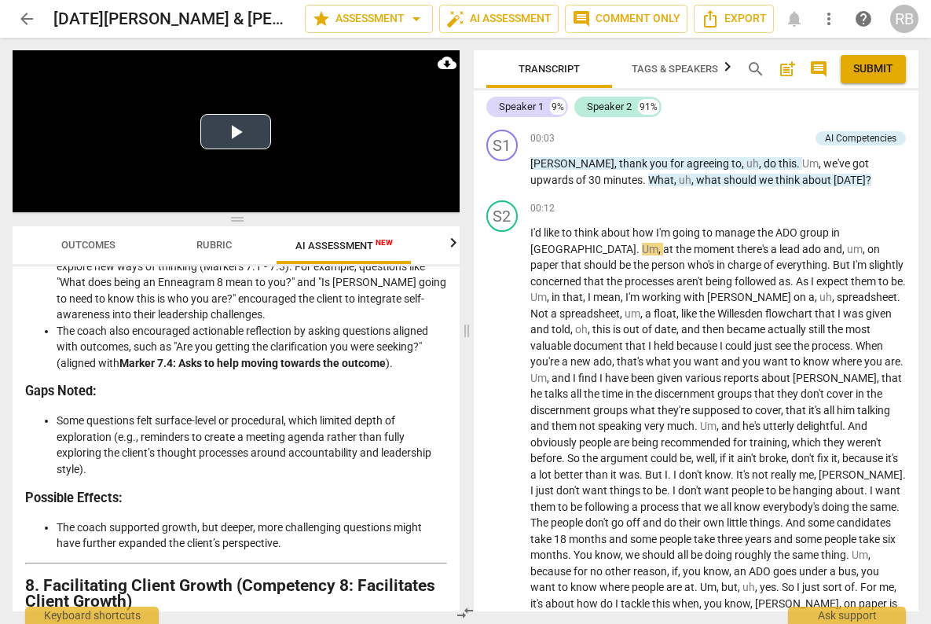
click at [232, 134] on button "Play Video" at bounding box center [235, 131] width 71 height 35
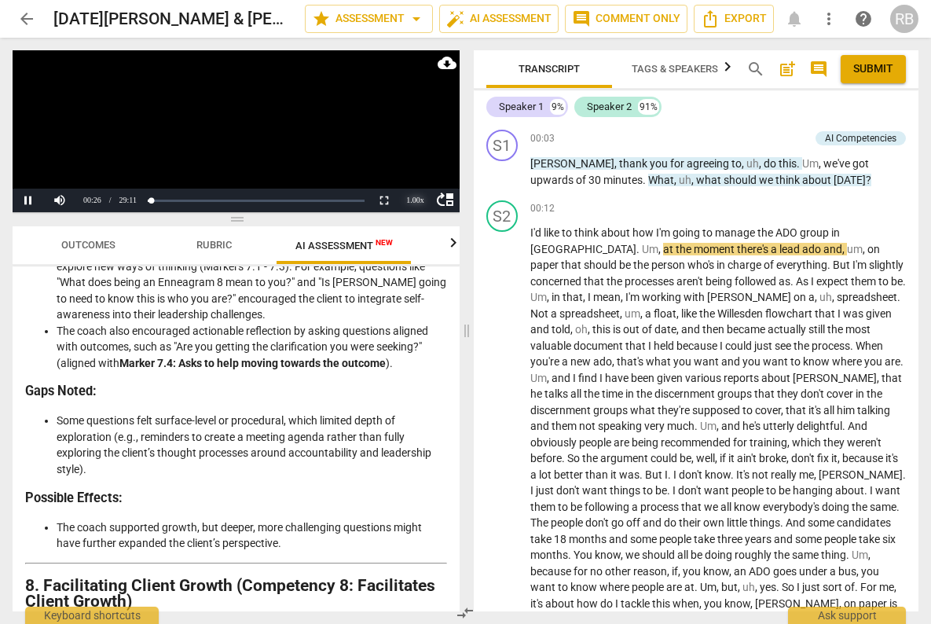
click at [417, 198] on div "1.00 x" at bounding box center [415, 200] width 31 height 24
click at [416, 177] on li "2x" at bounding box center [415, 180] width 31 height 17
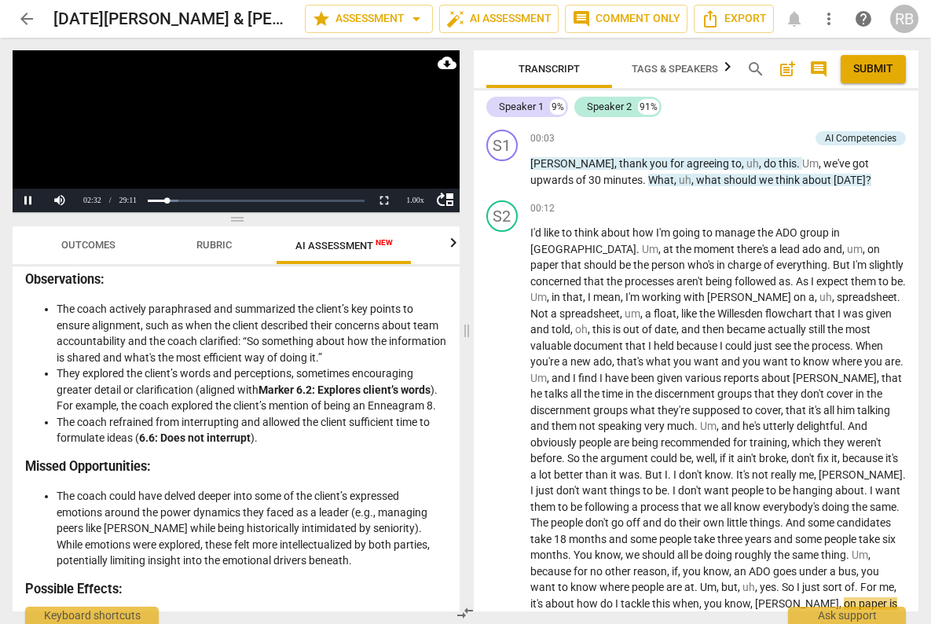
scroll to position [506, 0]
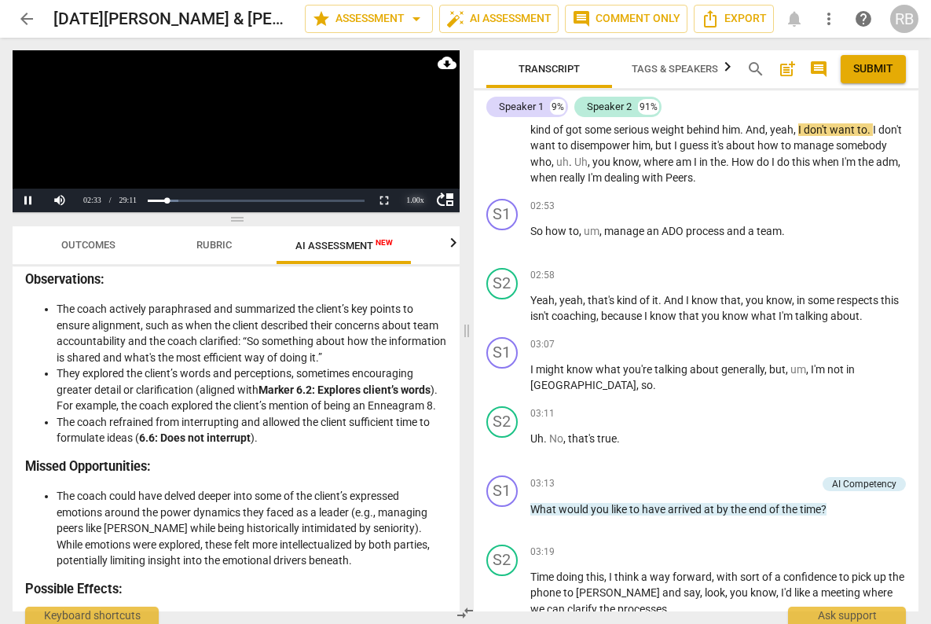
click at [415, 200] on div "1.00 x" at bounding box center [415, 200] width 31 height 24
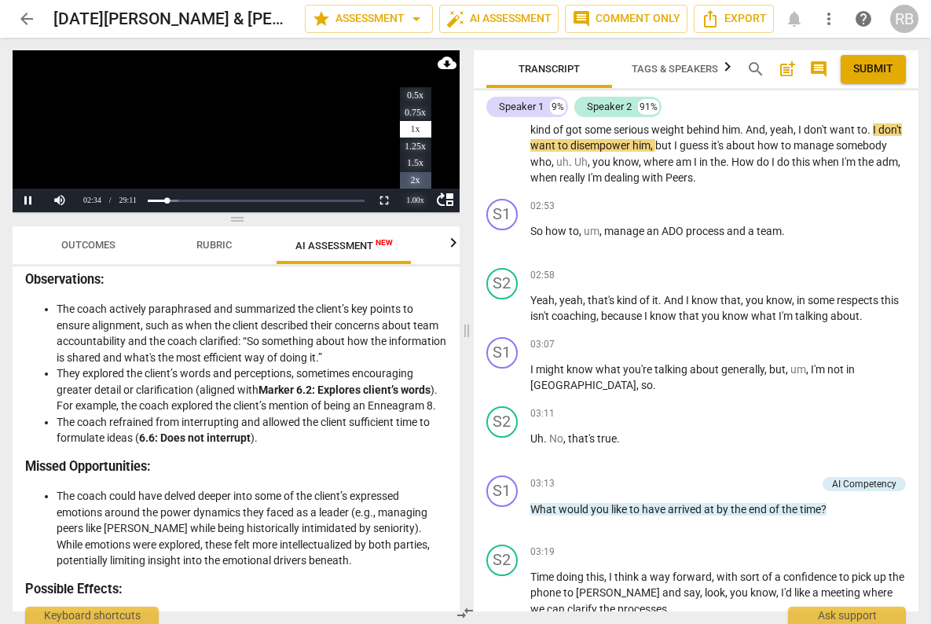
click at [415, 181] on li "2x" at bounding box center [415, 180] width 31 height 17
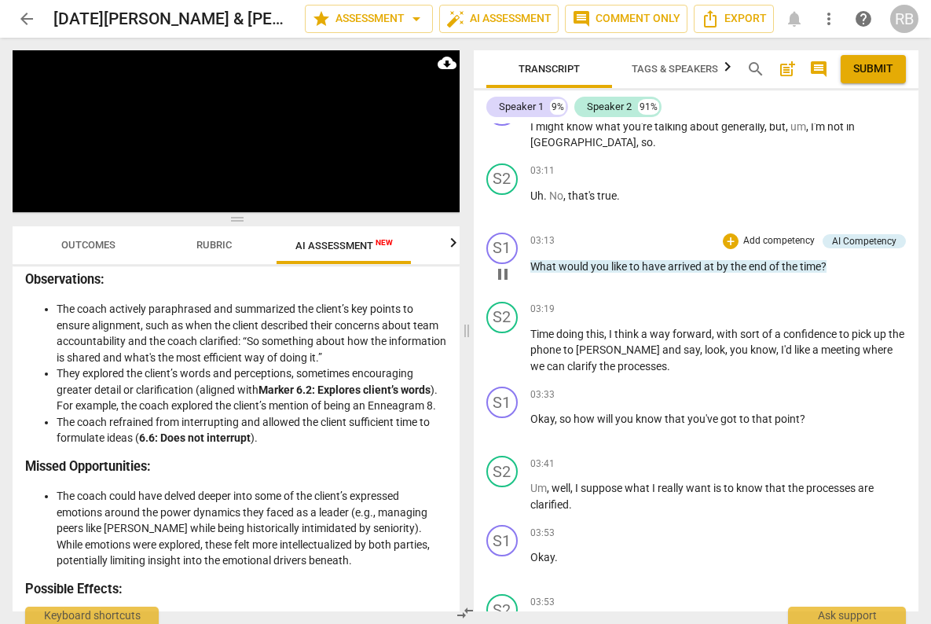
scroll to position [750, 0]
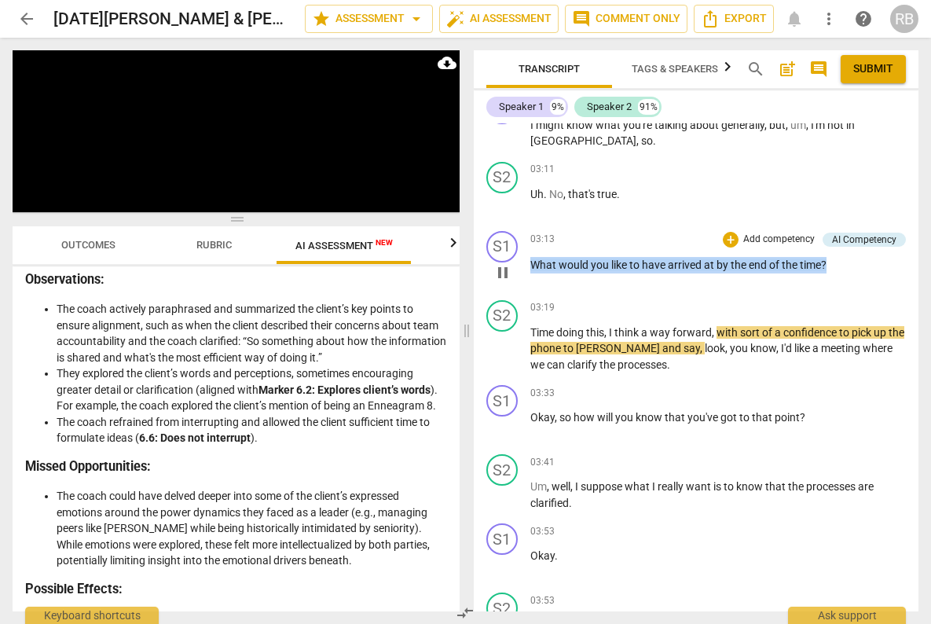
drag, startPoint x: 836, startPoint y: 264, endPoint x: 599, endPoint y: 254, distance: 236.6
click at [533, 265] on p "What would you like to have arrived at by the end of the time ?" at bounding box center [718, 265] width 376 height 16
click at [723, 237] on div "+" at bounding box center [730, 240] width 16 height 16
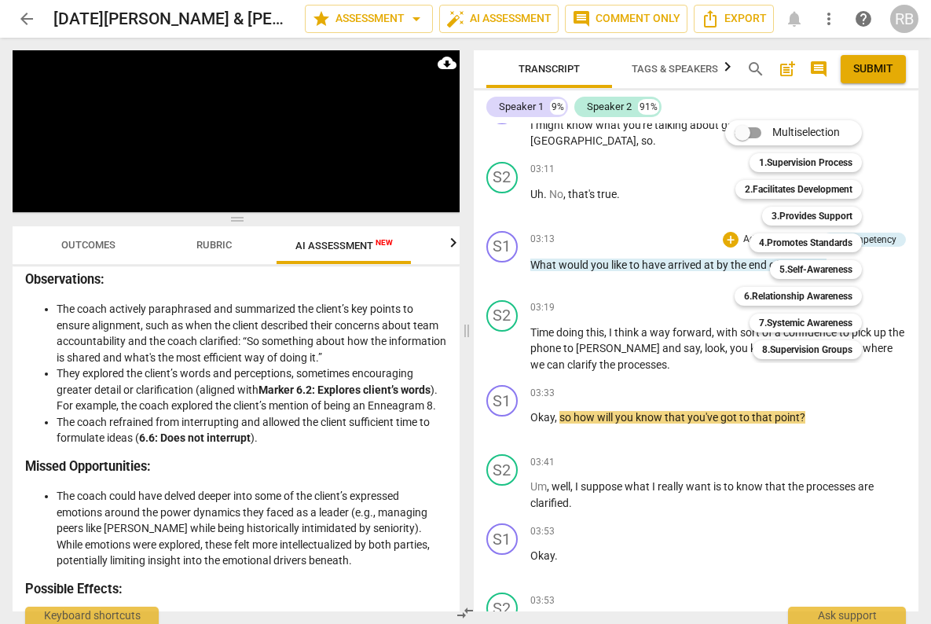
click at [609, 212] on div at bounding box center [465, 312] width 931 height 624
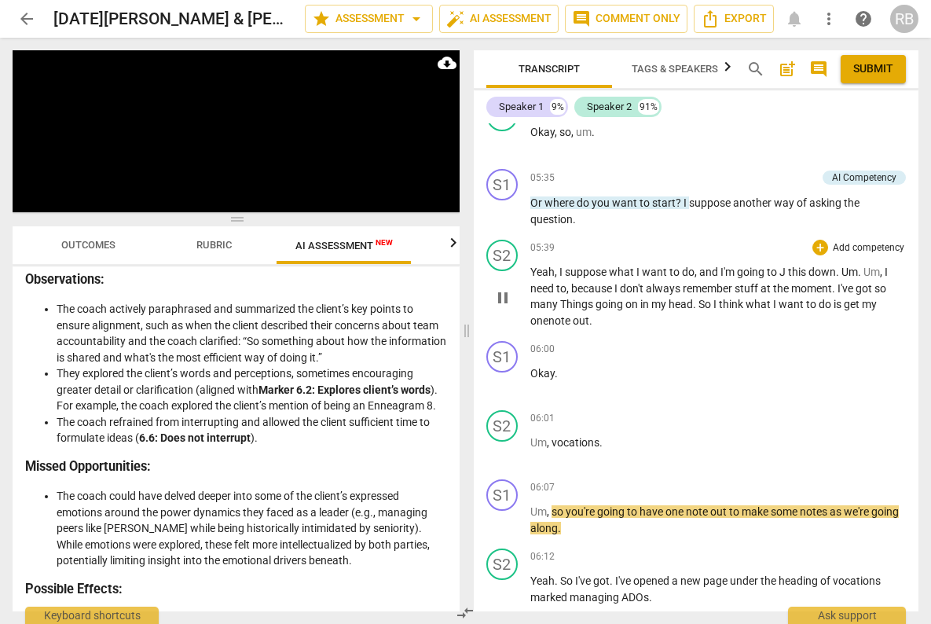
scroll to position [1854, 0]
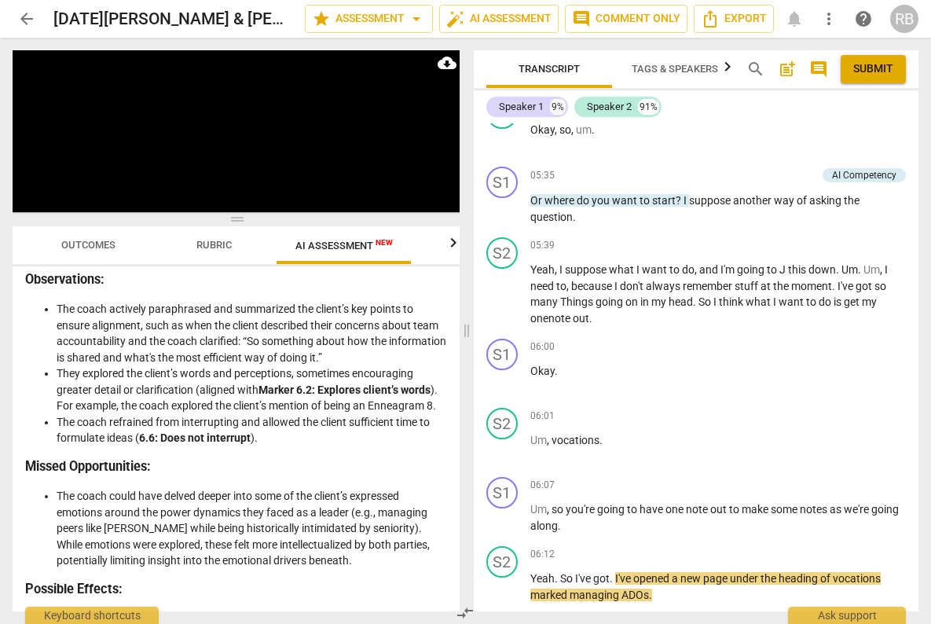
click at [74, 244] on span "Outcomes" at bounding box center [88, 245] width 54 height 12
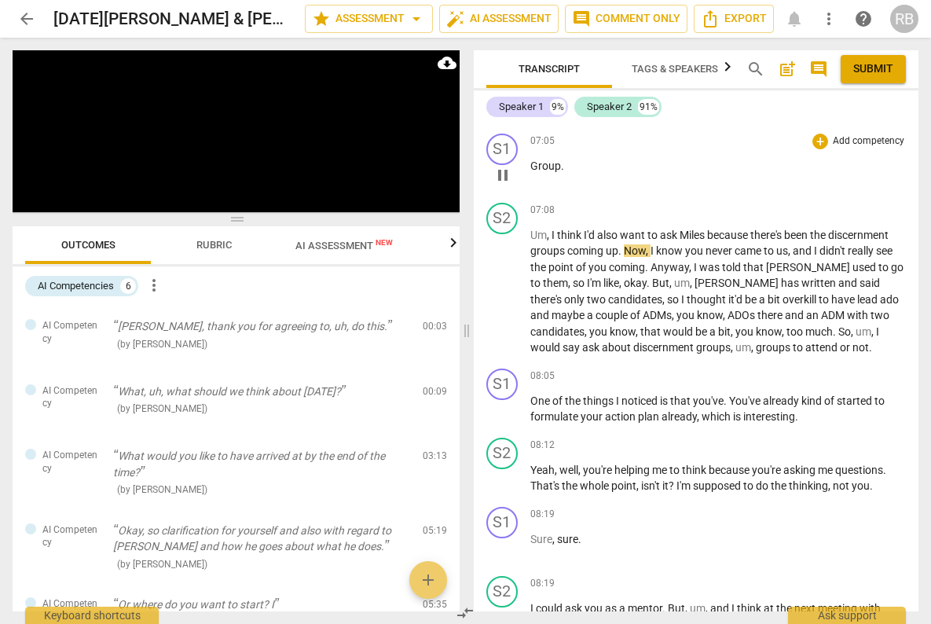
scroll to position [2631, 0]
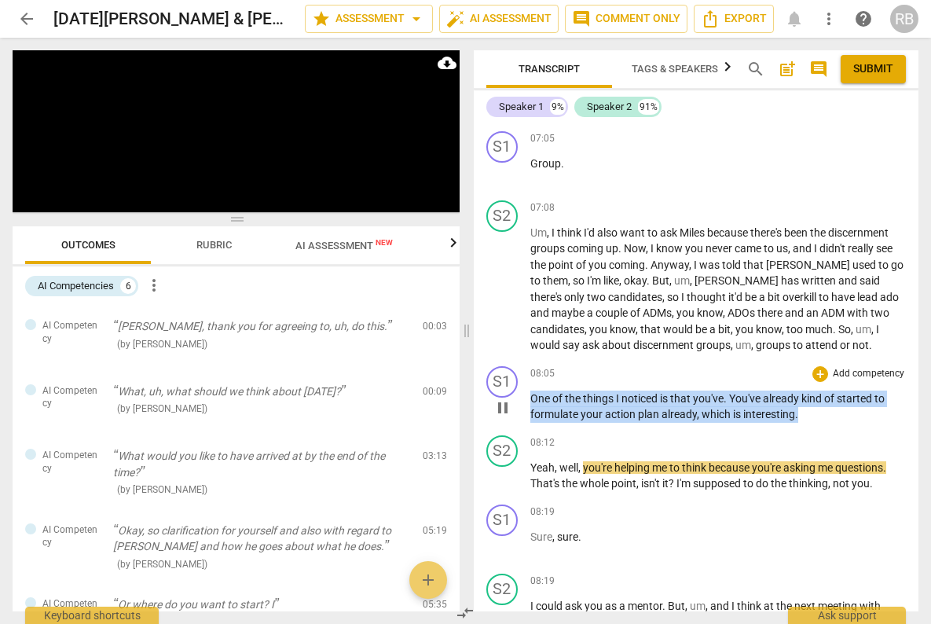
drag, startPoint x: 805, startPoint y: 410, endPoint x: 620, endPoint y: 388, distance: 186.6
click at [534, 393] on p "One of the things I noticed is that you've . You've already kind of started to …" at bounding box center [718, 406] width 376 height 32
click at [814, 373] on div "+" at bounding box center [820, 374] width 16 height 16
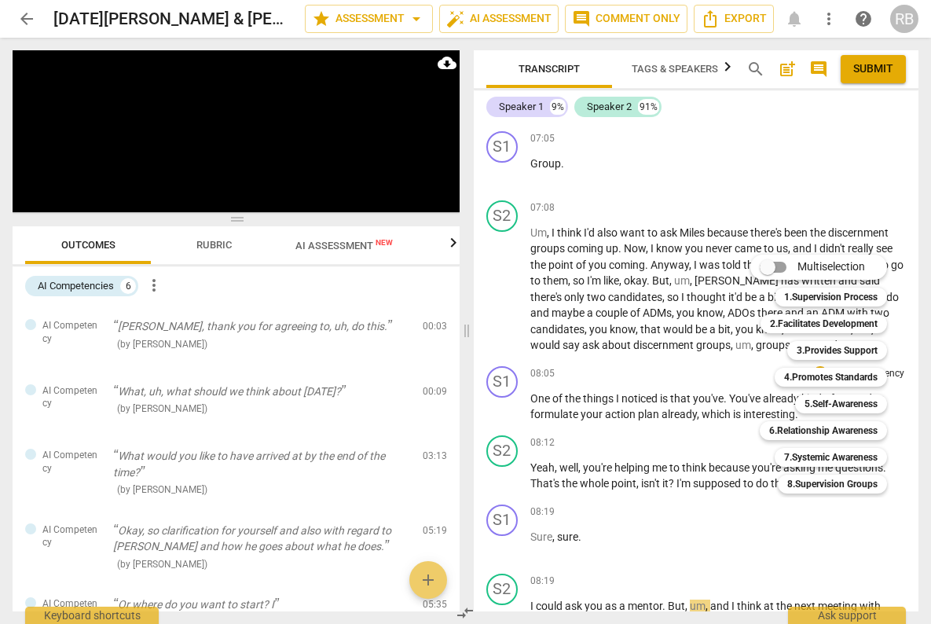
click at [687, 440] on div at bounding box center [465, 312] width 931 height 624
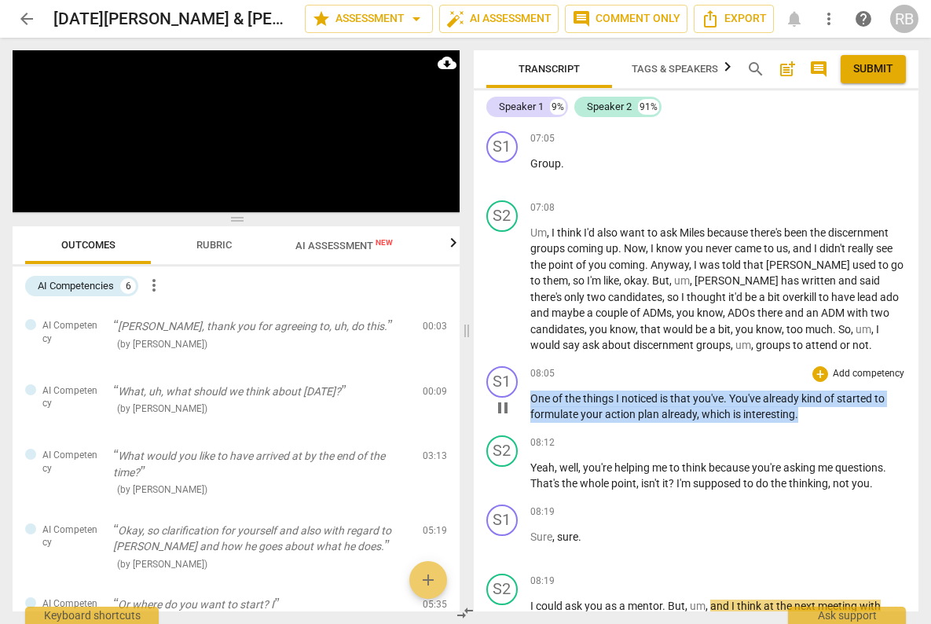
drag, startPoint x: 795, startPoint y: 413, endPoint x: 531, endPoint y: 402, distance: 264.1
click at [531, 402] on p "One of the things I noticed is that you've . You've already kind of started to …" at bounding box center [718, 406] width 376 height 32
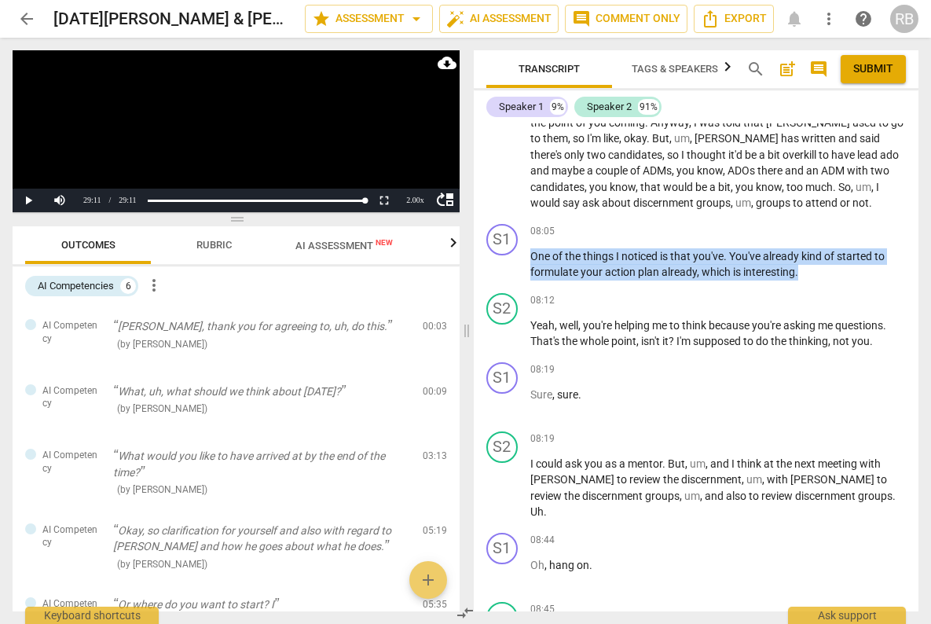
scroll to position [2775, 0]
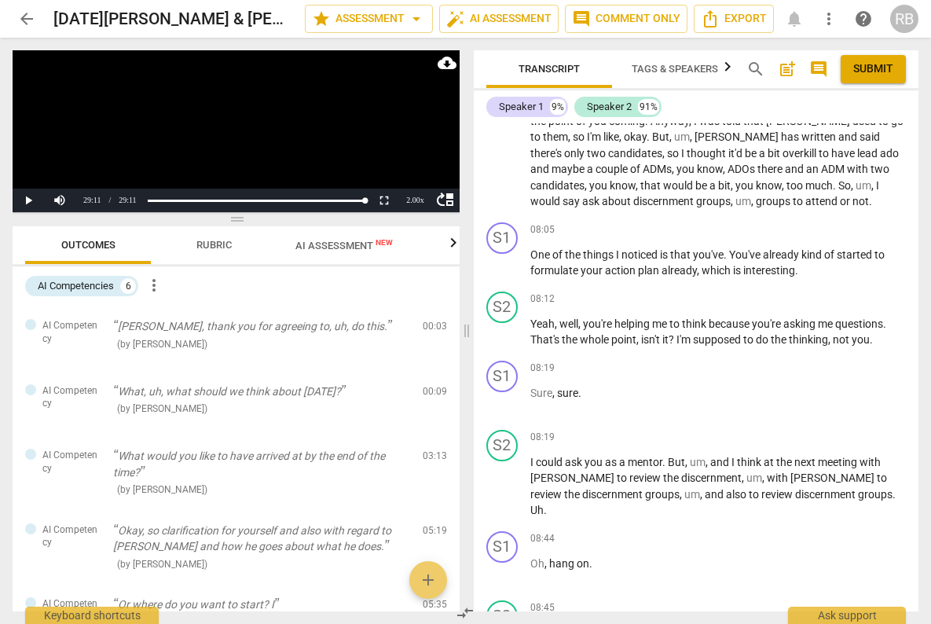
click at [713, 338] on span "supposed" at bounding box center [718, 339] width 50 height 13
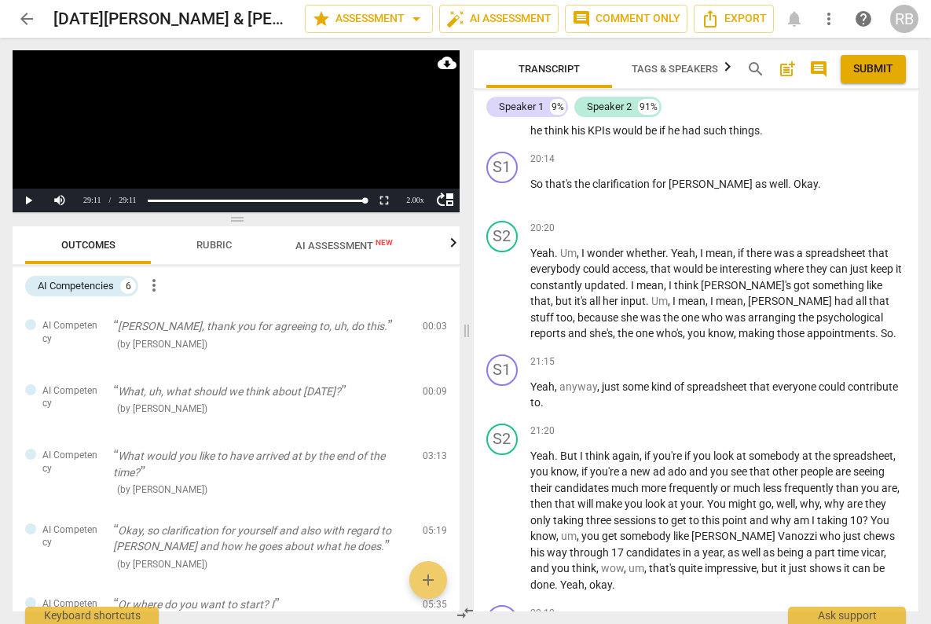
scroll to position [6673, 0]
drag, startPoint x: 353, startPoint y: 251, endPoint x: 355, endPoint y: 261, distance: 10.3
click at [354, 251] on span "AI Assessment New" at bounding box center [343, 245] width 135 height 24
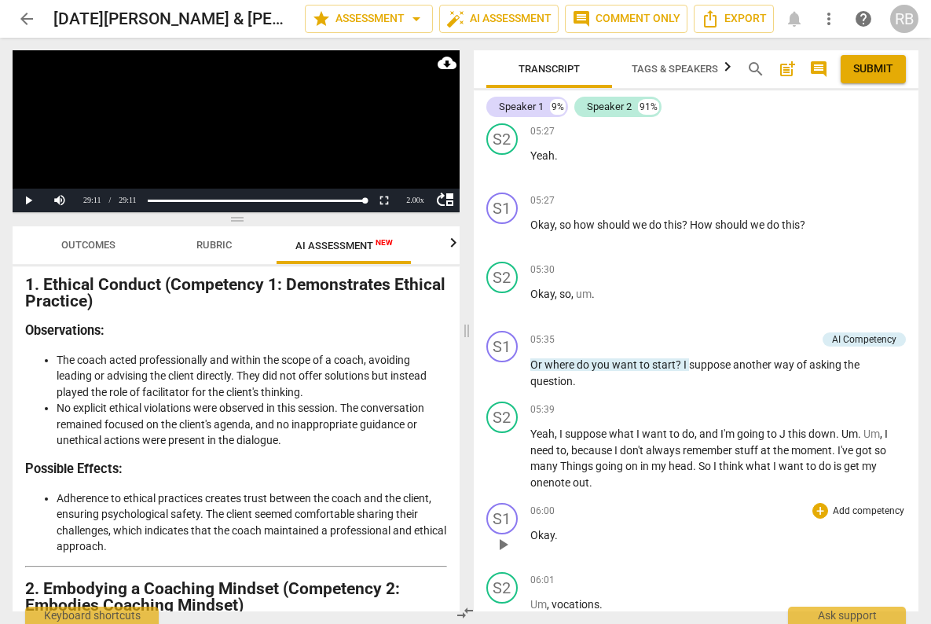
scroll to position [1690, 0]
